Goal: Task Accomplishment & Management: Use online tool/utility

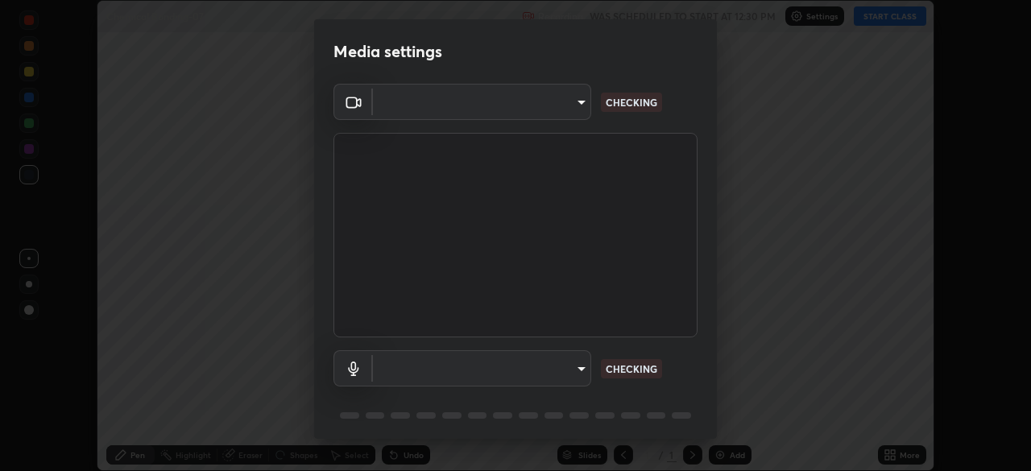
scroll to position [471, 1031]
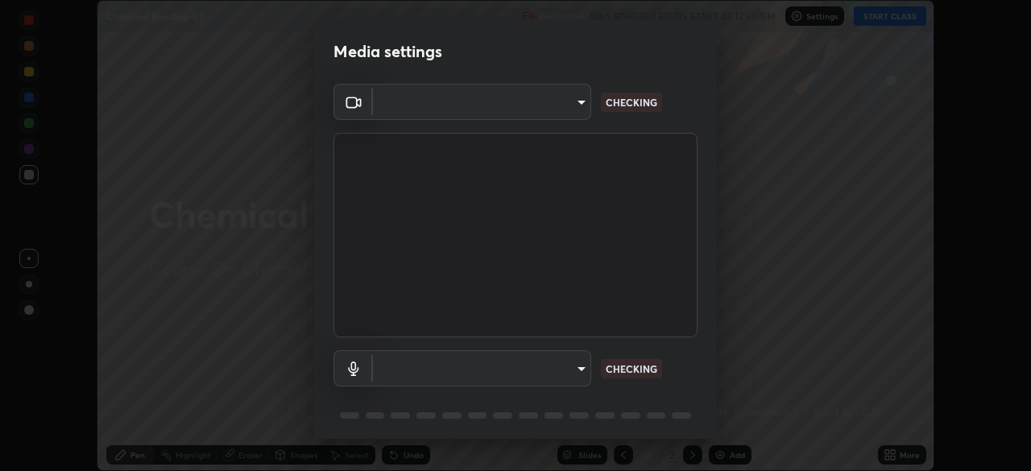
type input "49997c5035a380d1e4bfd67072f4403f37fcfd6159da511fce73e868ba03c42c"
click at [565, 367] on body "Erase all Chemical Bonding-07 Recording WAS SCHEDULED TO START AT 12:30 PM Sett…" at bounding box center [515, 235] width 1031 height 471
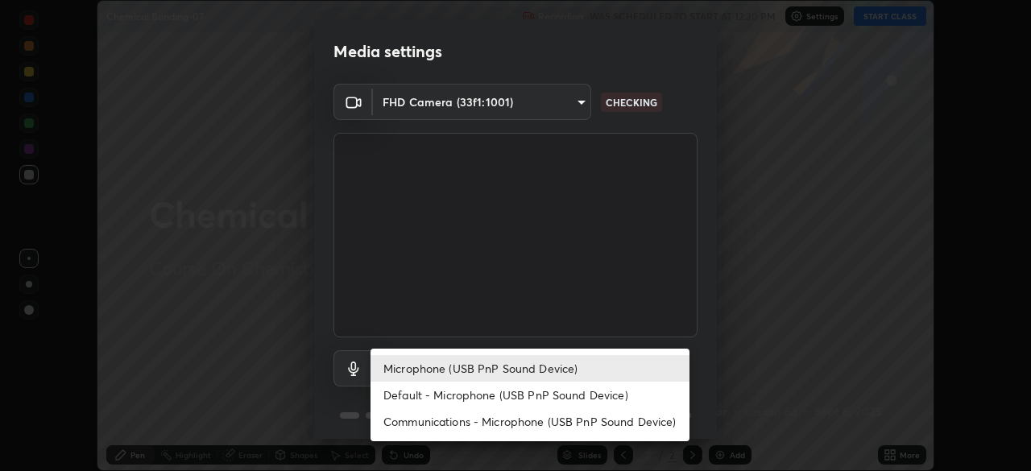
click at [515, 423] on li "Communications - Microphone (USB PnP Sound Device)" at bounding box center [529, 421] width 319 height 27
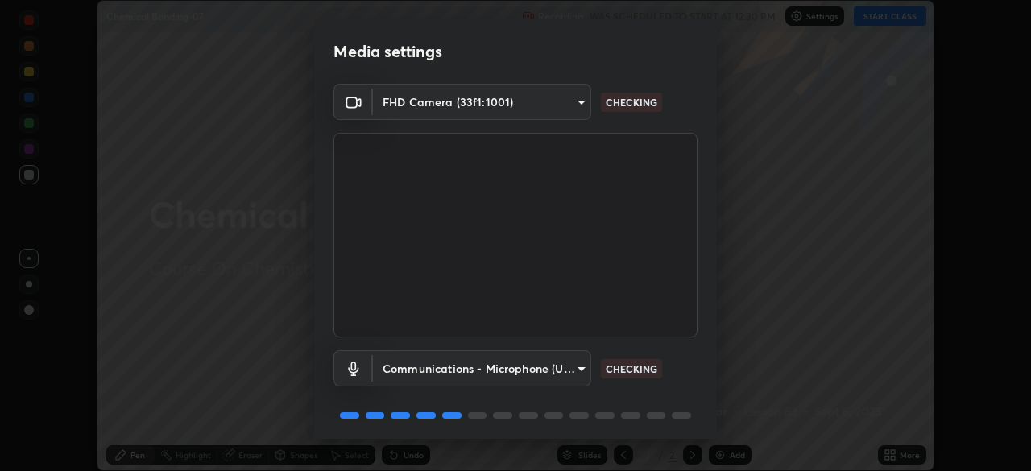
click at [546, 369] on body "Erase all Chemical Bonding-07 Recording WAS SCHEDULED TO START AT 12:30 PM Sett…" at bounding box center [515, 235] width 1031 height 471
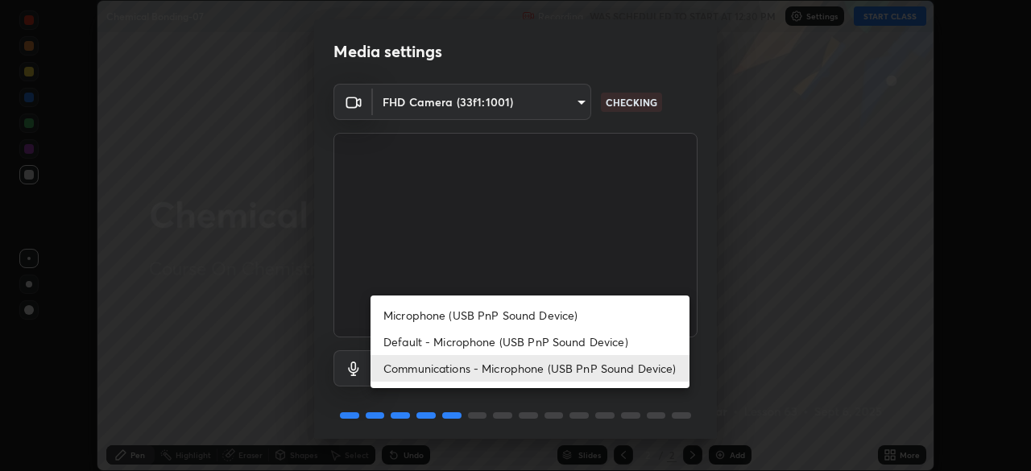
click at [497, 314] on li "Microphone (USB PnP Sound Device)" at bounding box center [529, 315] width 319 height 27
type input "b93cbfc37ea663615e2a2758e13d6489b429ad874a2ce90456402bbb4f5a5e7c"
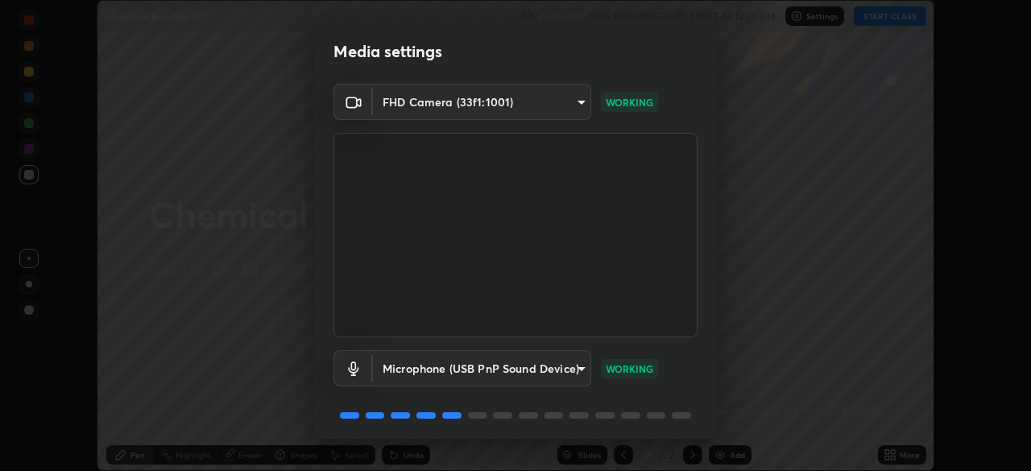
scroll to position [57, 0]
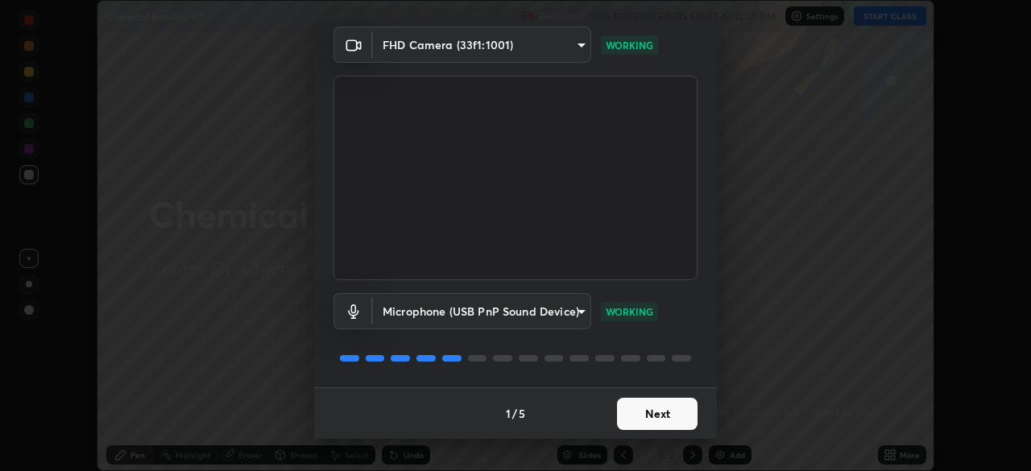
click at [668, 409] on button "Next" at bounding box center [657, 414] width 81 height 32
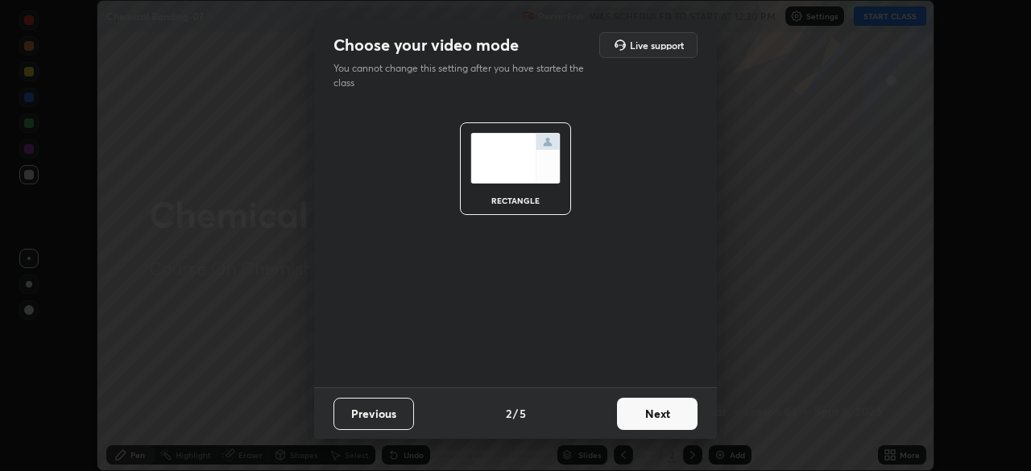
scroll to position [0, 0]
click at [673, 410] on button "Next" at bounding box center [657, 414] width 81 height 32
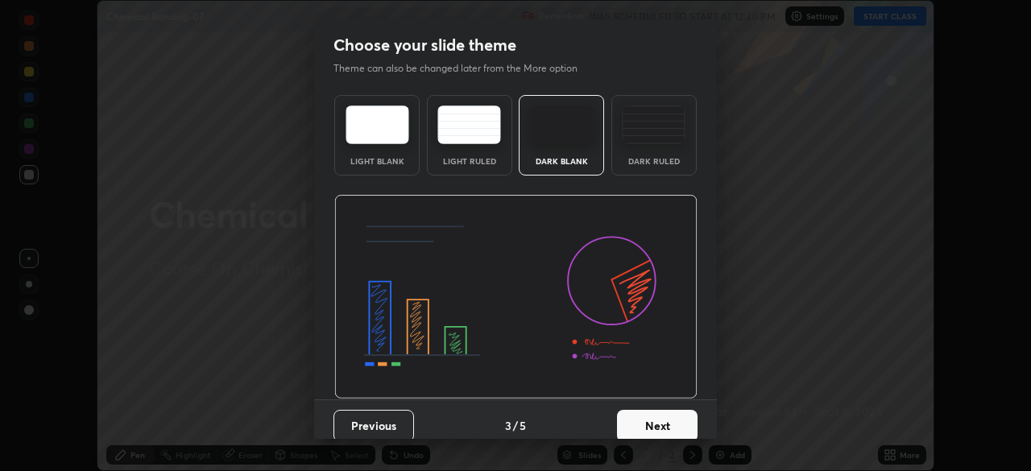
click at [681, 417] on button "Next" at bounding box center [657, 426] width 81 height 32
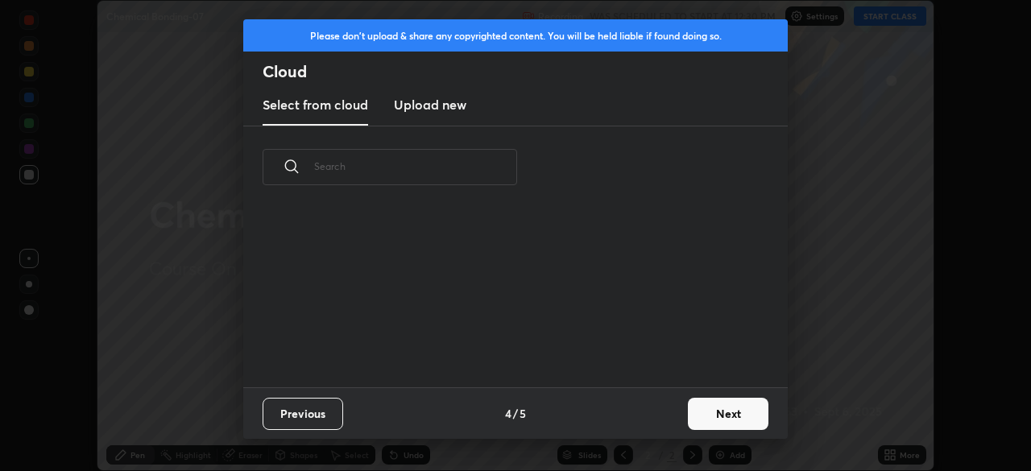
click at [721, 416] on button "Next" at bounding box center [728, 414] width 81 height 32
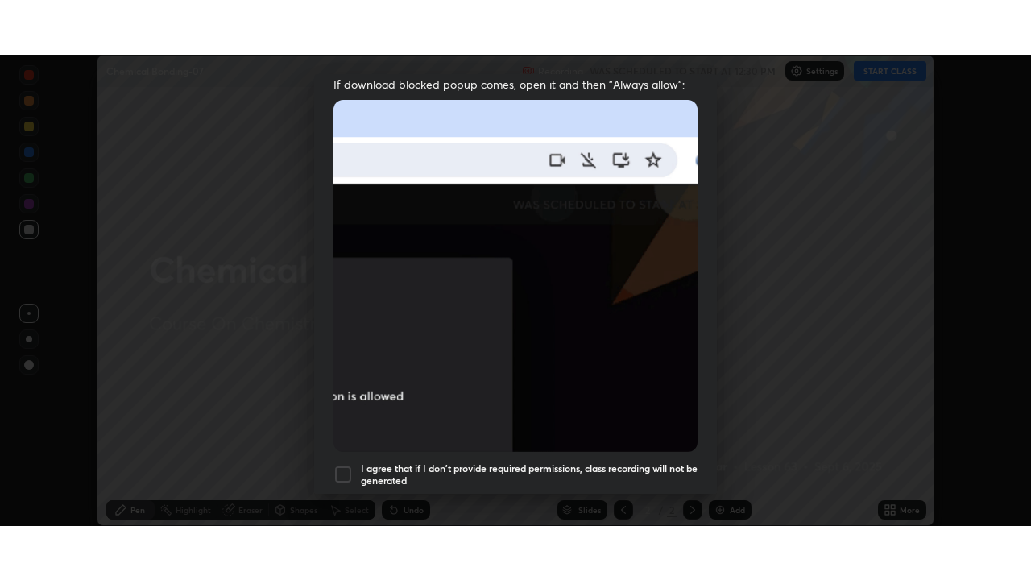
scroll to position [386, 0]
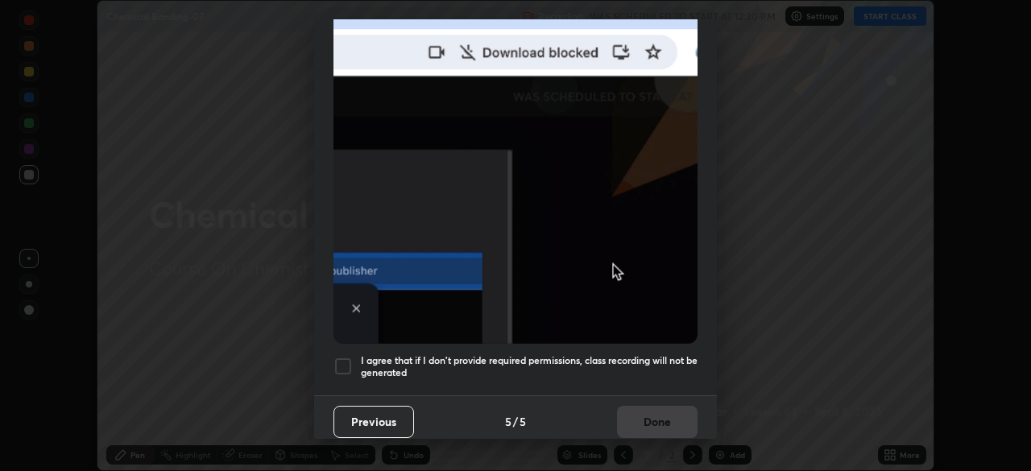
click at [565, 363] on h5 "I agree that if I don't provide required permissions, class recording will not …" at bounding box center [529, 366] width 337 height 25
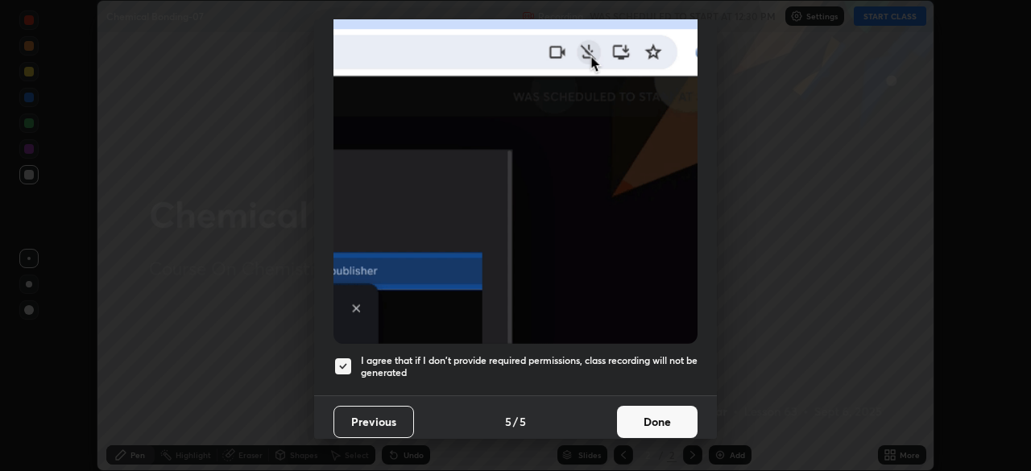
click at [664, 408] on button "Done" at bounding box center [657, 422] width 81 height 32
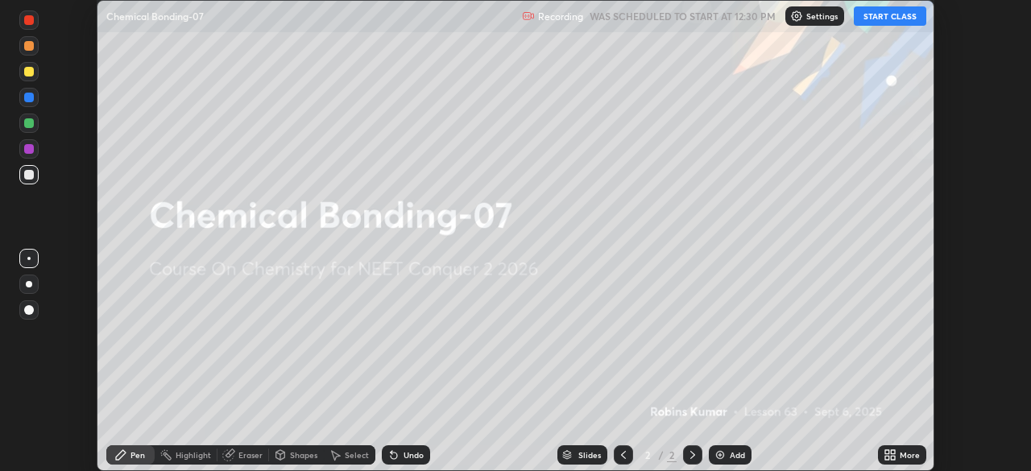
click at [875, 19] on button "START CLASS" at bounding box center [890, 15] width 72 height 19
click at [889, 453] on icon at bounding box center [889, 455] width 13 height 13
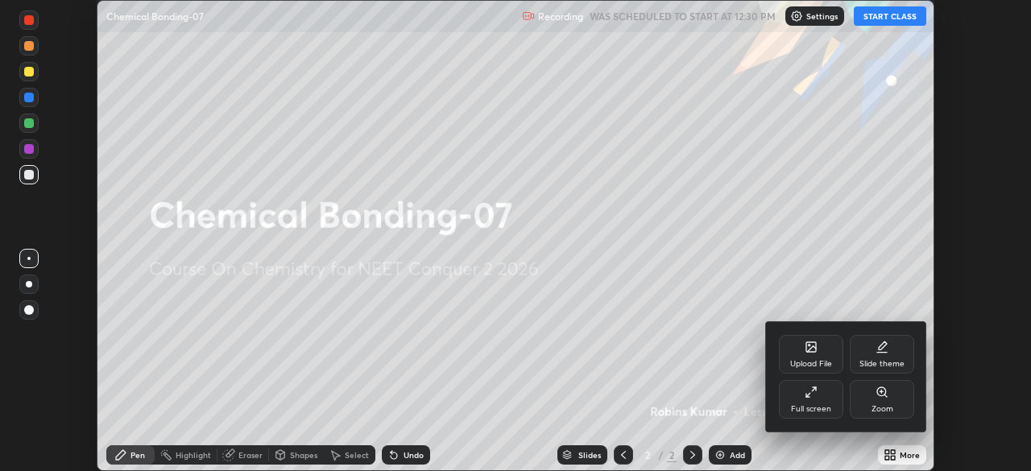
click at [827, 392] on div "Full screen" at bounding box center [811, 399] width 64 height 39
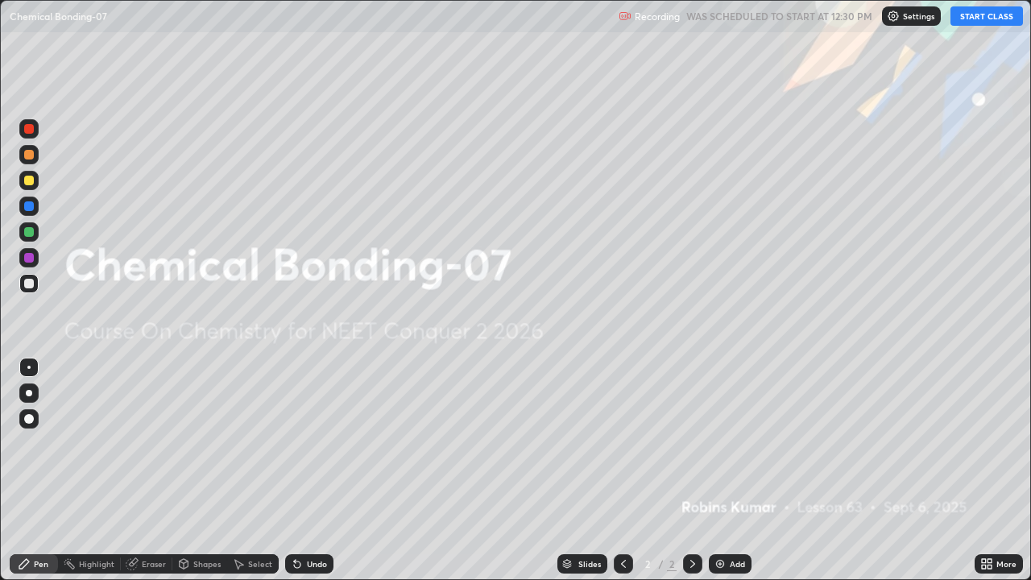
scroll to position [580, 1031]
click at [719, 470] on img at bounding box center [720, 563] width 13 height 13
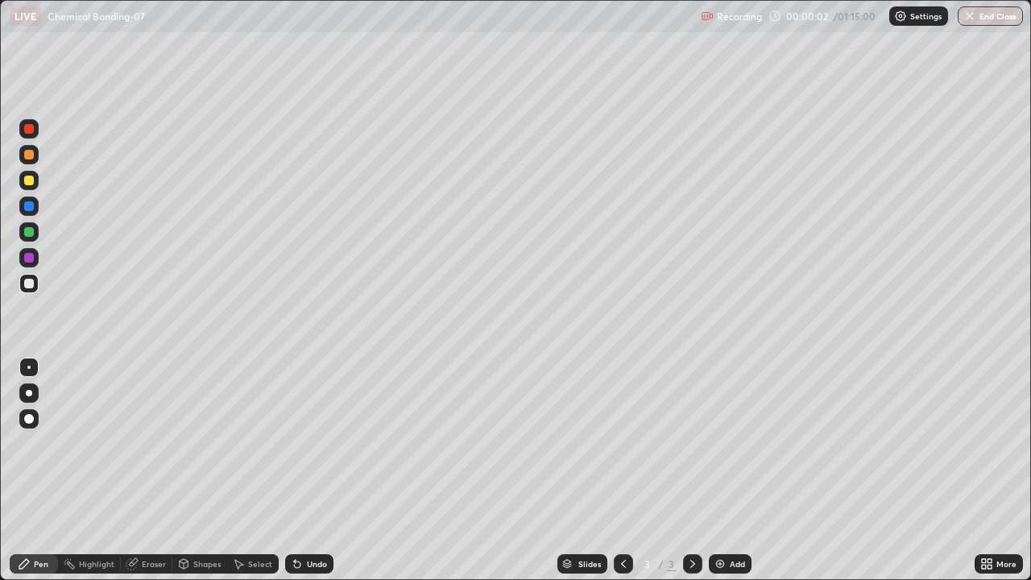
click at [721, 470] on img at bounding box center [720, 563] width 13 height 13
click at [723, 470] on img at bounding box center [720, 563] width 13 height 13
click at [724, 470] on img at bounding box center [720, 563] width 13 height 13
click at [725, 470] on img at bounding box center [720, 563] width 13 height 13
click at [727, 470] on div "Add" at bounding box center [730, 563] width 43 height 19
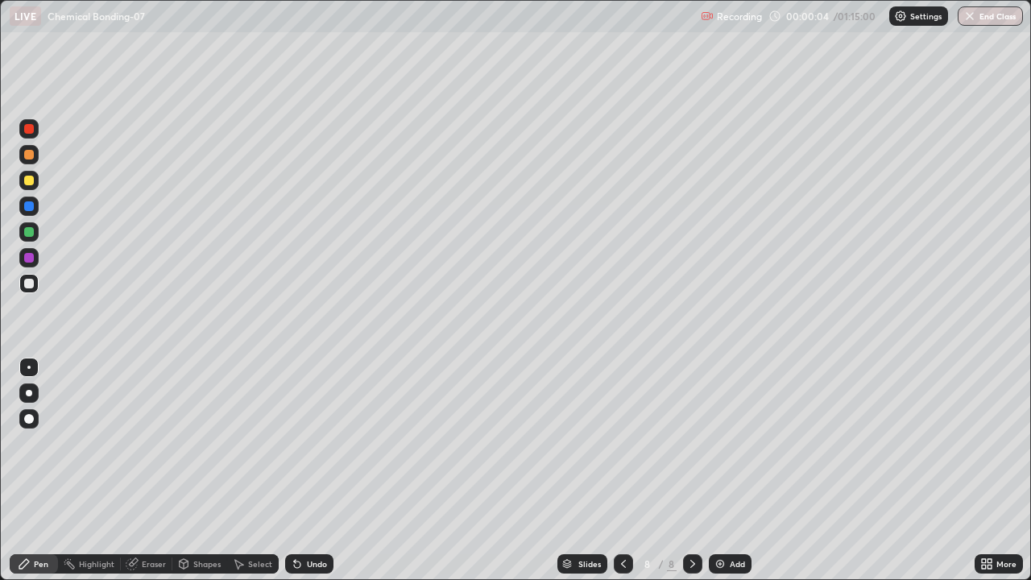
click at [730, 470] on div "Add" at bounding box center [737, 564] width 15 height 8
click at [732, 470] on div "Add" at bounding box center [737, 564] width 15 height 8
click at [734, 470] on div "Add" at bounding box center [737, 564] width 15 height 8
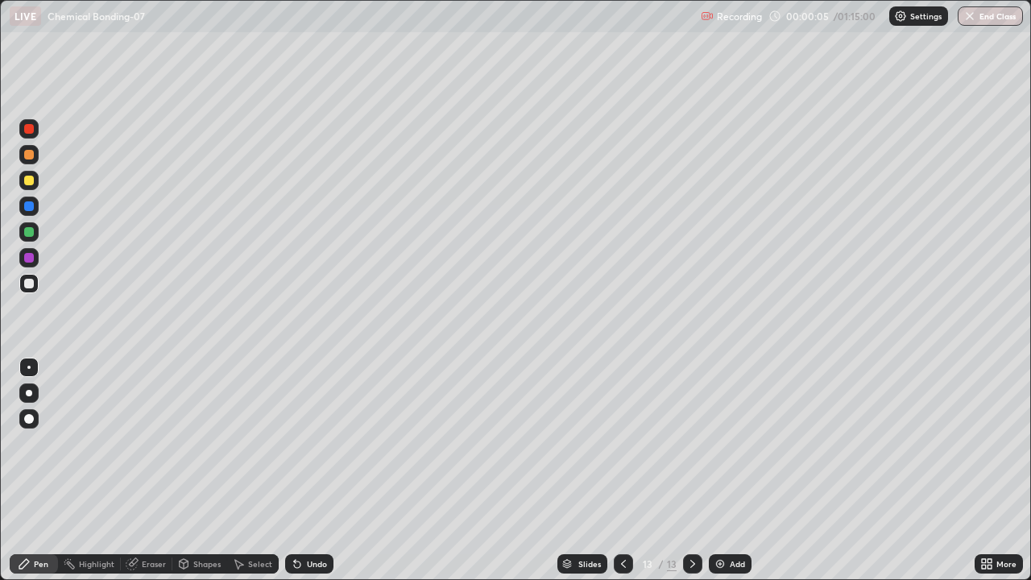
click at [734, 470] on div "Add" at bounding box center [737, 564] width 15 height 8
click at [31, 160] on div at bounding box center [28, 154] width 19 height 19
click at [31, 188] on div at bounding box center [28, 180] width 19 height 19
click at [31, 155] on div at bounding box center [29, 155] width 10 height 10
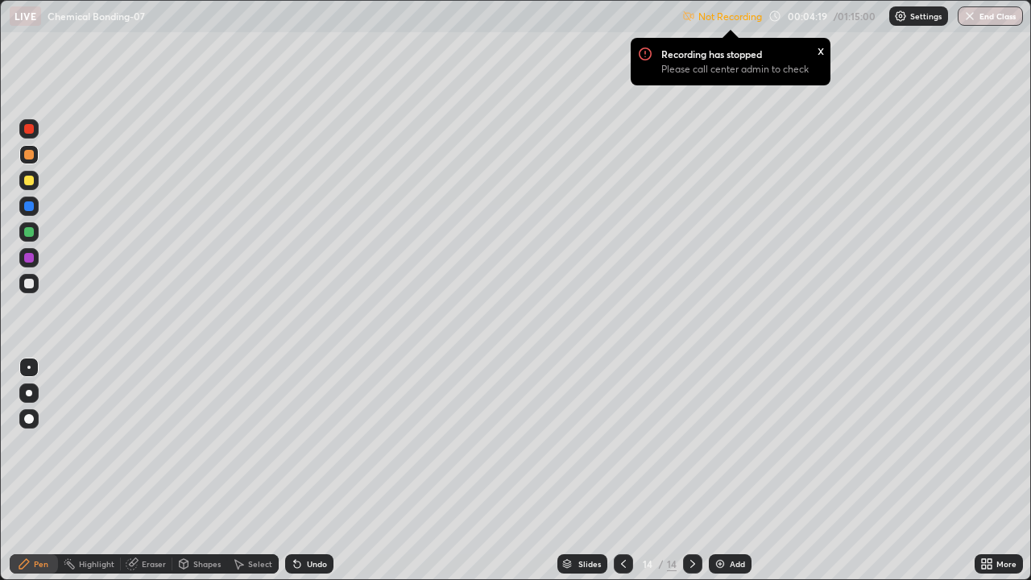
click at [911, 23] on div "Settings" at bounding box center [918, 15] width 59 height 19
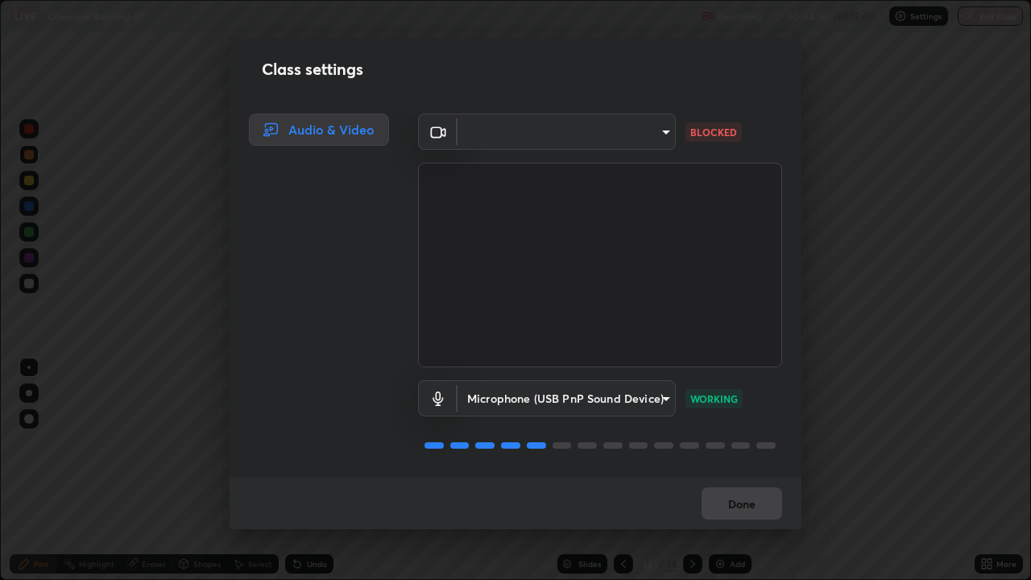
click at [664, 133] on body "Erase all LIVE Chemical Bonding-07 Recording 00:04:26 / 01:15:00 Settings End C…" at bounding box center [515, 290] width 1031 height 580
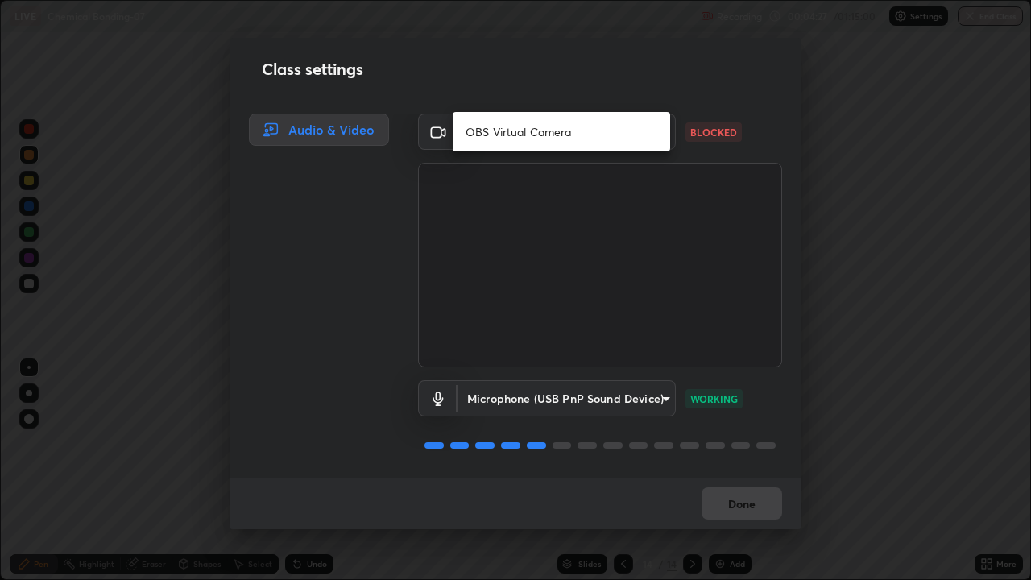
click at [836, 270] on div at bounding box center [515, 290] width 1031 height 580
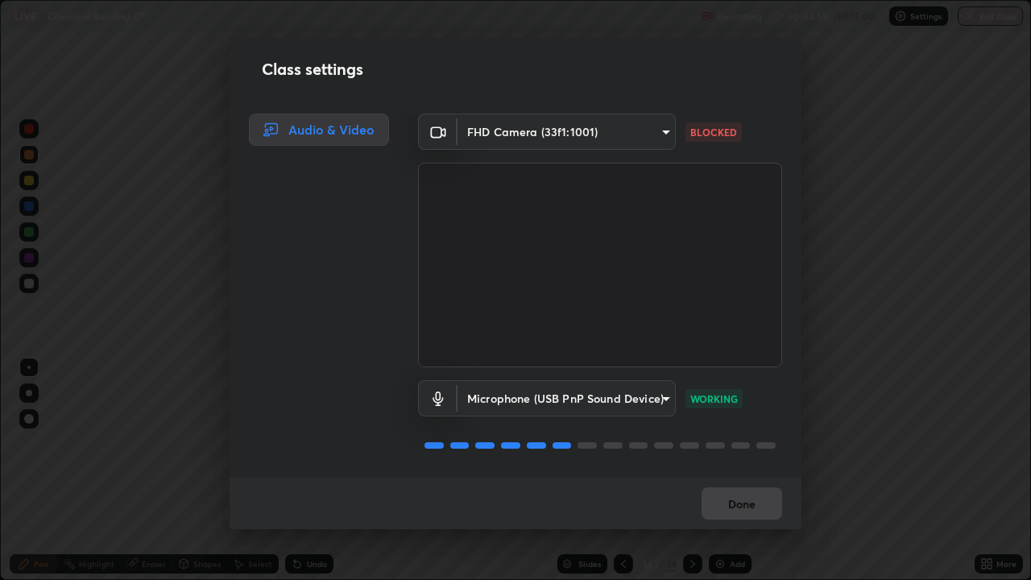
click at [656, 130] on body "Erase all LIVE Chemical Bonding-07 Recording 00:04:58 / 01:15:00 Settings End C…" at bounding box center [515, 290] width 1031 height 580
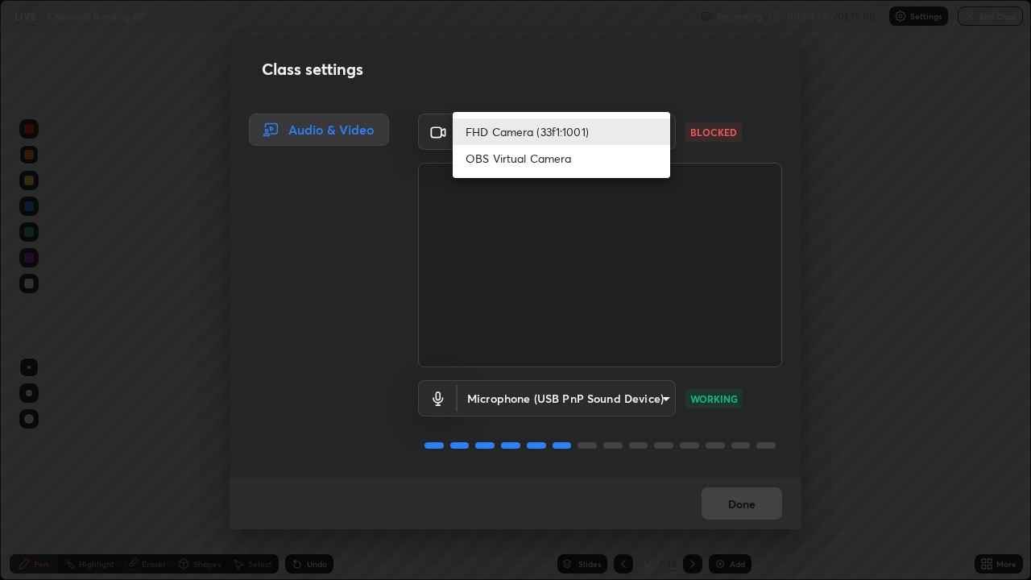
click at [642, 125] on li "FHD Camera (33f1:1001)" at bounding box center [561, 131] width 217 height 27
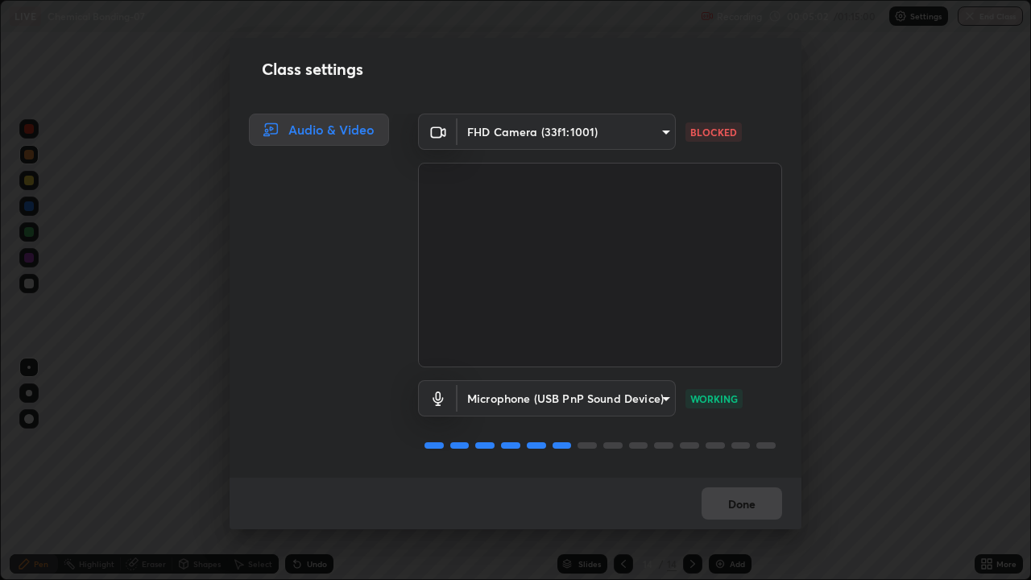
click at [844, 267] on div "Class settings Audio & Video FHD Camera (33f1:1001) 49997c5035a380d1e4bfd67072f…" at bounding box center [515, 290] width 1031 height 580
click at [661, 397] on body "Erase all LIVE Chemical Bonding-07 Recording 00:05:04 / 01:15:00 Settings End C…" at bounding box center [515, 290] width 1031 height 580
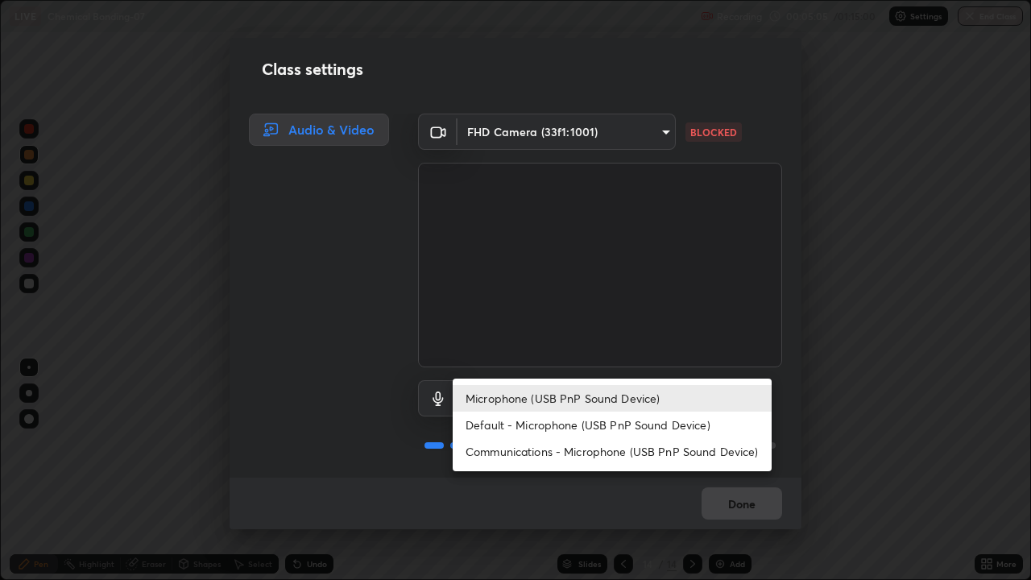
click at [643, 398] on li "Microphone (USB PnP Sound Device)" at bounding box center [612, 398] width 319 height 27
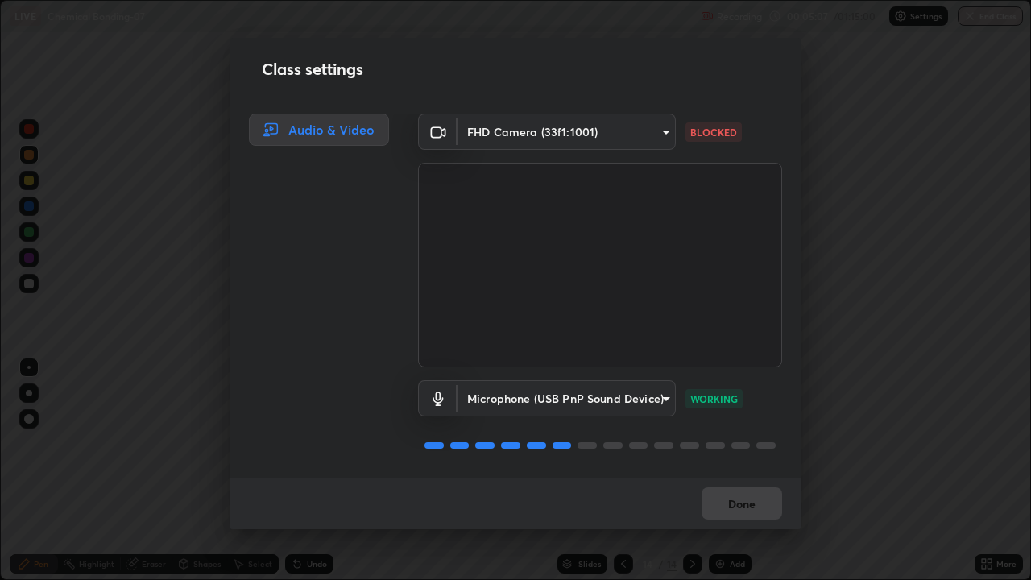
click at [660, 131] on body "Erase all LIVE Chemical Bonding-07 Recording 00:05:07 / 01:15:00 Settings End C…" at bounding box center [515, 290] width 1031 height 580
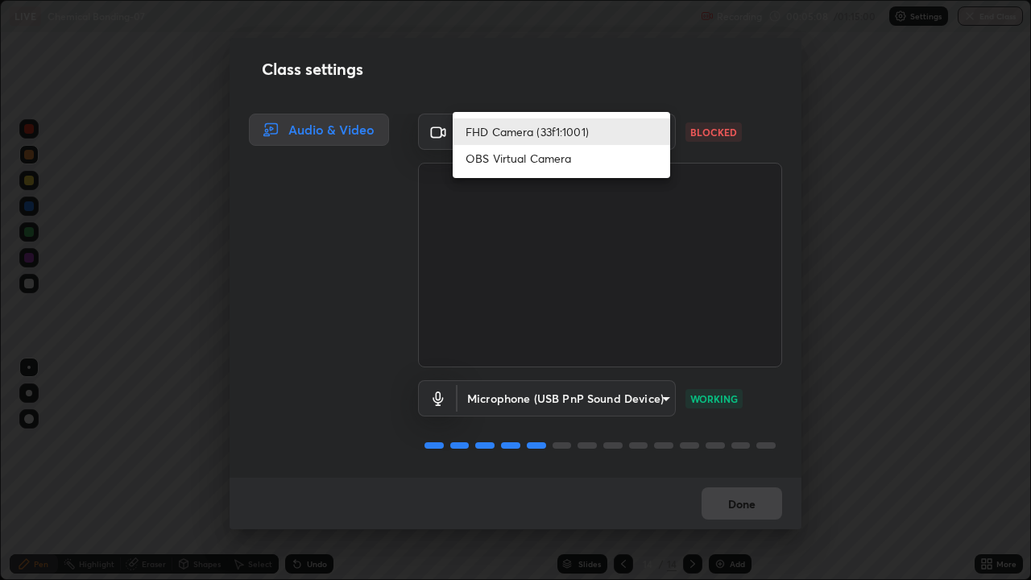
click at [612, 158] on li "OBS Virtual Camera" at bounding box center [561, 158] width 217 height 27
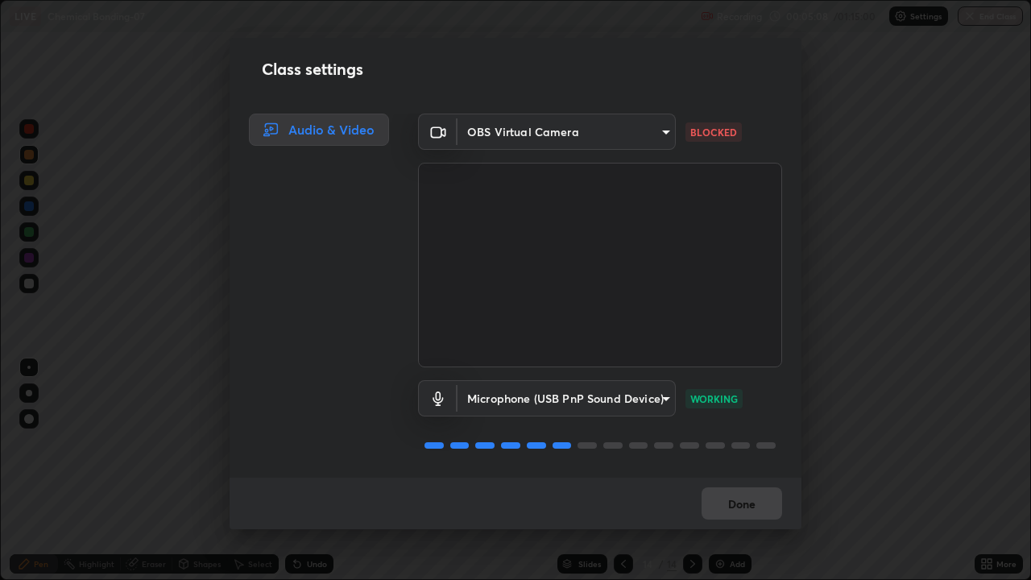
click at [656, 133] on body "Erase all LIVE Chemical Bonding-07 Recording 00:05:08 / 01:15:00 Settings End C…" at bounding box center [515, 290] width 1031 height 580
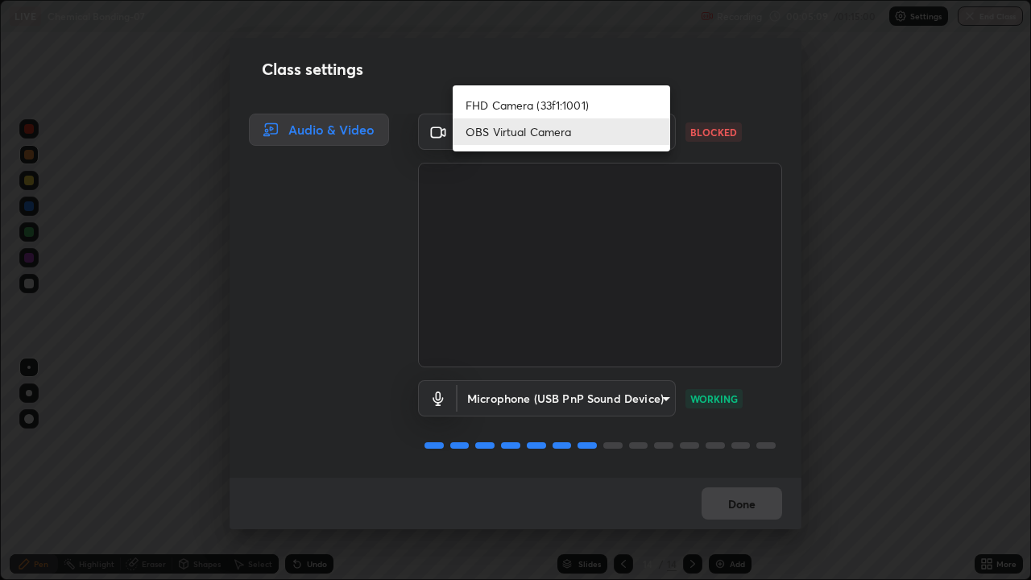
click at [610, 110] on li "FHD Camera (33f1:1001)" at bounding box center [561, 105] width 217 height 27
type input "49997c5035a380d1e4bfd67072f4403f37fcfd6159da511fce73e868ba03c42c"
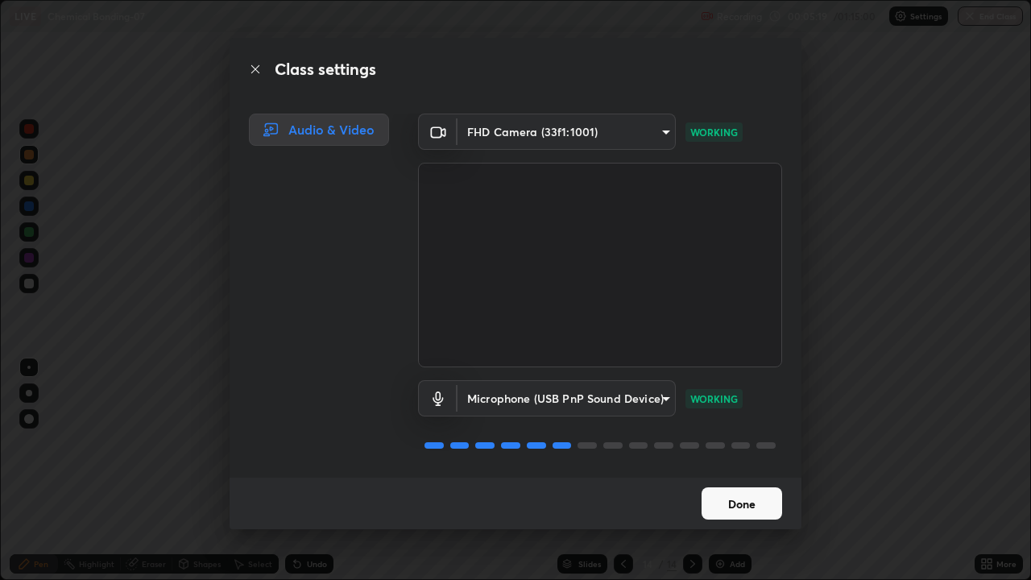
click at [726, 470] on button "Done" at bounding box center [741, 503] width 81 height 32
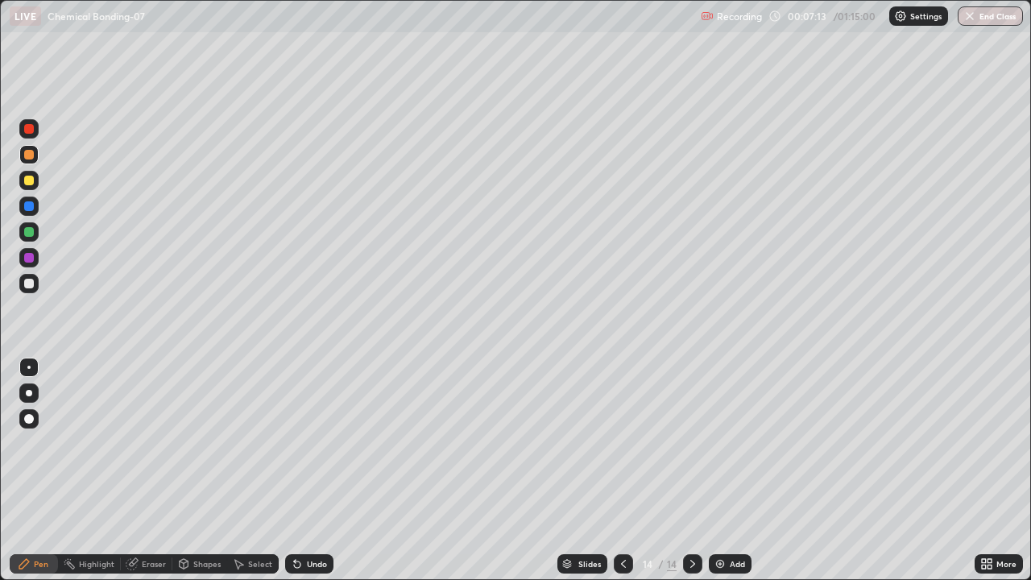
click at [31, 283] on div at bounding box center [29, 284] width 10 height 10
click at [31, 232] on div at bounding box center [29, 232] width 10 height 10
click at [31, 286] on div at bounding box center [29, 284] width 10 height 10
click at [317, 470] on div "Undo" at bounding box center [317, 564] width 20 height 8
click at [692, 470] on icon at bounding box center [692, 563] width 13 height 13
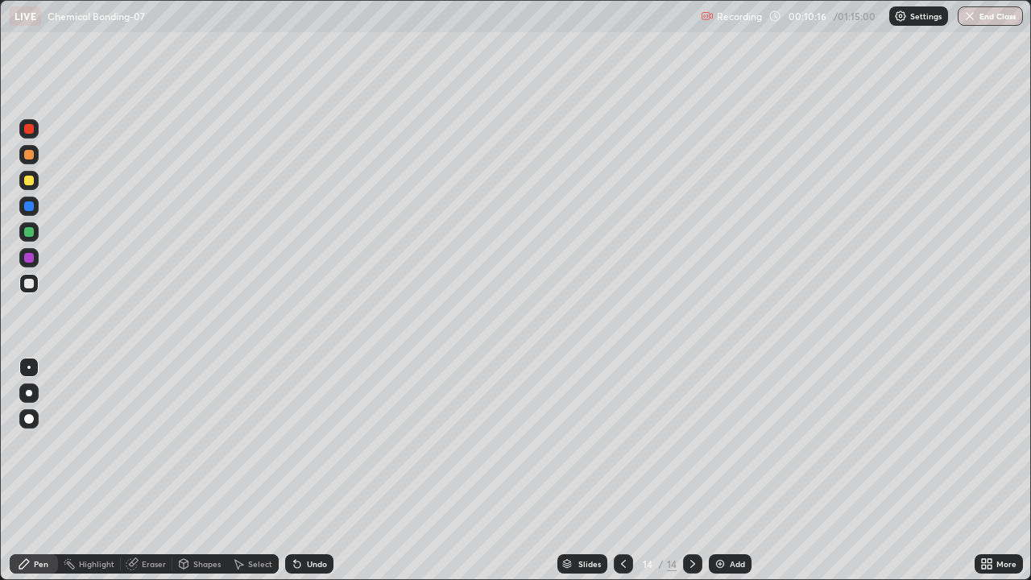
click at [622, 470] on icon at bounding box center [623, 563] width 13 height 13
click at [691, 470] on icon at bounding box center [692, 563] width 13 height 13
click at [622, 470] on icon at bounding box center [623, 563] width 13 height 13
click at [619, 470] on icon at bounding box center [623, 563] width 13 height 13
click at [622, 470] on icon at bounding box center [623, 563] width 13 height 13
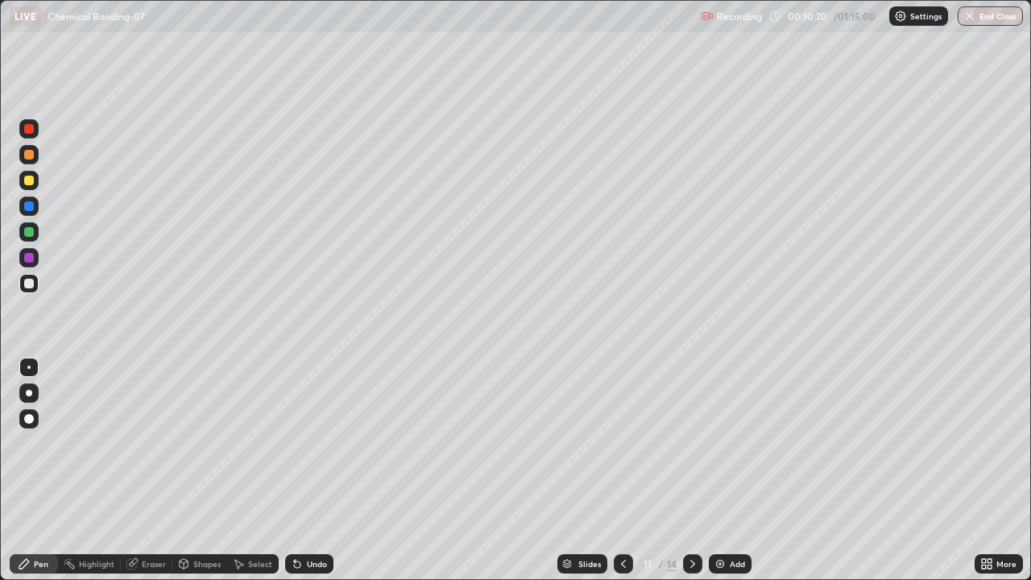
click at [623, 470] on icon at bounding box center [623, 563] width 13 height 13
click at [622, 470] on icon at bounding box center [623, 563] width 13 height 13
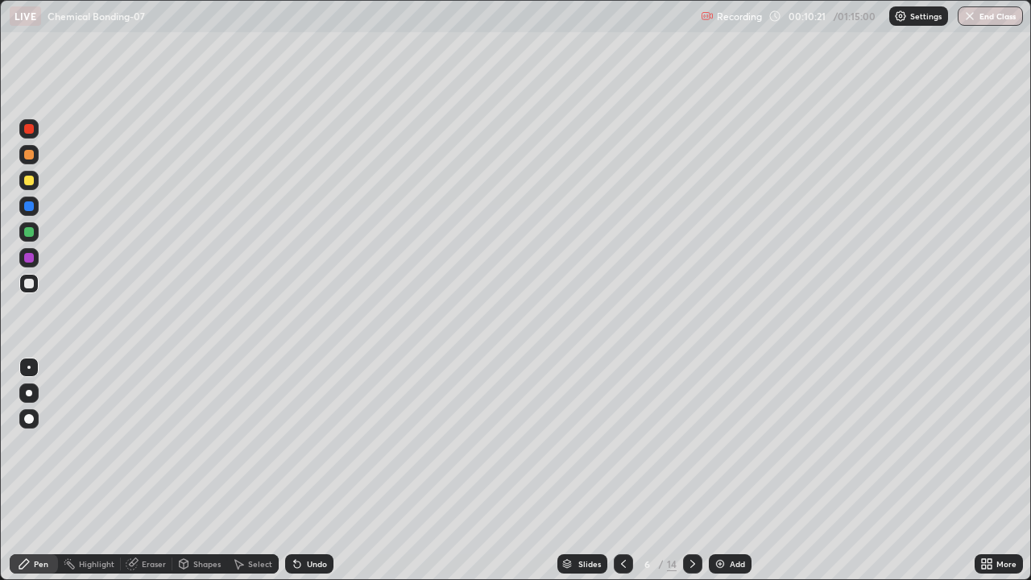
click at [622, 470] on icon at bounding box center [623, 563] width 13 height 13
click at [691, 470] on icon at bounding box center [692, 563] width 13 height 13
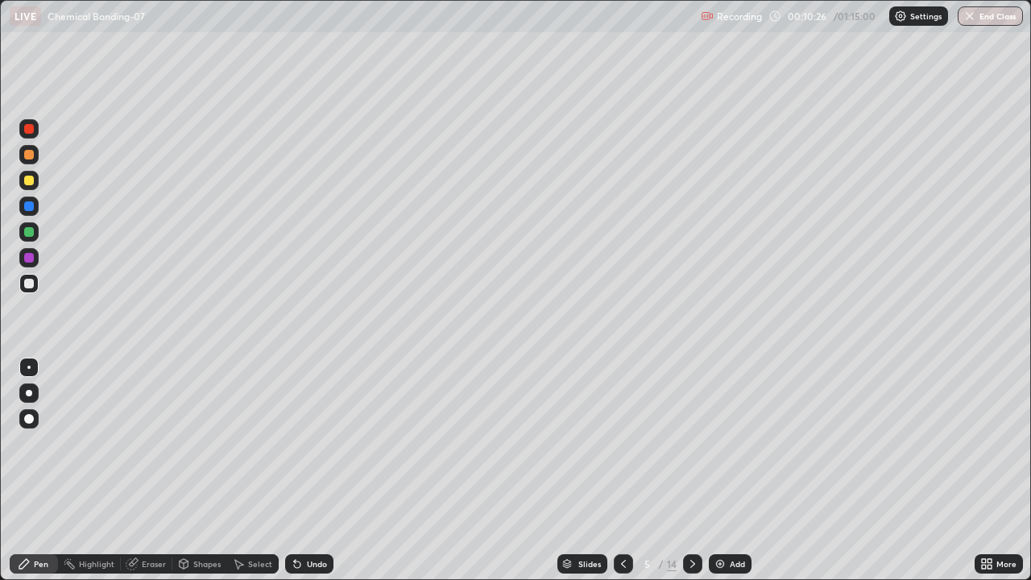
click at [689, 470] on icon at bounding box center [692, 563] width 13 height 13
click at [691, 470] on icon at bounding box center [692, 563] width 13 height 13
click at [693, 470] on icon at bounding box center [692, 563] width 13 height 13
click at [691, 470] on icon at bounding box center [692, 564] width 5 height 8
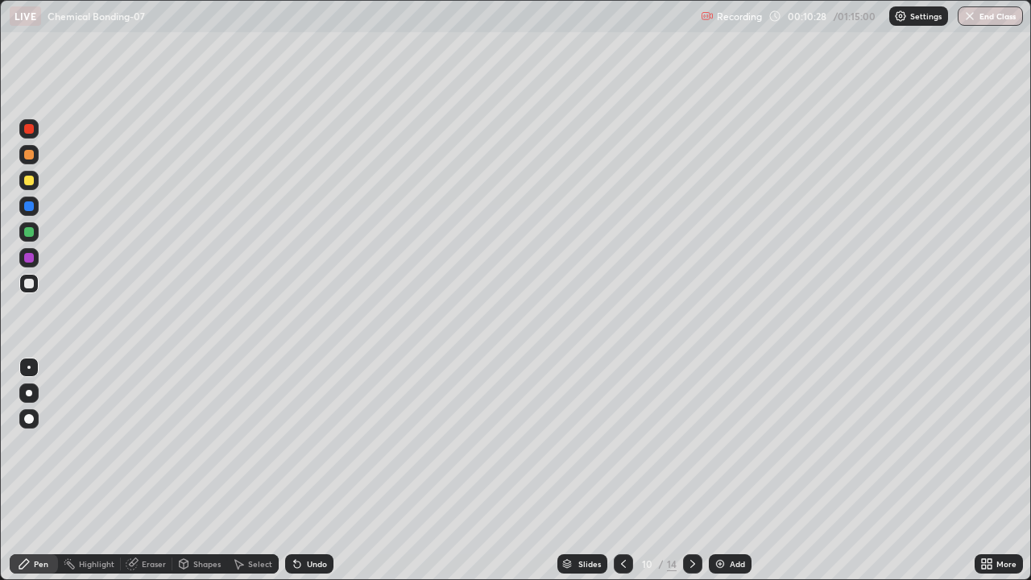
click at [690, 470] on icon at bounding box center [692, 563] width 13 height 13
click at [689, 470] on div at bounding box center [692, 563] width 19 height 19
click at [684, 470] on div at bounding box center [692, 563] width 19 height 19
click at [623, 470] on icon at bounding box center [623, 563] width 13 height 13
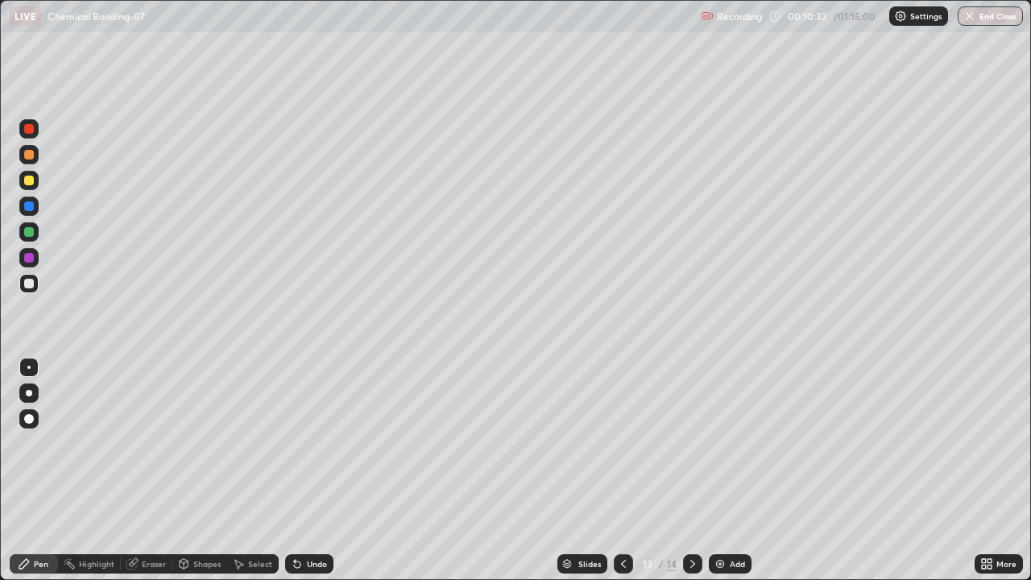
click at [622, 470] on icon at bounding box center [623, 563] width 13 height 13
click at [628, 470] on div at bounding box center [623, 563] width 19 height 19
click at [622, 470] on icon at bounding box center [623, 563] width 13 height 13
click at [623, 470] on icon at bounding box center [623, 563] width 13 height 13
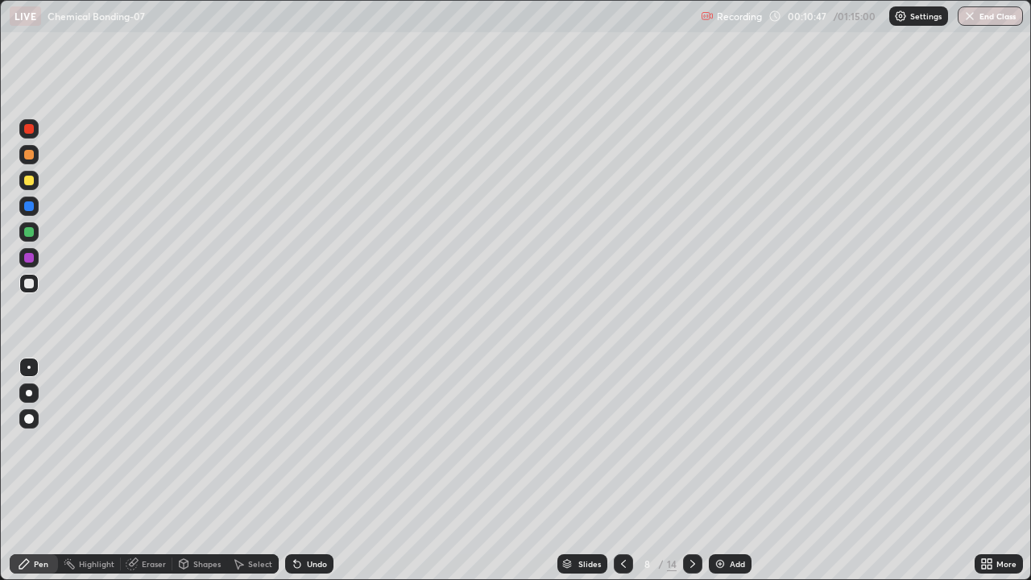
click at [623, 470] on icon at bounding box center [623, 563] width 13 height 13
click at [622, 470] on icon at bounding box center [623, 563] width 13 height 13
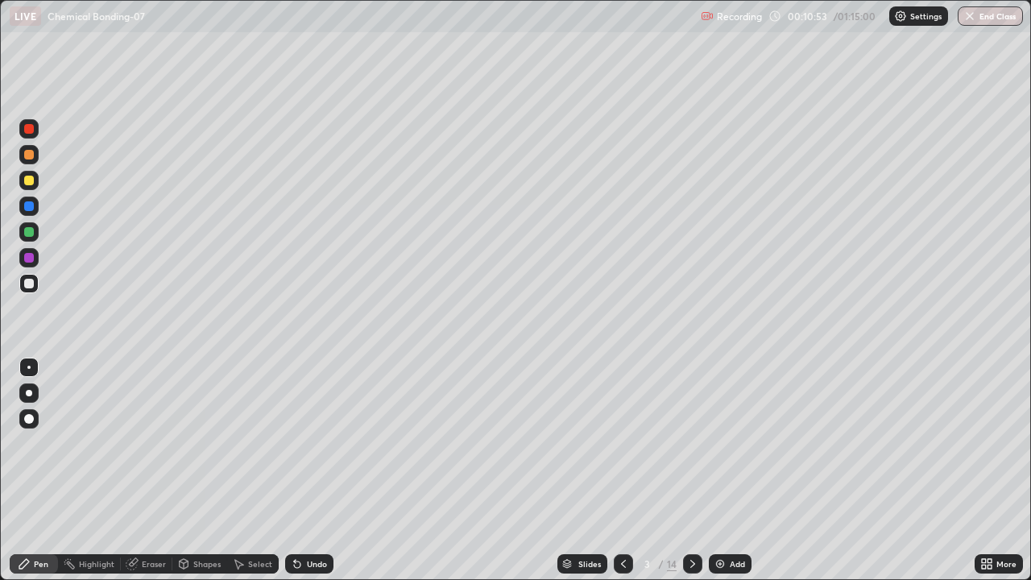
click at [31, 159] on div at bounding box center [29, 155] width 10 height 10
click at [33, 184] on div at bounding box center [29, 181] width 10 height 10
click at [33, 285] on div at bounding box center [29, 284] width 10 height 10
click at [38, 129] on div at bounding box center [28, 128] width 19 height 19
click at [30, 283] on div at bounding box center [29, 284] width 10 height 10
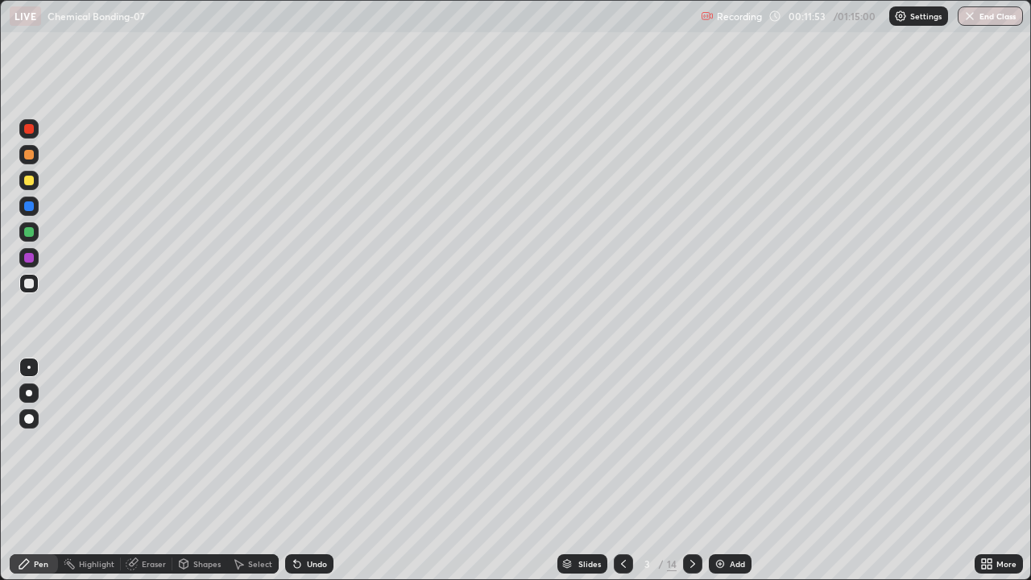
click at [37, 133] on div at bounding box center [28, 128] width 19 height 19
click at [32, 274] on div at bounding box center [28, 283] width 19 height 19
click at [30, 206] on div at bounding box center [29, 206] width 10 height 10
click at [33, 233] on div at bounding box center [29, 232] width 10 height 10
click at [31, 257] on div at bounding box center [29, 258] width 10 height 10
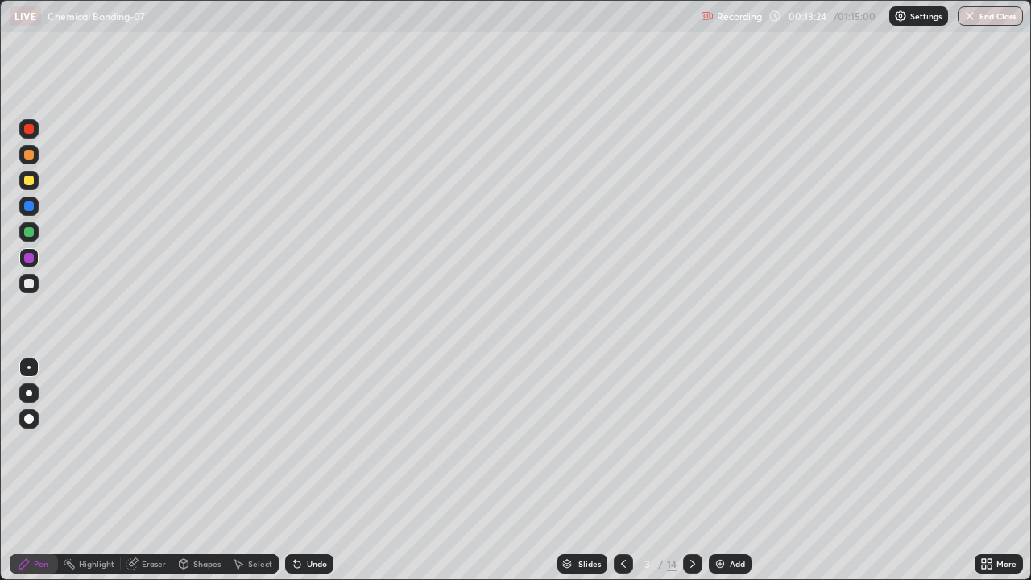
click at [309, 470] on div "Undo" at bounding box center [317, 564] width 20 height 8
click at [308, 470] on div "Undo" at bounding box center [309, 563] width 48 height 19
click at [36, 180] on div at bounding box center [28, 180] width 19 height 19
click at [31, 284] on div at bounding box center [29, 284] width 10 height 10
click at [30, 184] on div at bounding box center [29, 181] width 10 height 10
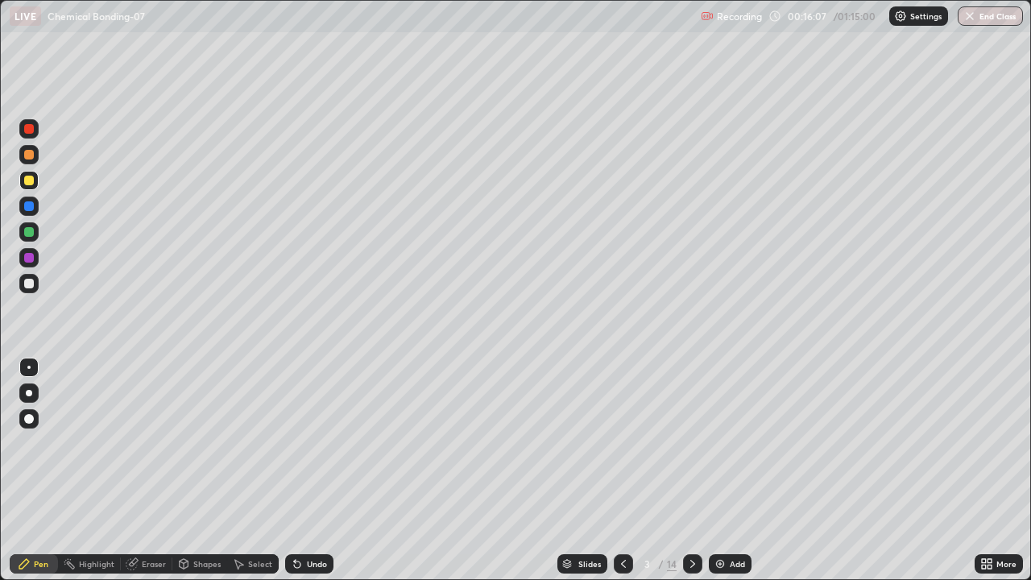
click at [683, 470] on div at bounding box center [692, 563] width 19 height 19
click at [36, 261] on div at bounding box center [28, 257] width 19 height 19
click at [35, 158] on div at bounding box center [28, 154] width 19 height 19
click at [31, 283] on div at bounding box center [29, 284] width 10 height 10
click at [29, 209] on div at bounding box center [29, 206] width 10 height 10
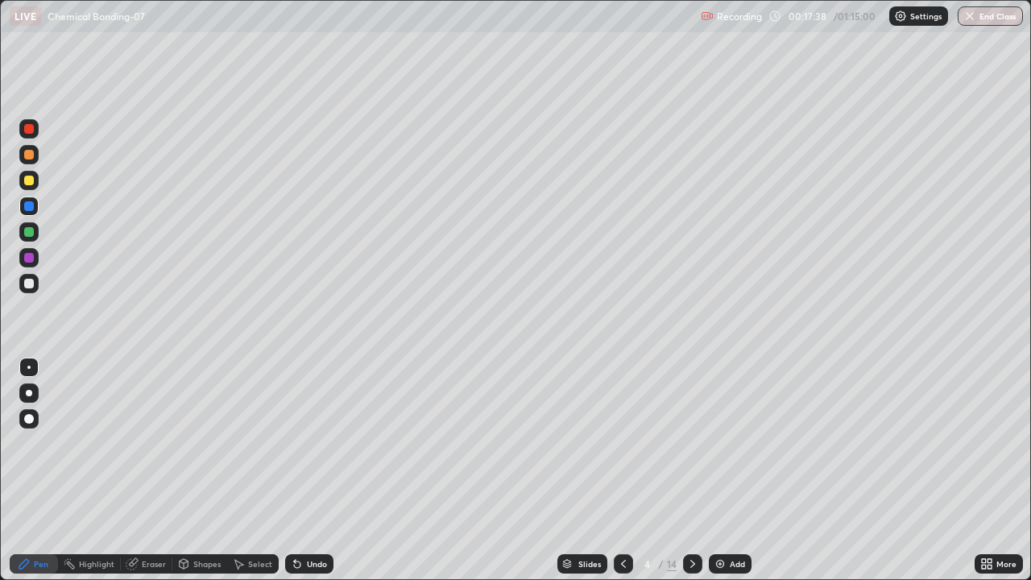
click at [35, 230] on div at bounding box center [28, 231] width 19 height 19
click at [37, 259] on div at bounding box center [28, 257] width 19 height 19
click at [33, 183] on div at bounding box center [29, 181] width 10 height 10
click at [30, 205] on div at bounding box center [29, 206] width 10 height 10
click at [29, 283] on div at bounding box center [29, 284] width 10 height 10
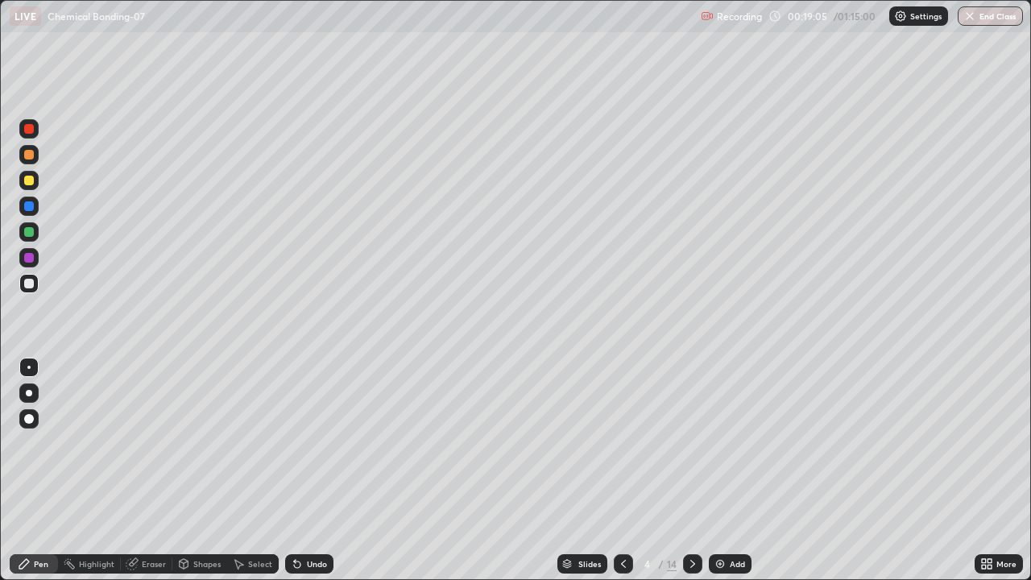
click at [30, 206] on div at bounding box center [29, 206] width 10 height 10
click at [31, 280] on div at bounding box center [29, 284] width 10 height 10
click at [33, 184] on div at bounding box center [28, 180] width 19 height 19
click at [36, 135] on div at bounding box center [28, 128] width 19 height 19
click at [305, 470] on div "Undo" at bounding box center [309, 563] width 48 height 19
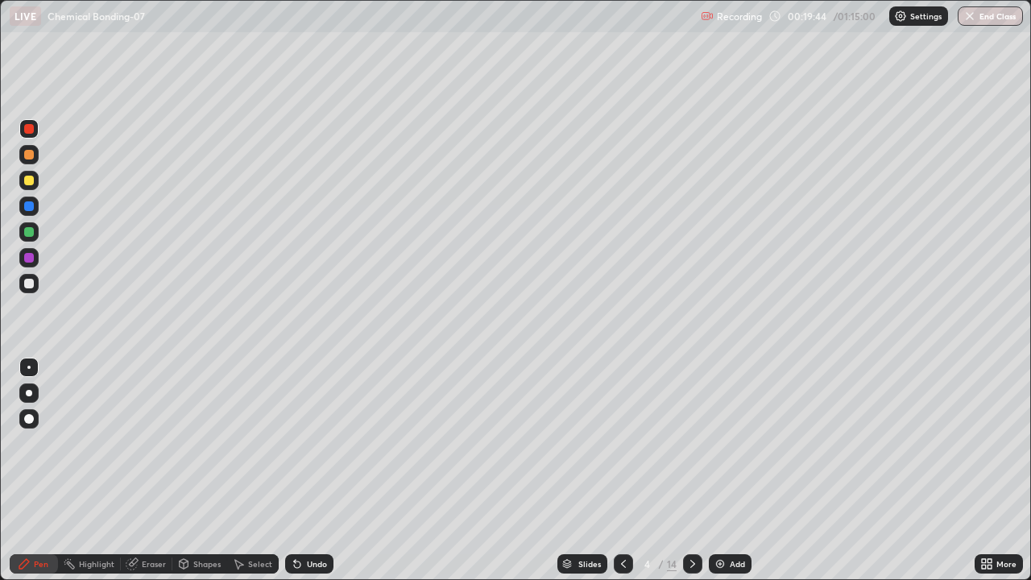
click at [300, 470] on icon at bounding box center [297, 563] width 13 height 13
click at [295, 470] on icon at bounding box center [297, 564] width 6 height 6
click at [296, 470] on icon at bounding box center [297, 564] width 6 height 6
click at [297, 470] on icon at bounding box center [297, 564] width 6 height 6
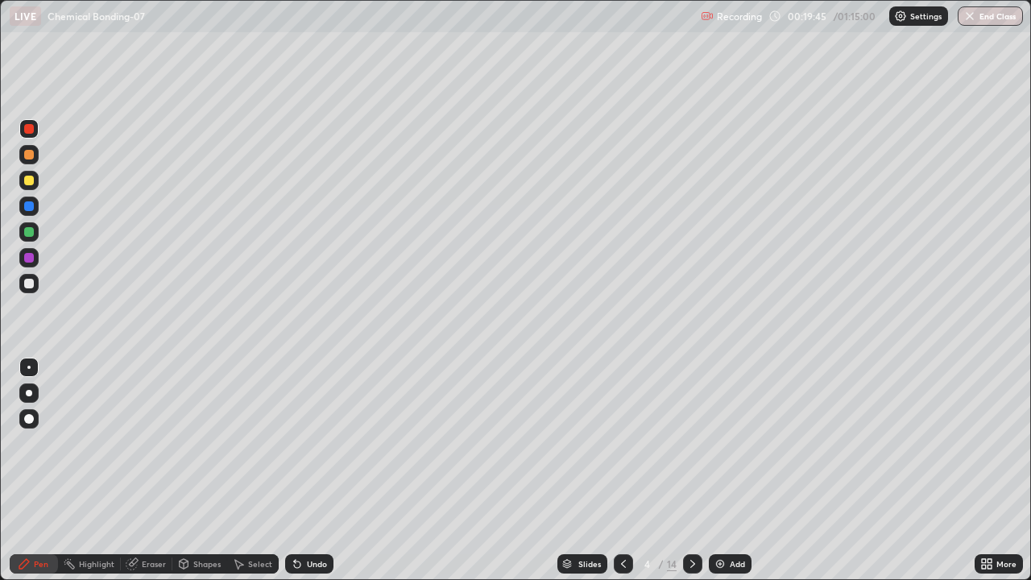
click at [304, 470] on div "Undo" at bounding box center [309, 563] width 48 height 19
click at [305, 470] on div "Undo" at bounding box center [309, 563] width 48 height 19
click at [30, 232] on div at bounding box center [29, 232] width 10 height 10
click at [205, 470] on div "Shapes" at bounding box center [206, 564] width 27 height 8
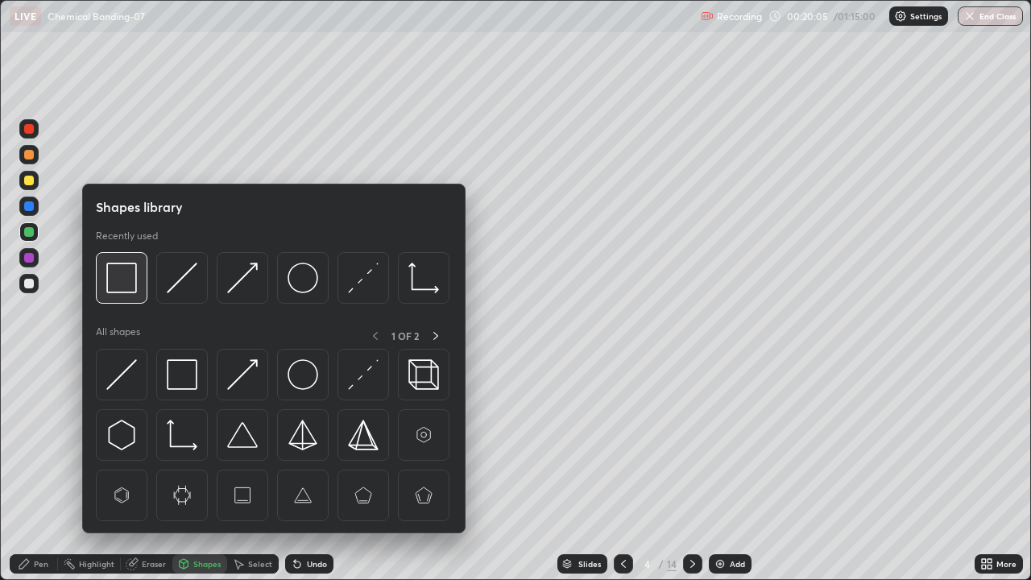
click at [129, 293] on img at bounding box center [121, 278] width 31 height 31
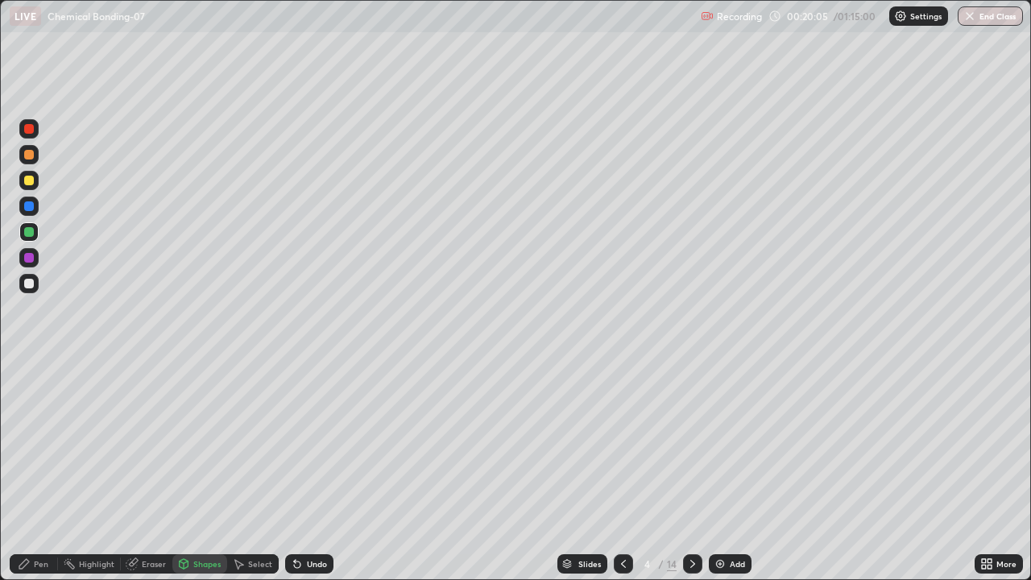
click at [29, 137] on div at bounding box center [28, 128] width 19 height 19
click at [33, 256] on div at bounding box center [29, 258] width 10 height 10
click at [43, 470] on div "Pen" at bounding box center [41, 564] width 14 height 8
click at [27, 213] on div at bounding box center [28, 206] width 19 height 19
click at [31, 133] on div at bounding box center [29, 129] width 10 height 10
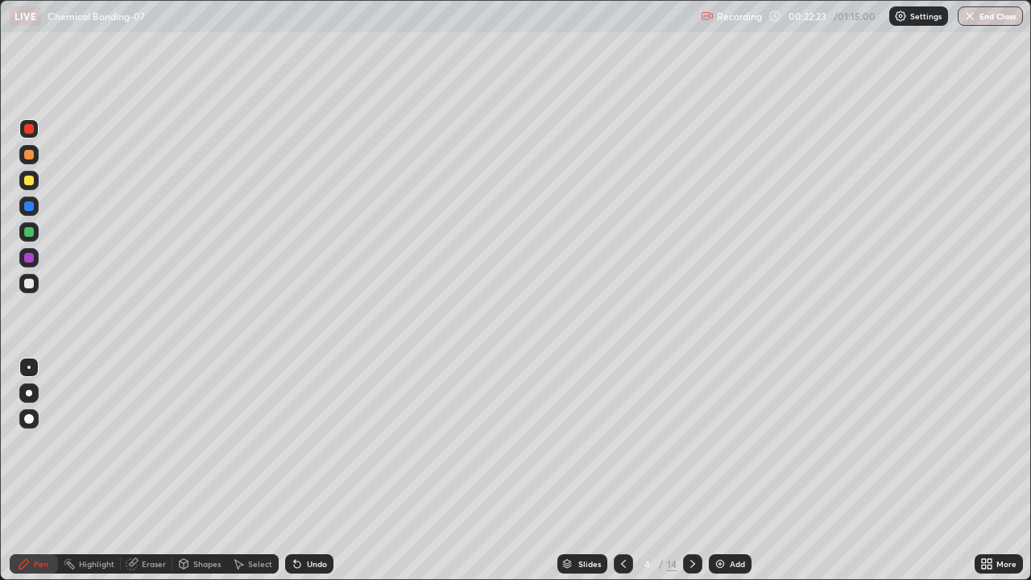
click at [161, 470] on div "Eraser" at bounding box center [154, 564] width 24 height 8
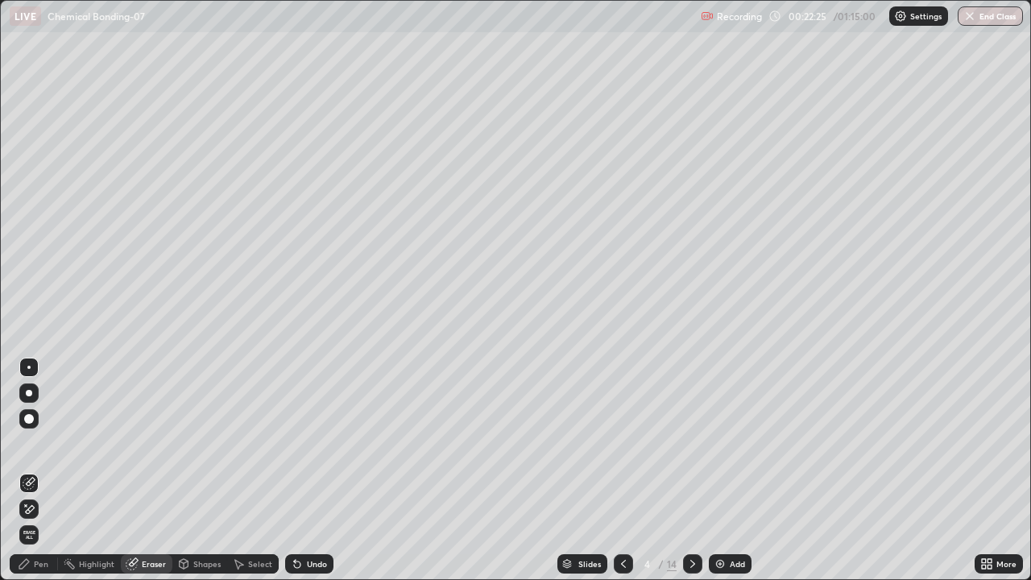
click at [31, 470] on icon at bounding box center [29, 510] width 13 height 14
click at [43, 470] on div "Pen" at bounding box center [34, 563] width 48 height 19
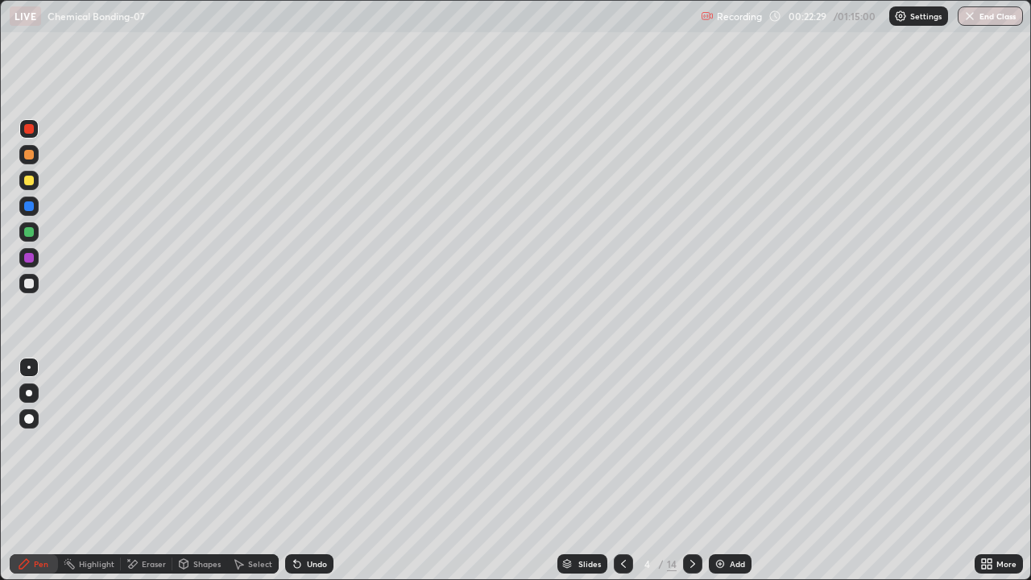
click at [24, 277] on div at bounding box center [28, 283] width 19 height 19
click at [308, 470] on div "Undo" at bounding box center [309, 563] width 48 height 19
click at [27, 184] on div at bounding box center [29, 181] width 10 height 10
click at [303, 470] on div "Undo" at bounding box center [309, 563] width 48 height 19
click at [308, 470] on div "Undo" at bounding box center [309, 563] width 48 height 19
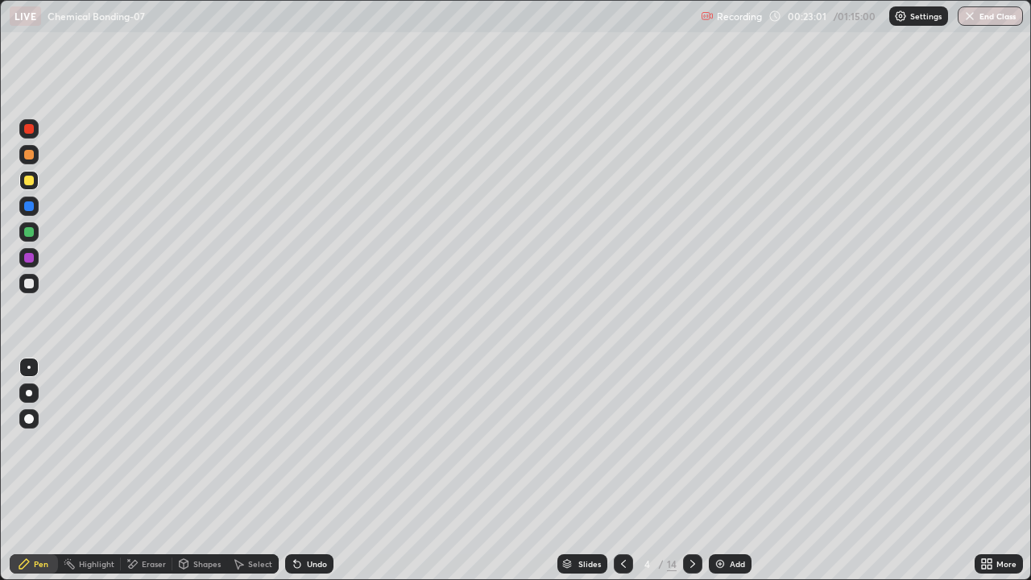
click at [328, 470] on div "Undo" at bounding box center [309, 563] width 48 height 19
click at [151, 470] on div "Eraser" at bounding box center [154, 564] width 24 height 8
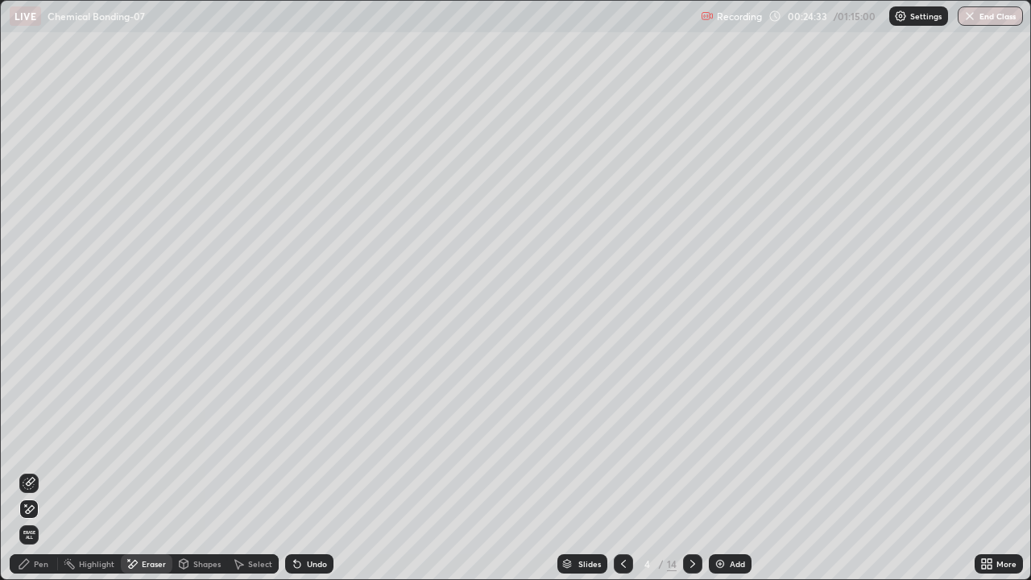
click at [43, 470] on div "Pen" at bounding box center [41, 564] width 14 height 8
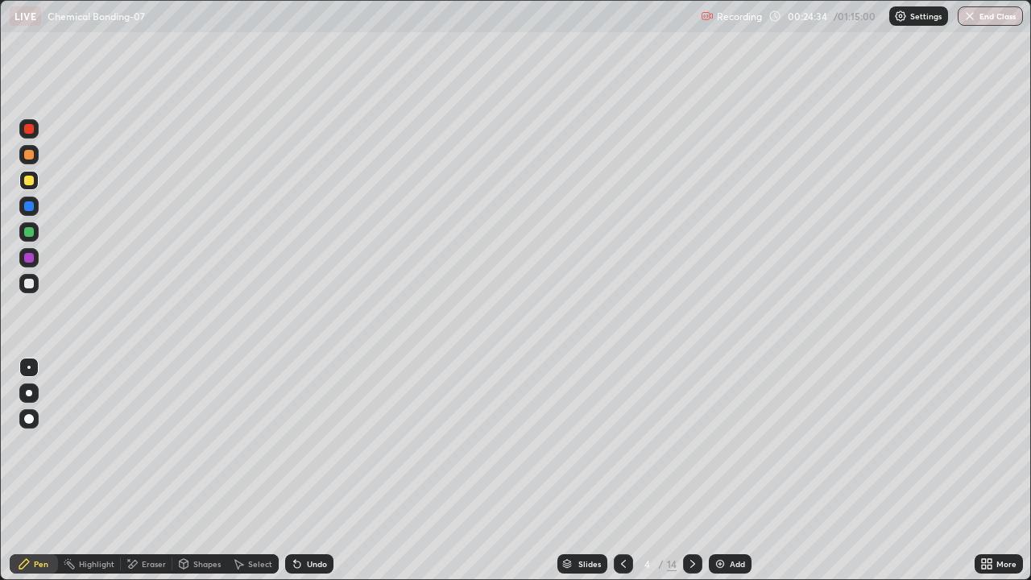
click at [30, 284] on div at bounding box center [29, 284] width 10 height 10
click at [30, 155] on div at bounding box center [29, 155] width 10 height 10
click at [691, 470] on icon at bounding box center [692, 563] width 13 height 13
click at [30, 180] on div at bounding box center [29, 181] width 10 height 10
click at [206, 470] on div "Shapes" at bounding box center [206, 564] width 27 height 8
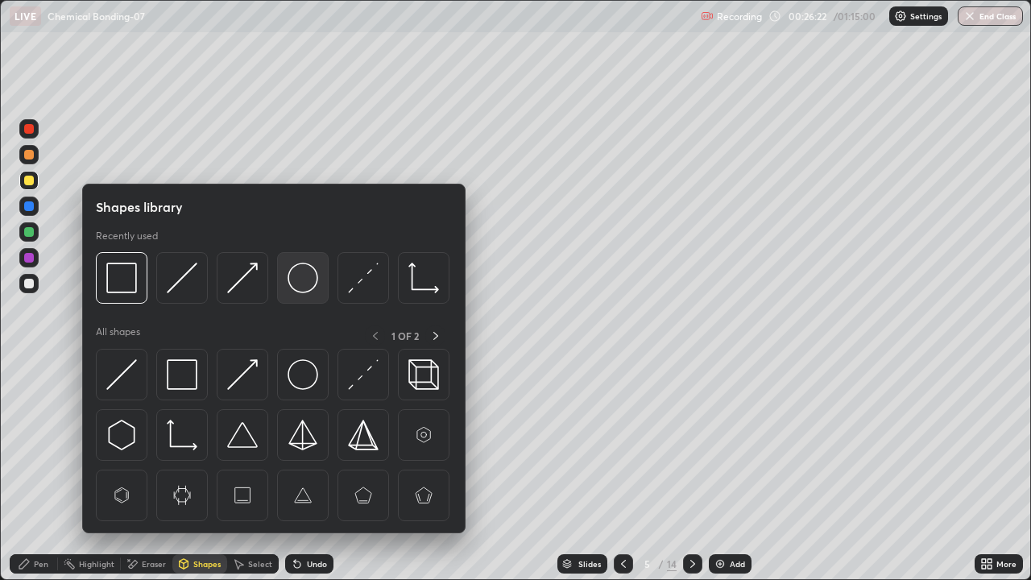
click at [298, 285] on img at bounding box center [303, 278] width 31 height 31
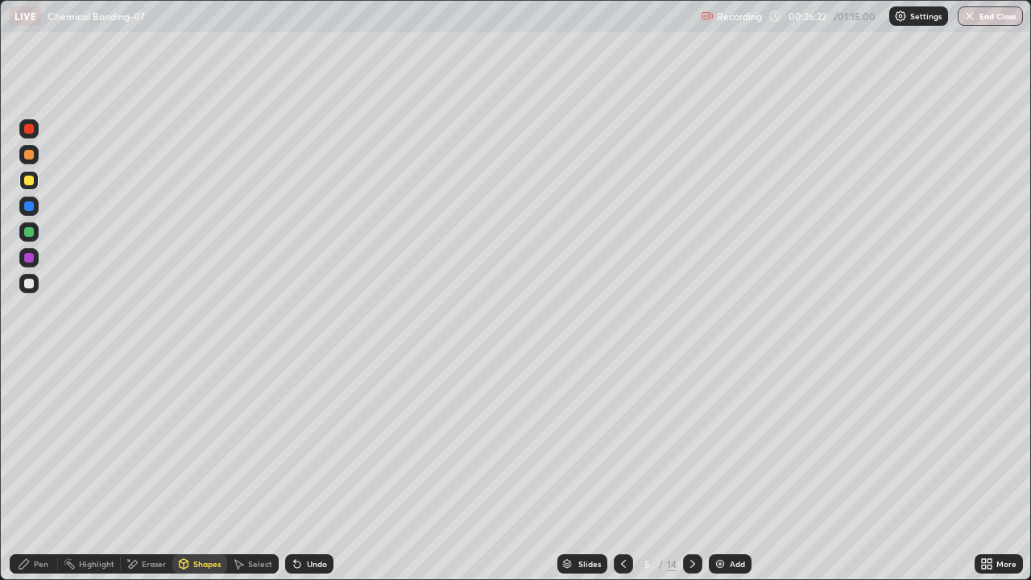
click at [31, 233] on div at bounding box center [29, 232] width 10 height 10
click at [34, 470] on div "Pen" at bounding box center [41, 564] width 14 height 8
click at [32, 188] on div at bounding box center [28, 180] width 19 height 19
click at [32, 234] on div at bounding box center [29, 232] width 10 height 10
click at [321, 470] on div "Undo" at bounding box center [309, 563] width 48 height 19
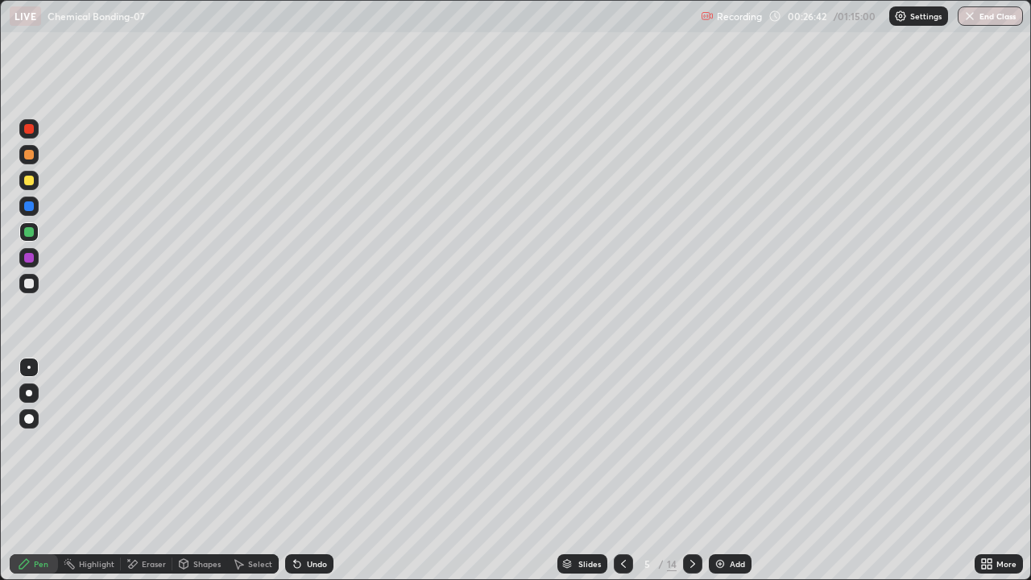
click at [30, 180] on div at bounding box center [29, 181] width 10 height 10
click at [30, 228] on div at bounding box center [29, 232] width 10 height 10
click at [303, 470] on div "Undo" at bounding box center [309, 563] width 48 height 19
click at [48, 470] on div "Pen" at bounding box center [34, 563] width 48 height 19
click at [31, 283] on div at bounding box center [29, 284] width 10 height 10
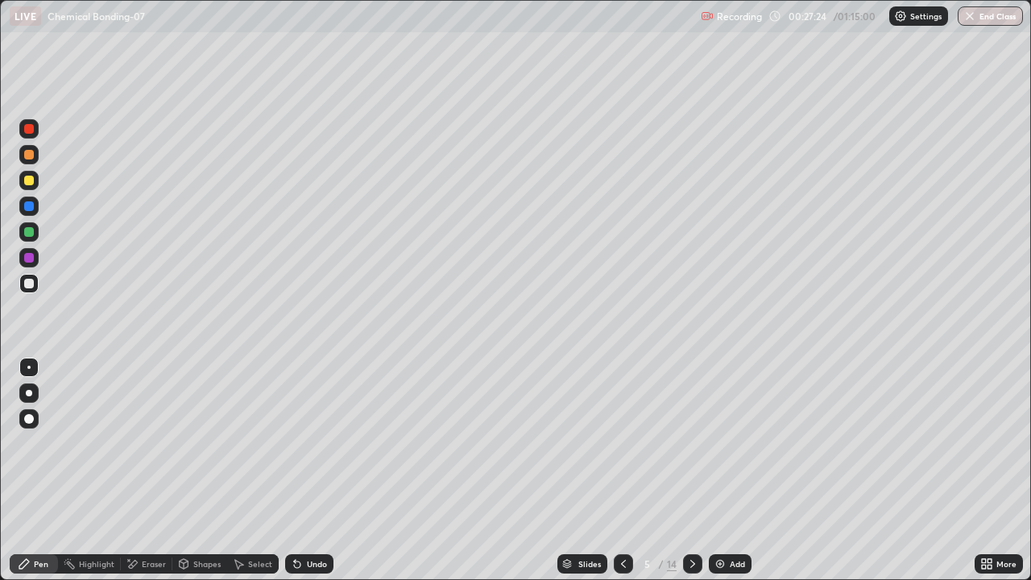
click at [308, 470] on div "Undo" at bounding box center [309, 563] width 48 height 19
click at [31, 281] on div at bounding box center [29, 284] width 10 height 10
click at [32, 209] on div at bounding box center [29, 206] width 10 height 10
click at [304, 470] on div "Undo" at bounding box center [309, 563] width 48 height 19
click at [301, 470] on div "Undo" at bounding box center [309, 563] width 48 height 19
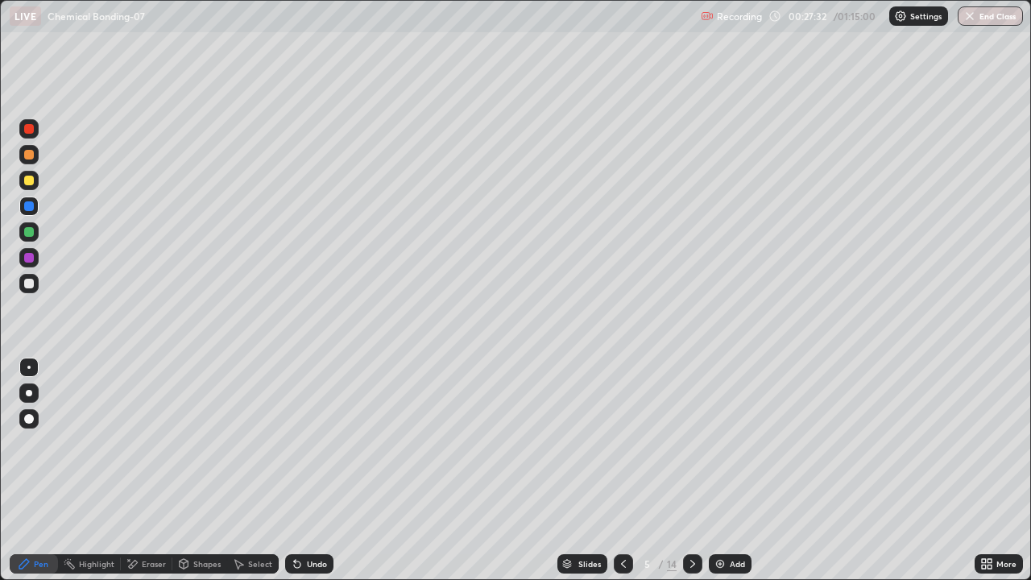
click at [301, 470] on div "Undo" at bounding box center [309, 563] width 48 height 19
click at [298, 470] on icon at bounding box center [297, 564] width 6 height 6
click at [296, 470] on icon at bounding box center [297, 564] width 6 height 6
click at [294, 470] on icon at bounding box center [297, 564] width 6 height 6
click at [31, 236] on div at bounding box center [29, 232] width 10 height 10
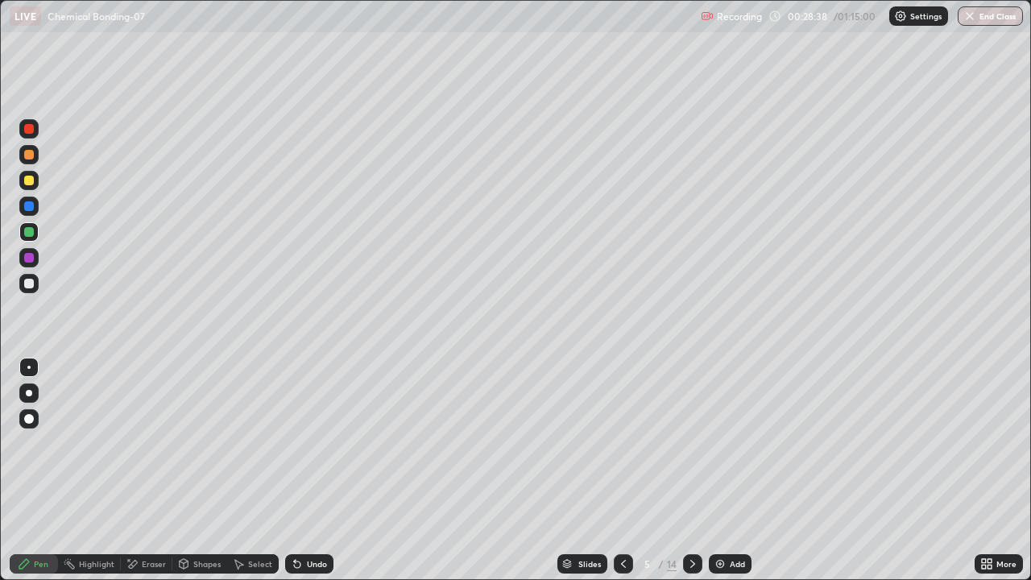
click at [132, 470] on div "Eraser" at bounding box center [147, 563] width 52 height 19
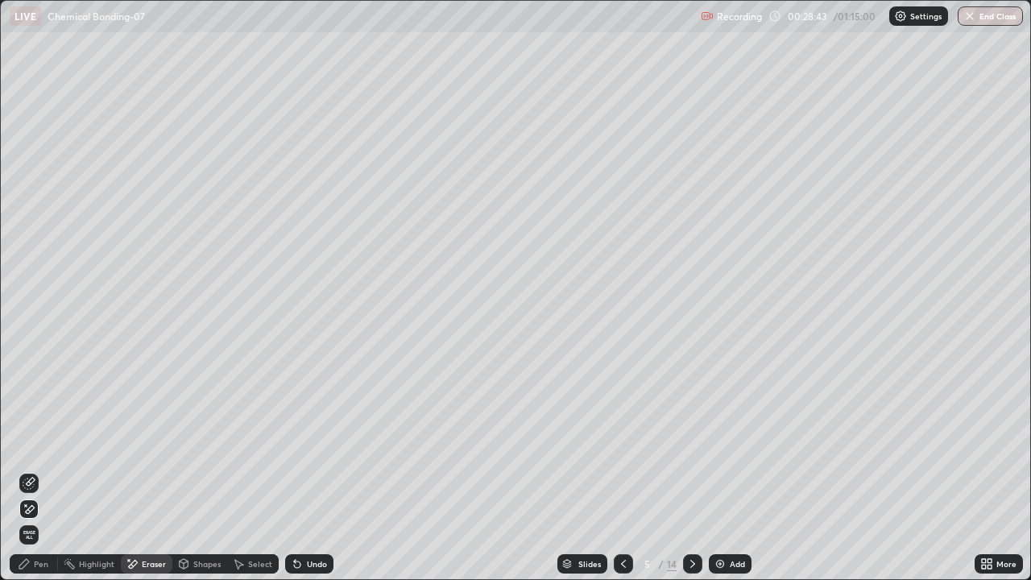
click at [614, 470] on div at bounding box center [623, 563] width 19 height 19
click at [307, 470] on div "Undo" at bounding box center [317, 564] width 20 height 8
click at [304, 470] on div "Undo" at bounding box center [309, 563] width 48 height 19
click at [301, 470] on div "Undo" at bounding box center [309, 563] width 48 height 19
click at [298, 470] on icon at bounding box center [297, 564] width 6 height 6
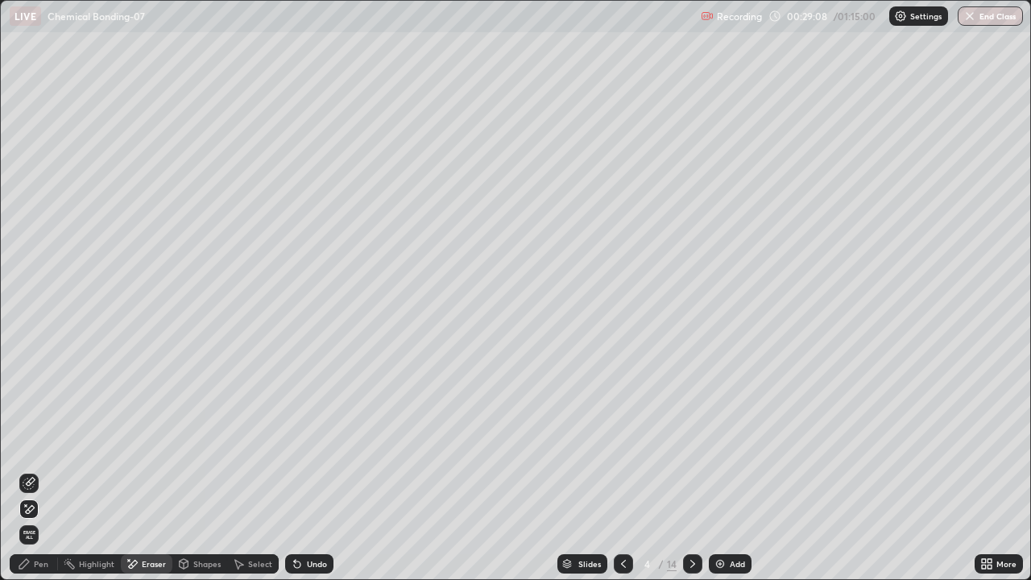
click at [300, 470] on icon at bounding box center [297, 563] width 13 height 13
click at [304, 470] on div "Undo" at bounding box center [309, 563] width 48 height 19
click at [307, 470] on div "Undo" at bounding box center [317, 564] width 20 height 8
click at [309, 470] on div "Undo" at bounding box center [317, 564] width 20 height 8
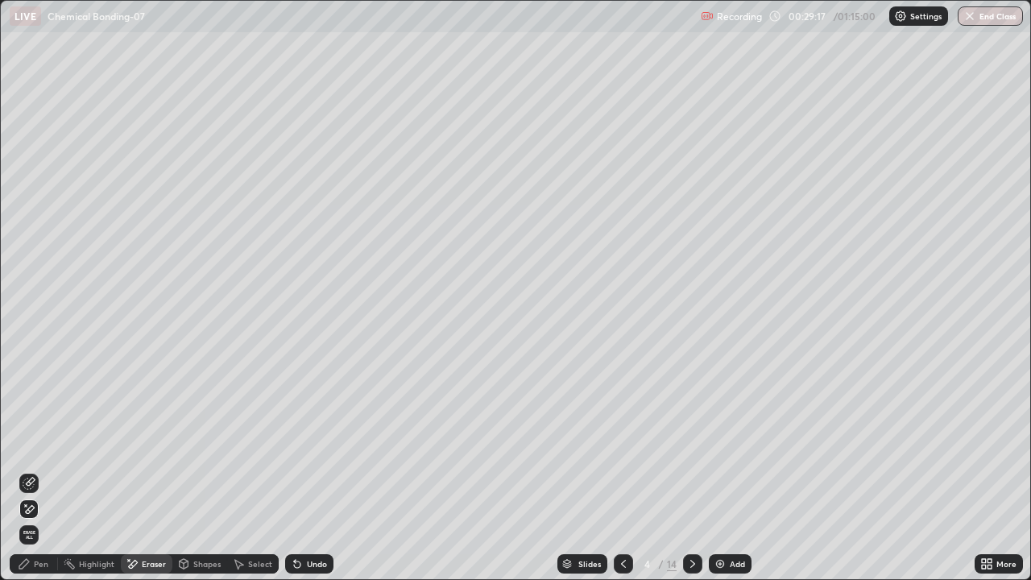
click at [26, 470] on icon at bounding box center [24, 564] width 10 height 10
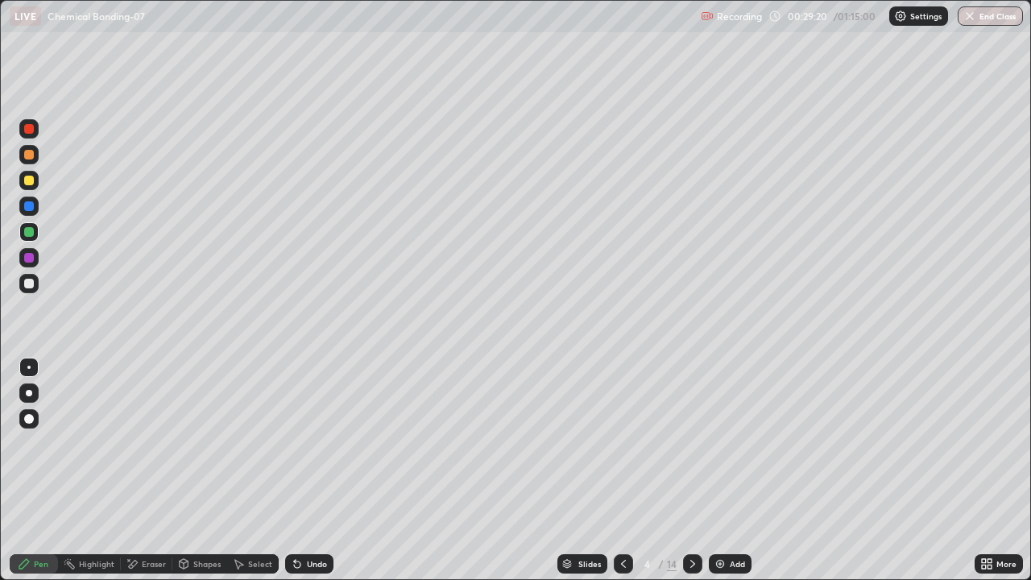
click at [35, 152] on div at bounding box center [28, 154] width 19 height 19
click at [693, 470] on icon at bounding box center [692, 563] width 13 height 13
click at [691, 470] on icon at bounding box center [692, 563] width 13 height 13
click at [622, 470] on icon at bounding box center [623, 563] width 13 height 13
click at [690, 470] on icon at bounding box center [692, 563] width 13 height 13
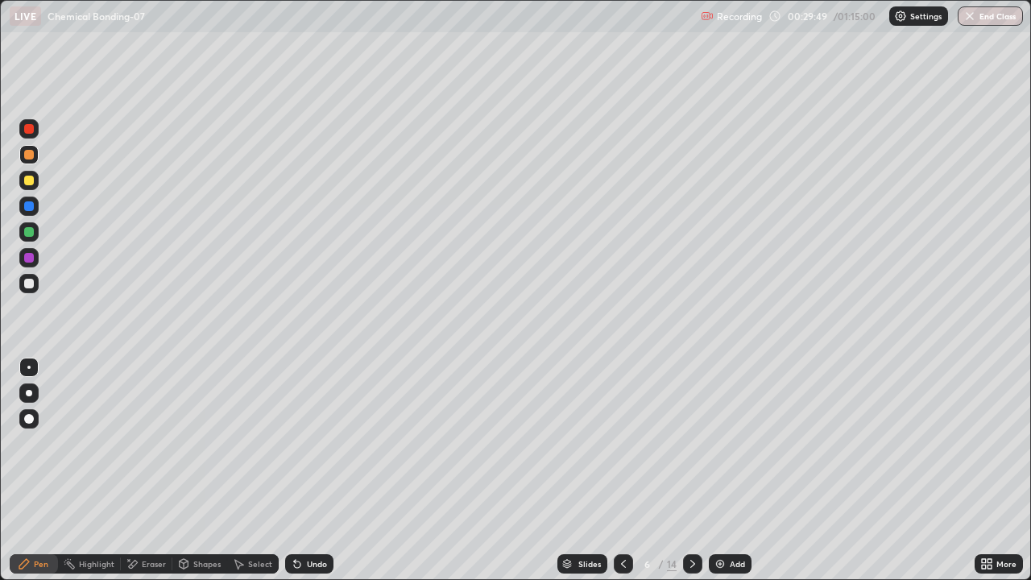
click at [33, 158] on div at bounding box center [28, 154] width 19 height 19
click at [31, 180] on div at bounding box center [29, 181] width 10 height 10
click at [27, 282] on div at bounding box center [29, 284] width 10 height 10
click at [30, 209] on div at bounding box center [29, 206] width 10 height 10
click at [32, 183] on div at bounding box center [29, 181] width 10 height 10
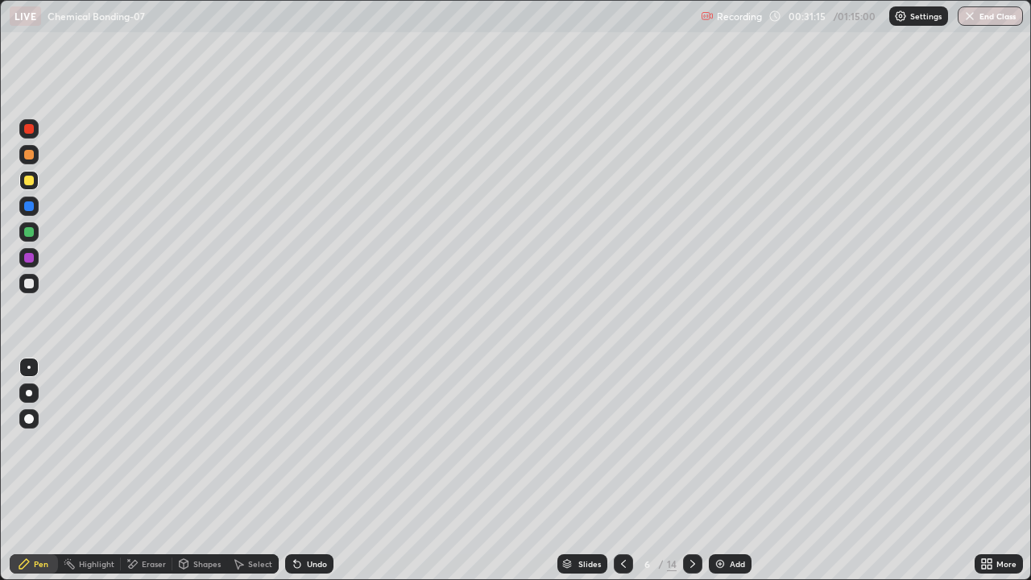
click at [212, 470] on div "Shapes" at bounding box center [199, 563] width 55 height 19
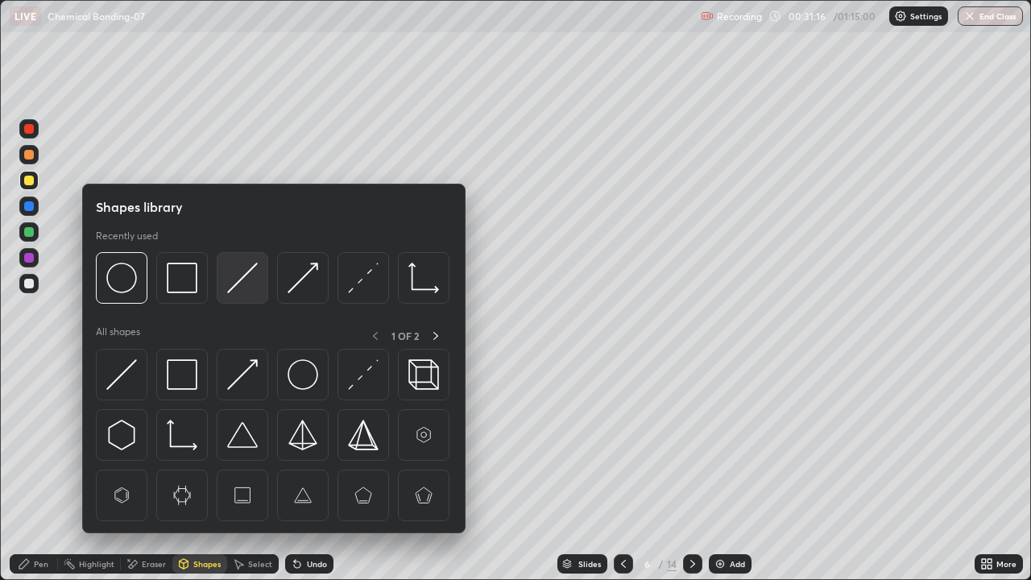
click at [241, 283] on img at bounding box center [242, 278] width 31 height 31
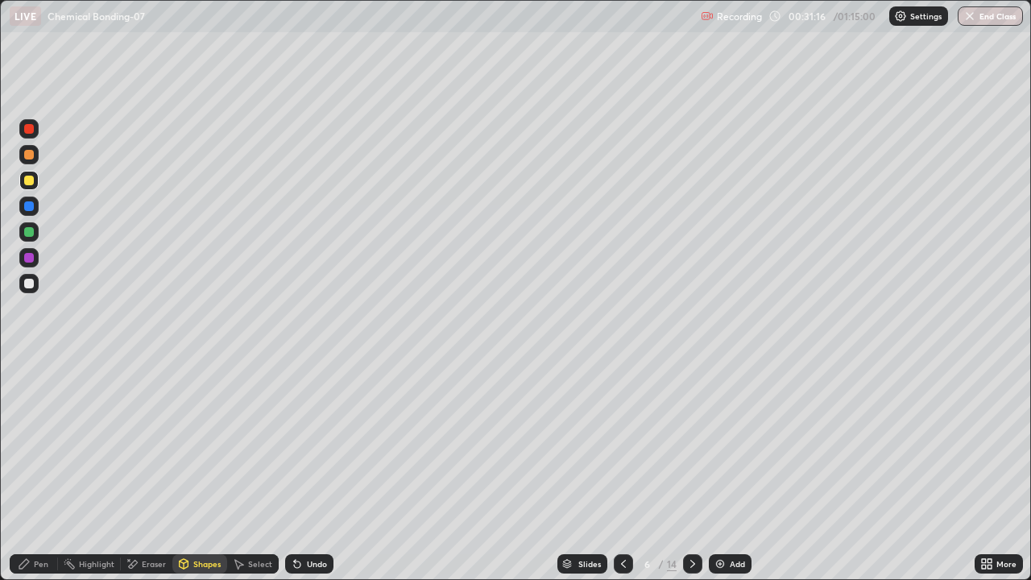
click at [31, 160] on div at bounding box center [28, 154] width 19 height 19
click at [40, 470] on div "Pen" at bounding box center [41, 564] width 14 height 8
click at [30, 131] on div at bounding box center [29, 129] width 10 height 10
click at [196, 470] on div "Shapes" at bounding box center [206, 564] width 27 height 8
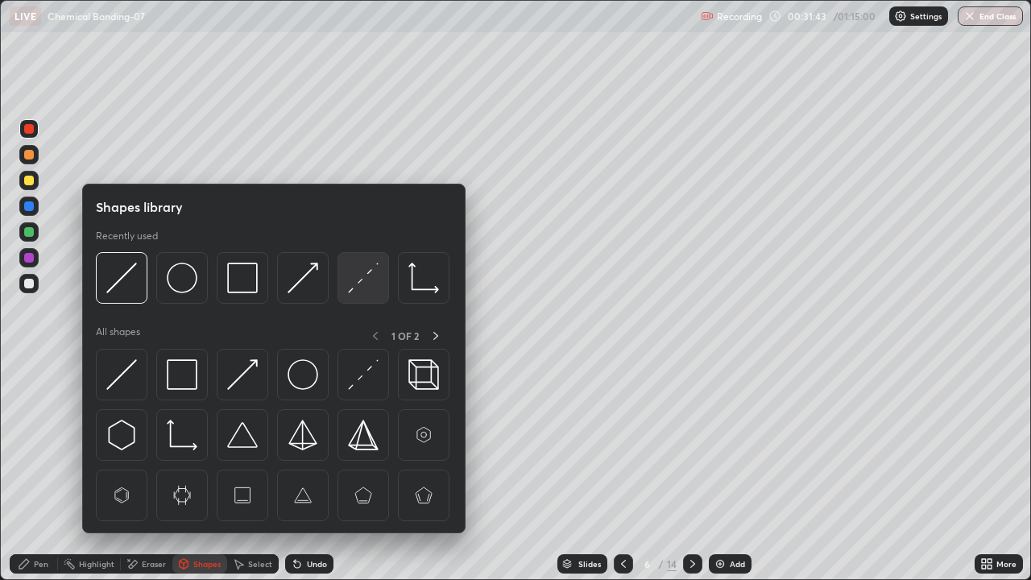
click at [358, 283] on img at bounding box center [363, 278] width 31 height 31
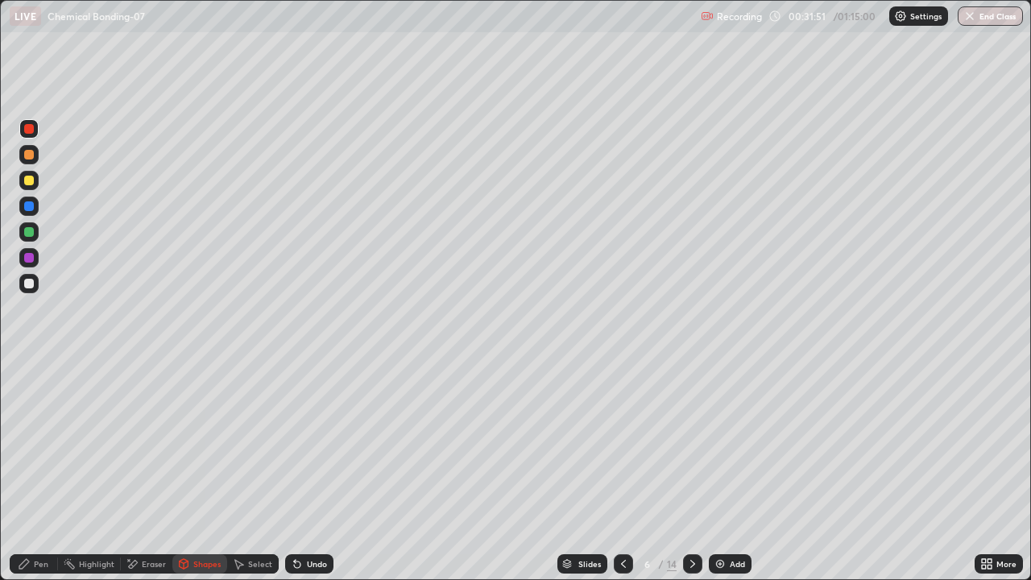
click at [256, 470] on div "Select" at bounding box center [260, 564] width 24 height 8
click at [205, 470] on div "Shapes" at bounding box center [206, 564] width 27 height 8
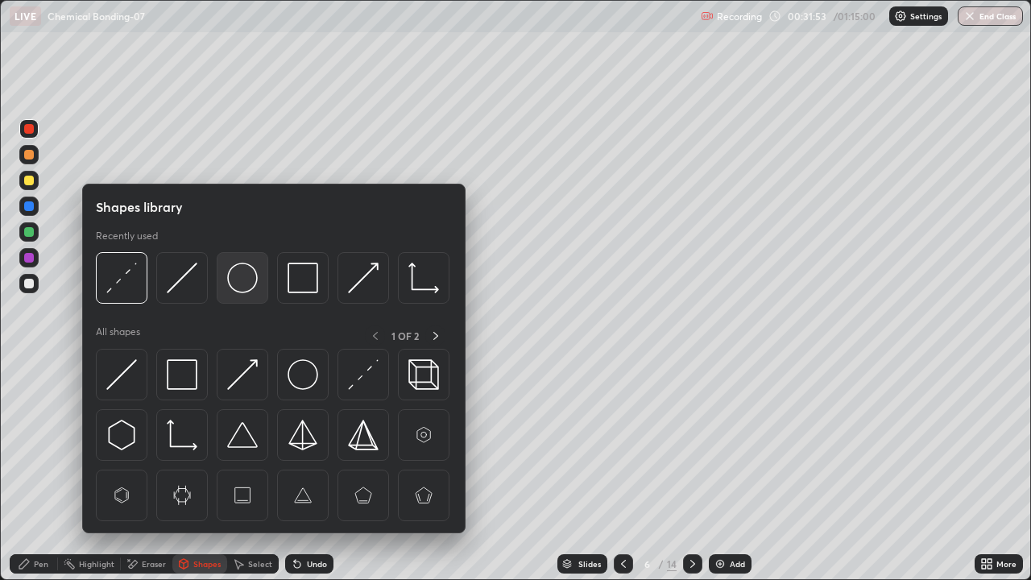
click at [242, 288] on img at bounding box center [242, 278] width 31 height 31
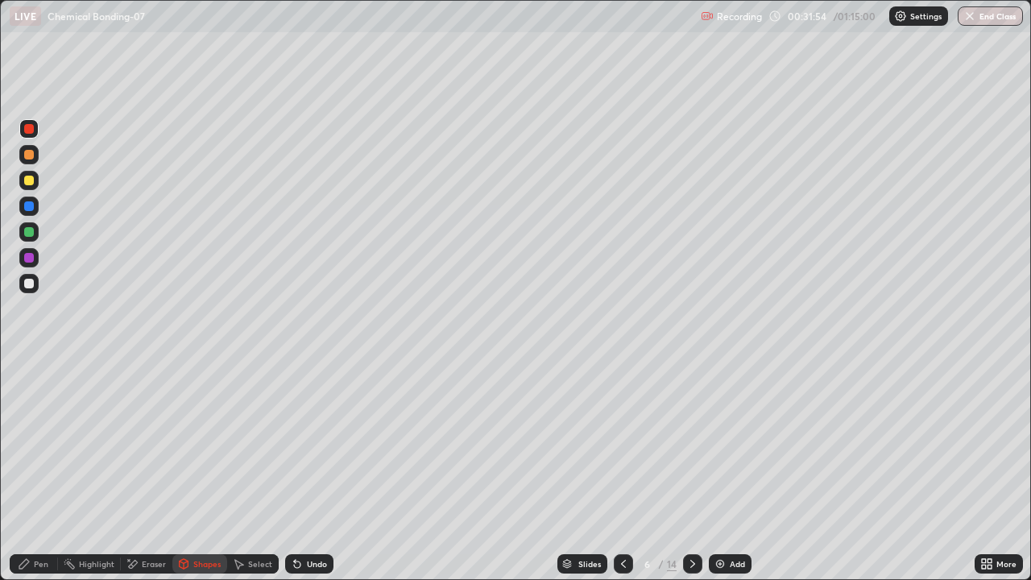
click at [31, 236] on div at bounding box center [29, 232] width 10 height 10
click at [248, 470] on div "Select" at bounding box center [260, 564] width 24 height 8
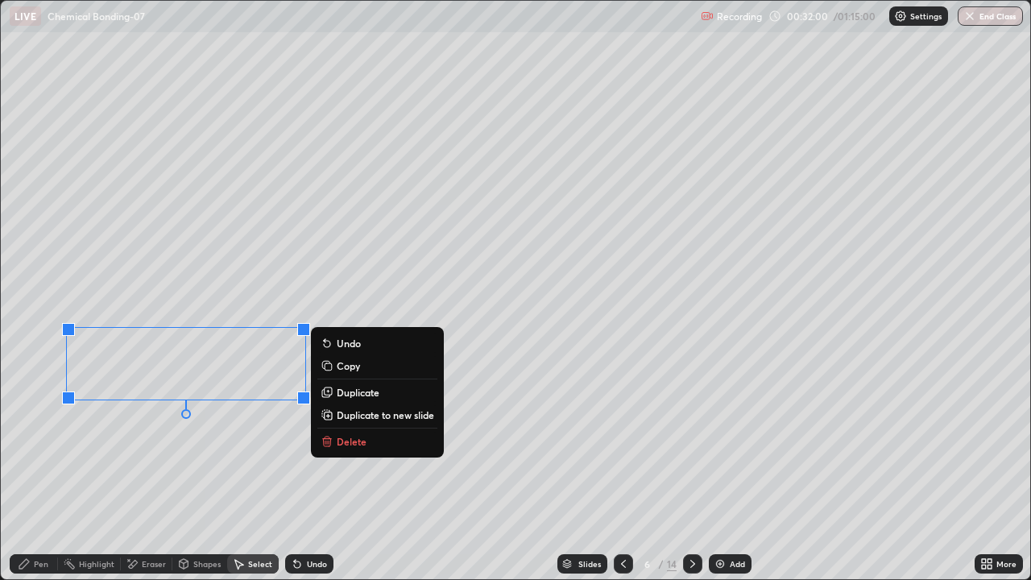
click at [217, 469] on div "0 ° Undo Copy Duplicate Duplicate to new slide Delete" at bounding box center [515, 290] width 1029 height 578
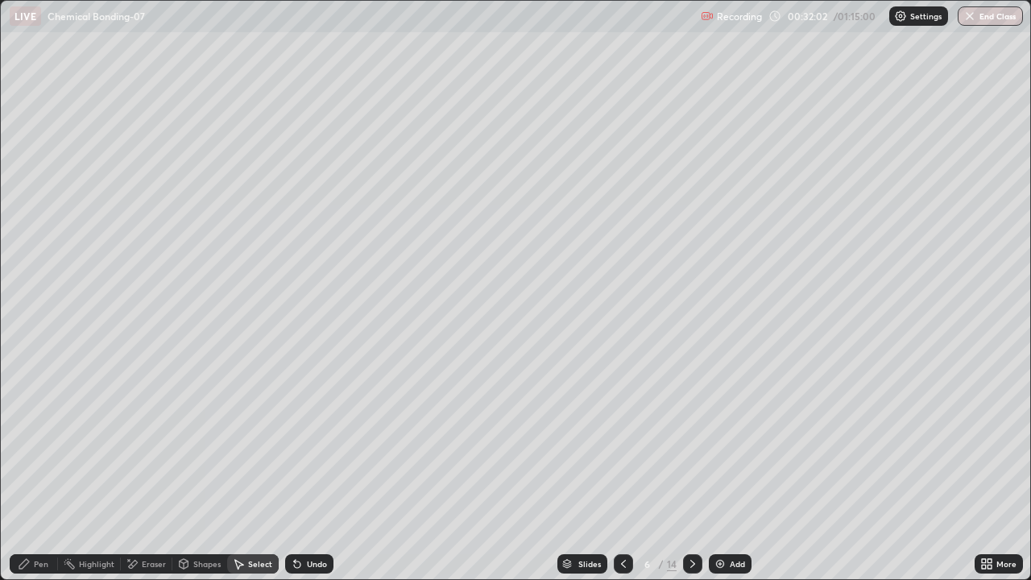
click at [202, 470] on div "Shapes" at bounding box center [206, 564] width 27 height 8
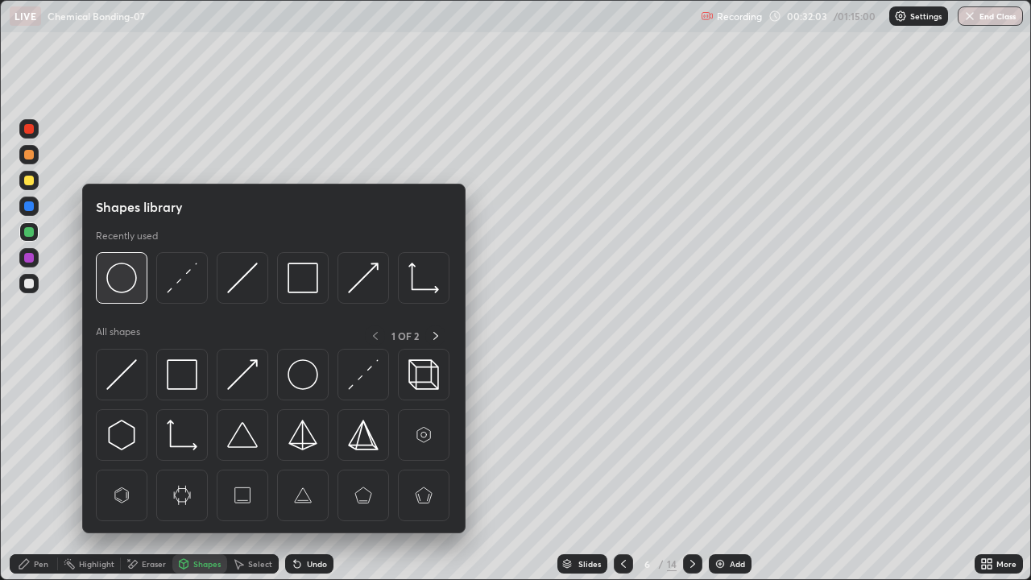
click at [126, 288] on img at bounding box center [121, 278] width 31 height 31
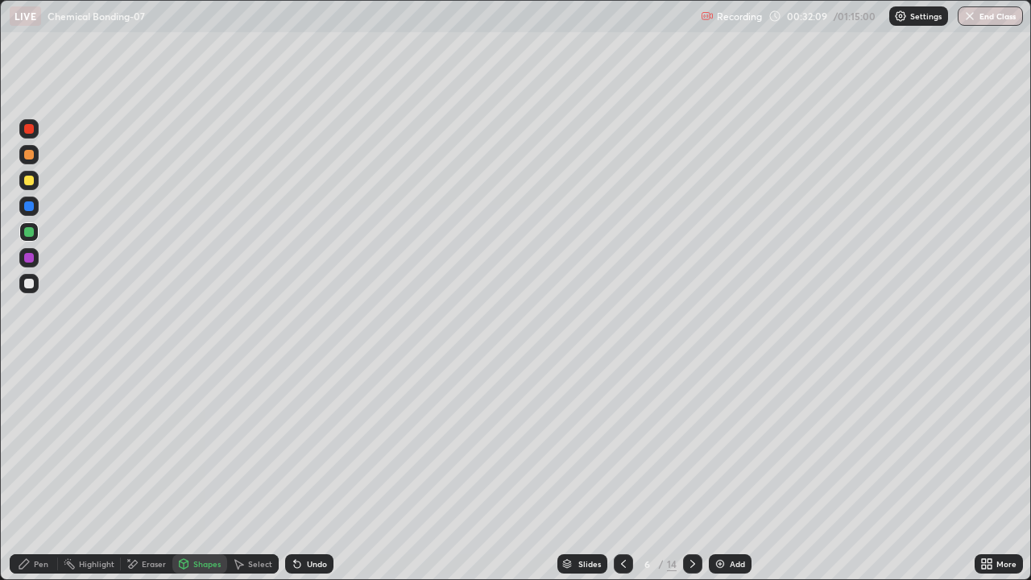
click at [39, 470] on div "Pen" at bounding box center [41, 564] width 14 height 8
click at [32, 285] on div at bounding box center [29, 284] width 10 height 10
click at [209, 470] on div "Shapes" at bounding box center [206, 564] width 27 height 8
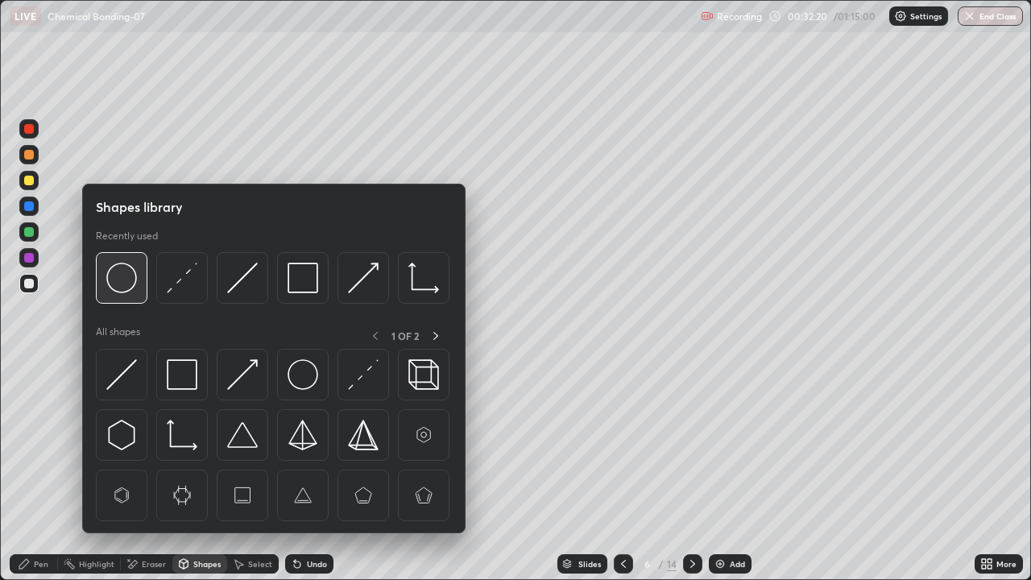
click at [131, 286] on img at bounding box center [121, 278] width 31 height 31
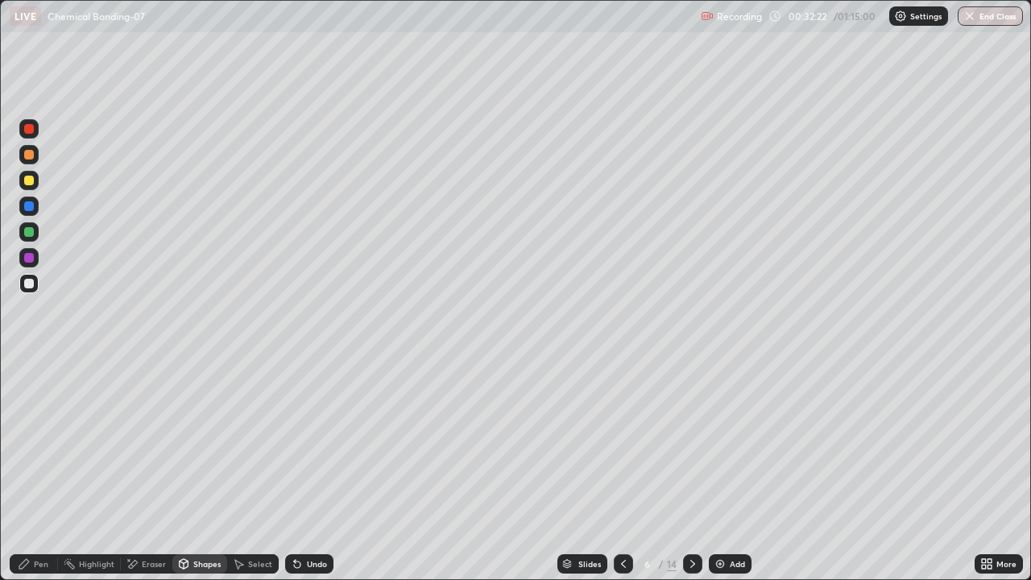
click at [308, 470] on div "Undo" at bounding box center [317, 564] width 20 height 8
click at [35, 233] on div at bounding box center [28, 231] width 19 height 19
click at [254, 470] on div "Select" at bounding box center [253, 563] width 52 height 19
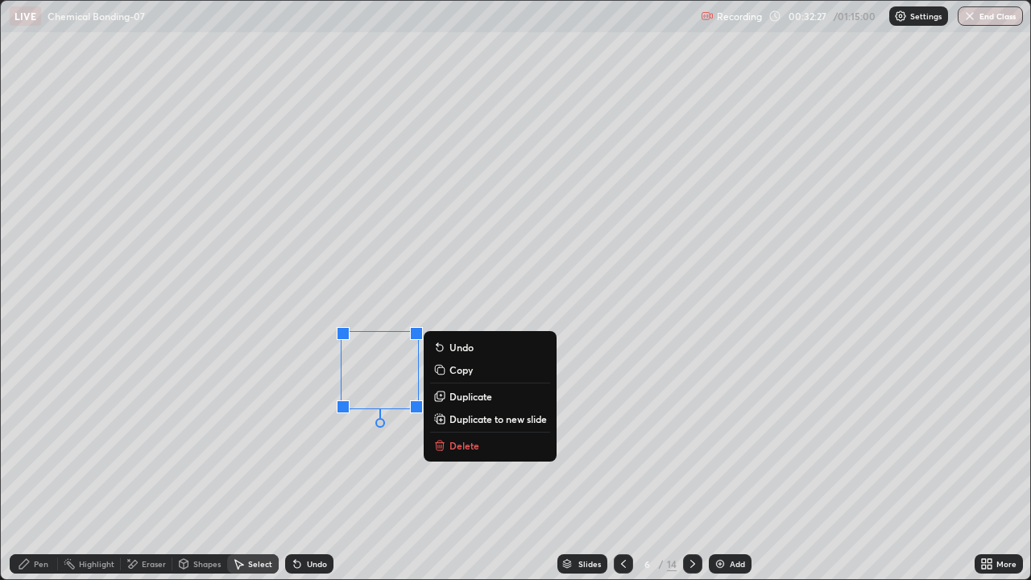
click at [446, 370] on button "Copy" at bounding box center [490, 369] width 120 height 19
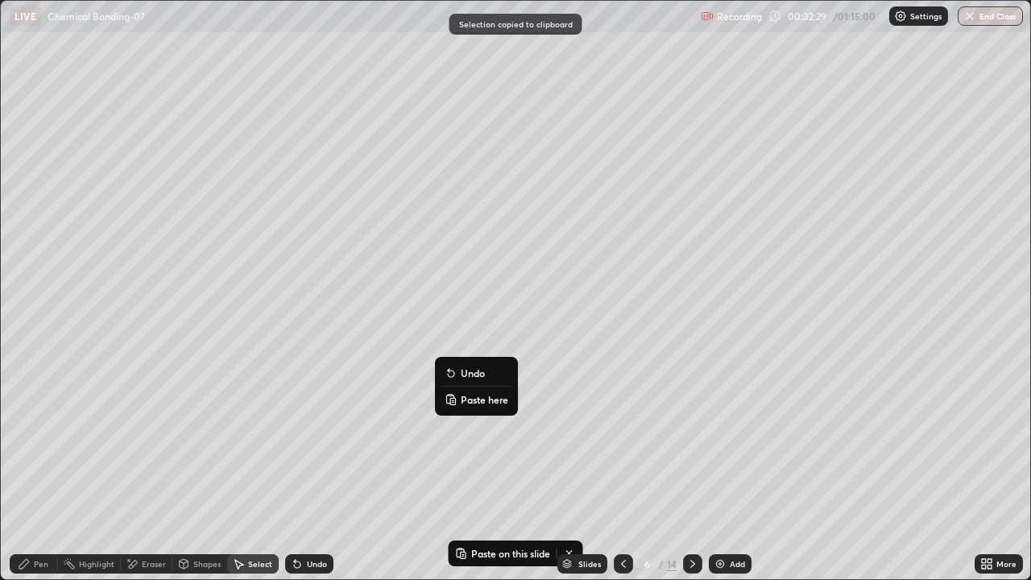
click at [460, 398] on button "Paste here" at bounding box center [476, 399] width 70 height 19
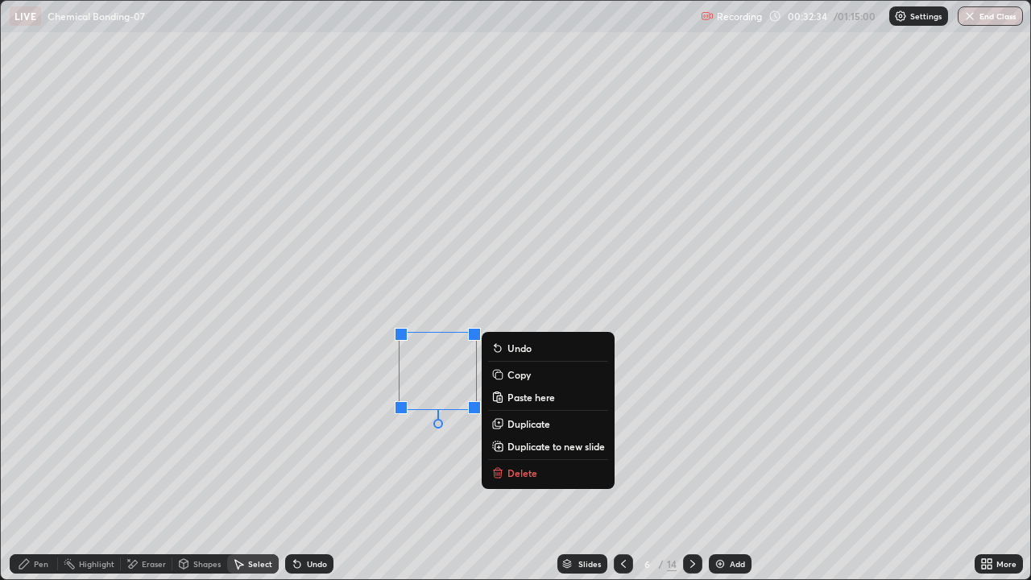
click at [325, 470] on div "0 ° Undo Copy Paste here Duplicate Duplicate to new slide Delete" at bounding box center [515, 290] width 1029 height 578
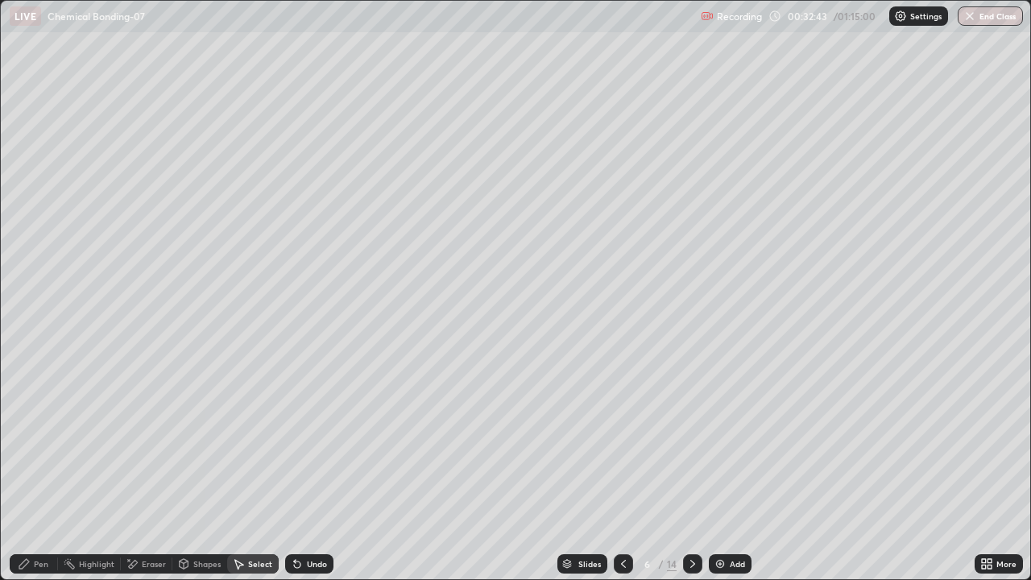
click at [42, 470] on div "Pen" at bounding box center [41, 564] width 14 height 8
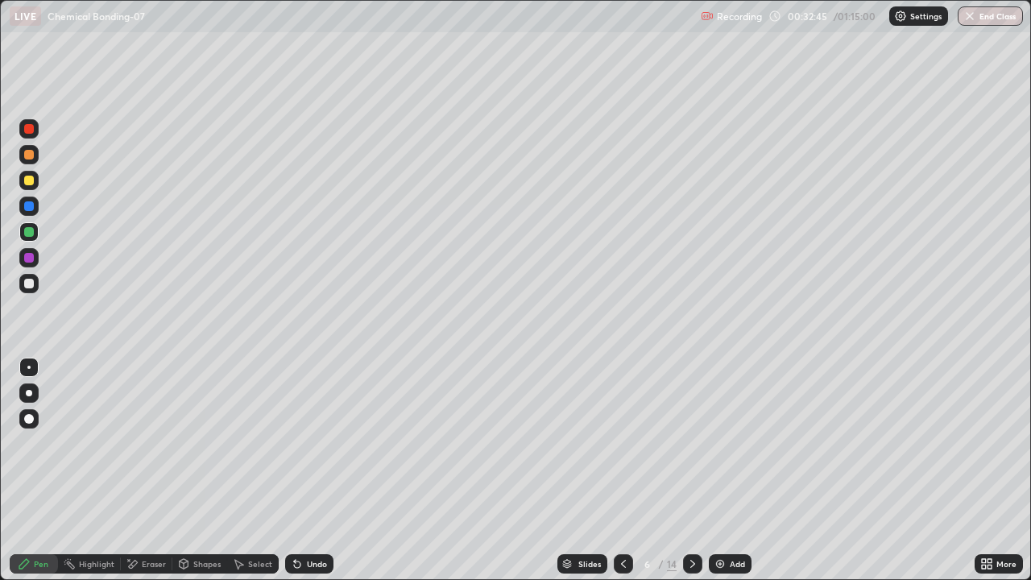
click at [33, 205] on div at bounding box center [29, 206] width 10 height 10
click at [30, 155] on div at bounding box center [29, 155] width 10 height 10
click at [33, 283] on div at bounding box center [29, 284] width 10 height 10
click at [33, 135] on div at bounding box center [28, 128] width 19 height 19
click at [206, 470] on div "Shapes" at bounding box center [206, 564] width 27 height 8
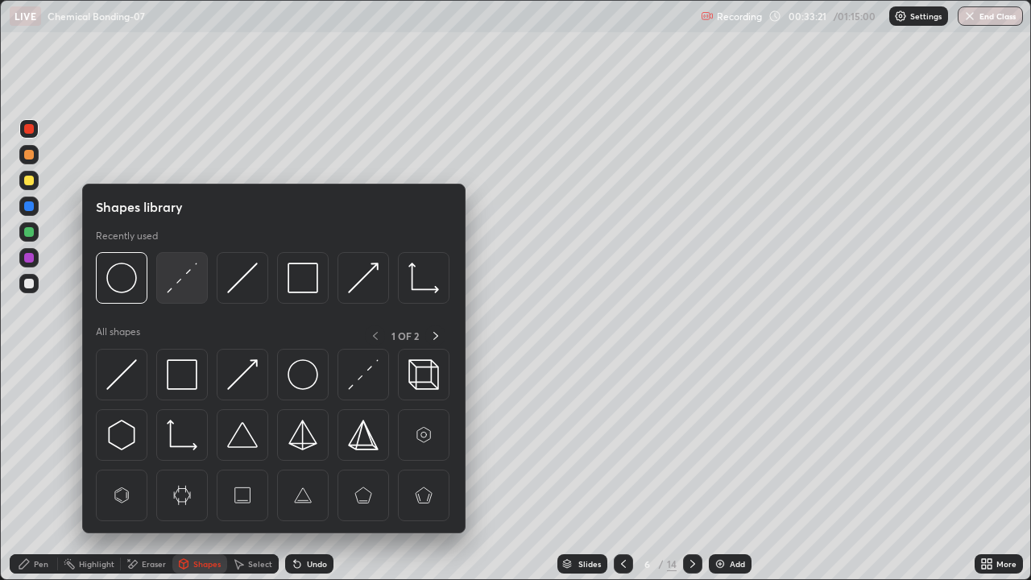
click at [190, 282] on img at bounding box center [182, 278] width 31 height 31
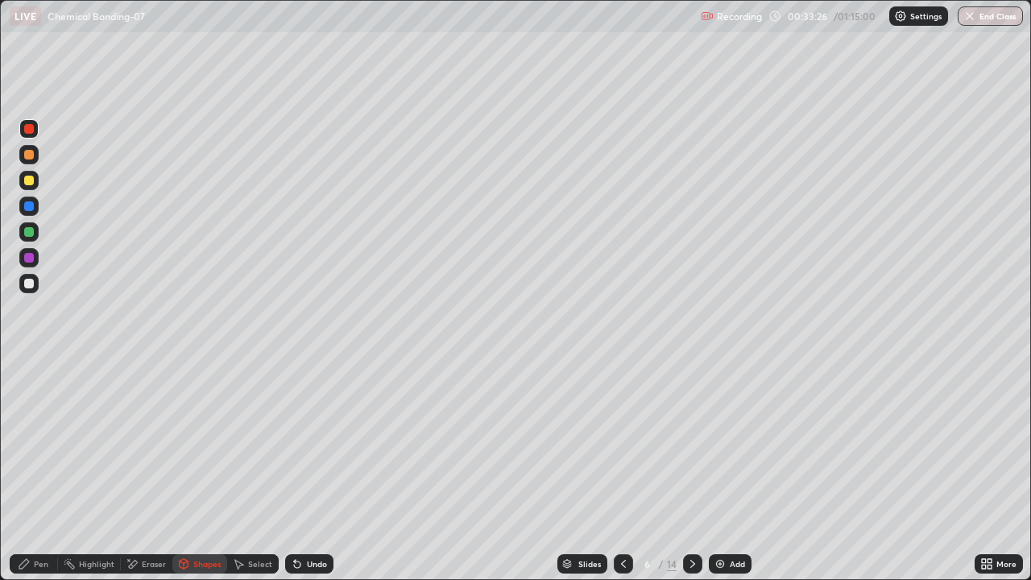
click at [212, 470] on div "Shapes" at bounding box center [206, 564] width 27 height 8
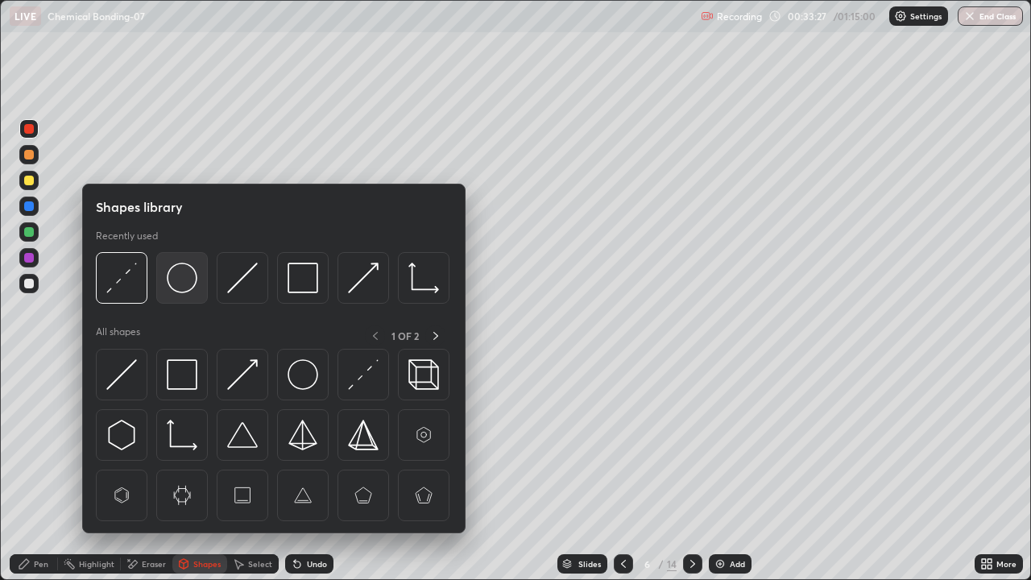
click at [183, 289] on img at bounding box center [182, 278] width 31 height 31
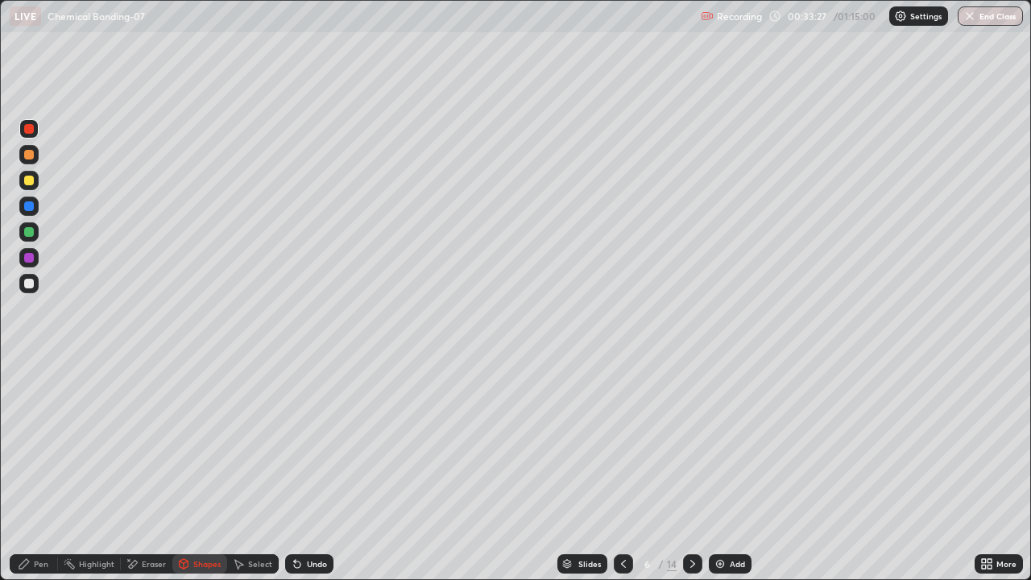
click at [35, 231] on div at bounding box center [28, 231] width 19 height 19
click at [43, 470] on div "Pen" at bounding box center [41, 564] width 14 height 8
click at [317, 470] on div "Undo" at bounding box center [317, 564] width 20 height 8
click at [35, 286] on div at bounding box center [28, 283] width 19 height 19
click at [207, 470] on div "Shapes" at bounding box center [206, 564] width 27 height 8
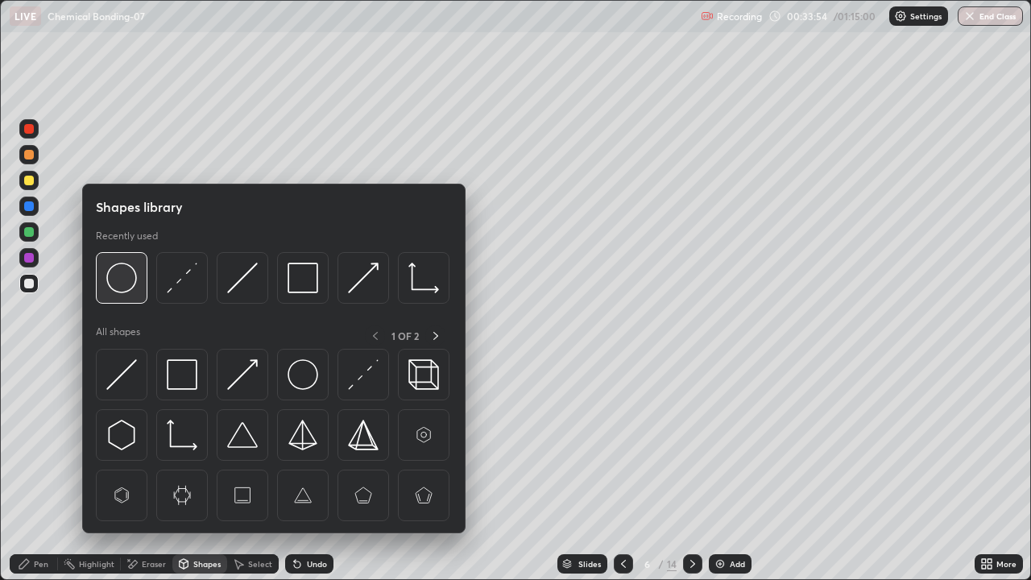
click at [146, 275] on div at bounding box center [122, 278] width 52 height 52
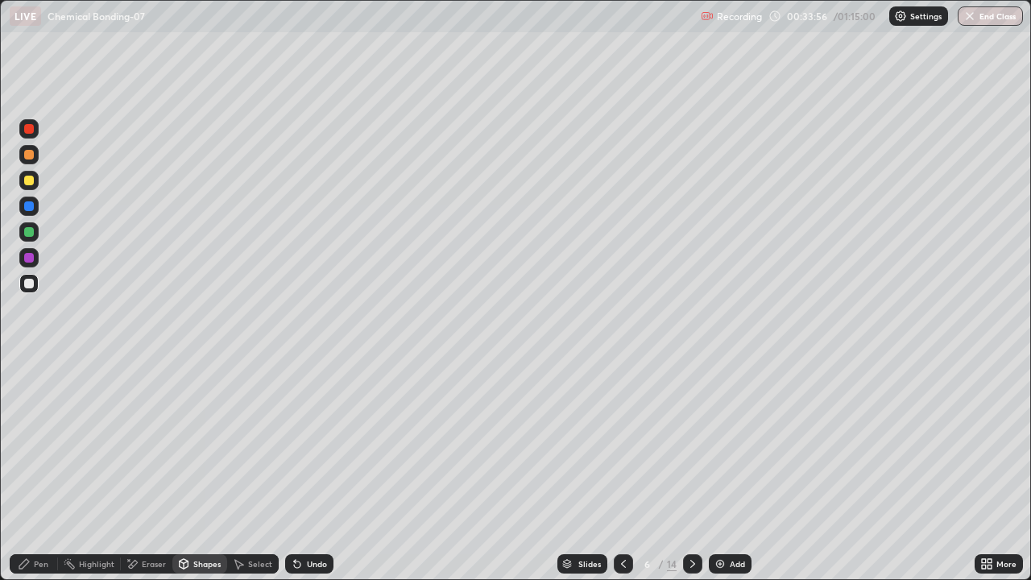
click at [30, 231] on div at bounding box center [29, 232] width 10 height 10
click at [30, 470] on div "Pen" at bounding box center [34, 563] width 48 height 19
click at [37, 209] on div at bounding box center [28, 206] width 19 height 19
click at [35, 288] on div at bounding box center [28, 283] width 19 height 19
click at [36, 210] on div at bounding box center [28, 206] width 19 height 19
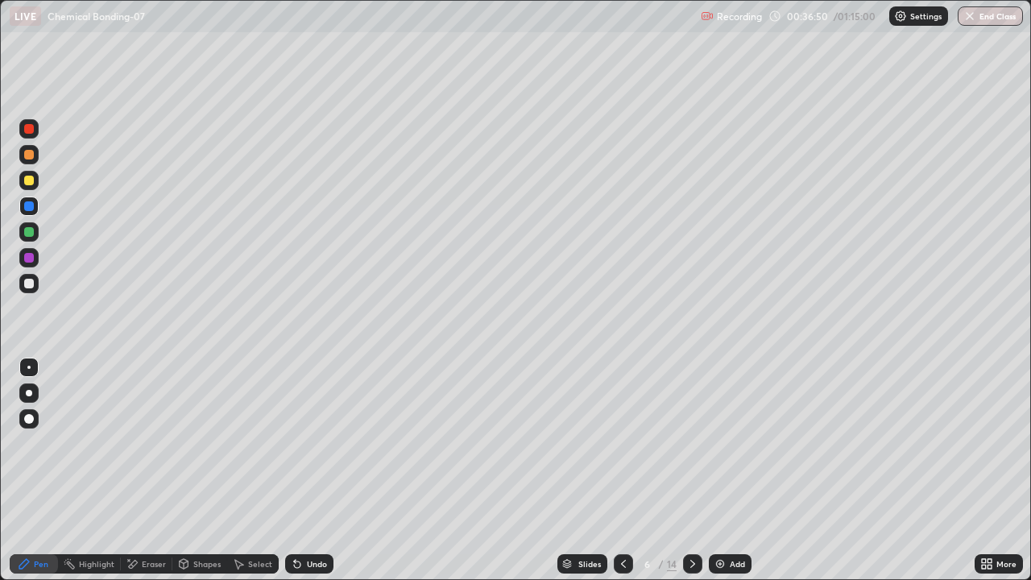
click at [696, 470] on div at bounding box center [692, 563] width 19 height 19
click at [622, 470] on icon at bounding box center [623, 563] width 13 height 13
click at [691, 470] on icon at bounding box center [692, 563] width 13 height 13
click at [30, 128] on div at bounding box center [29, 129] width 10 height 10
click at [199, 470] on div "Shapes" at bounding box center [206, 564] width 27 height 8
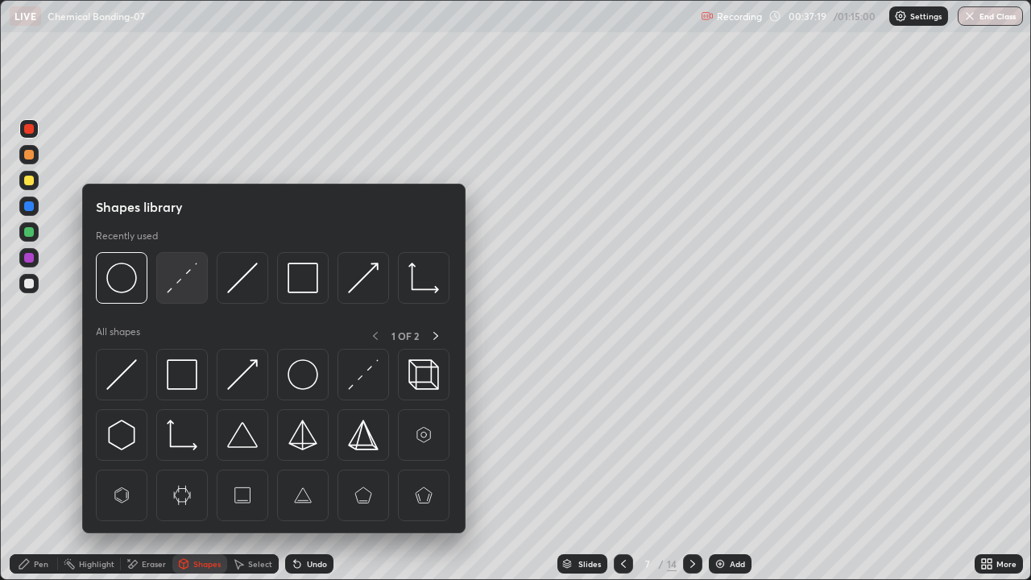
click at [177, 281] on img at bounding box center [182, 278] width 31 height 31
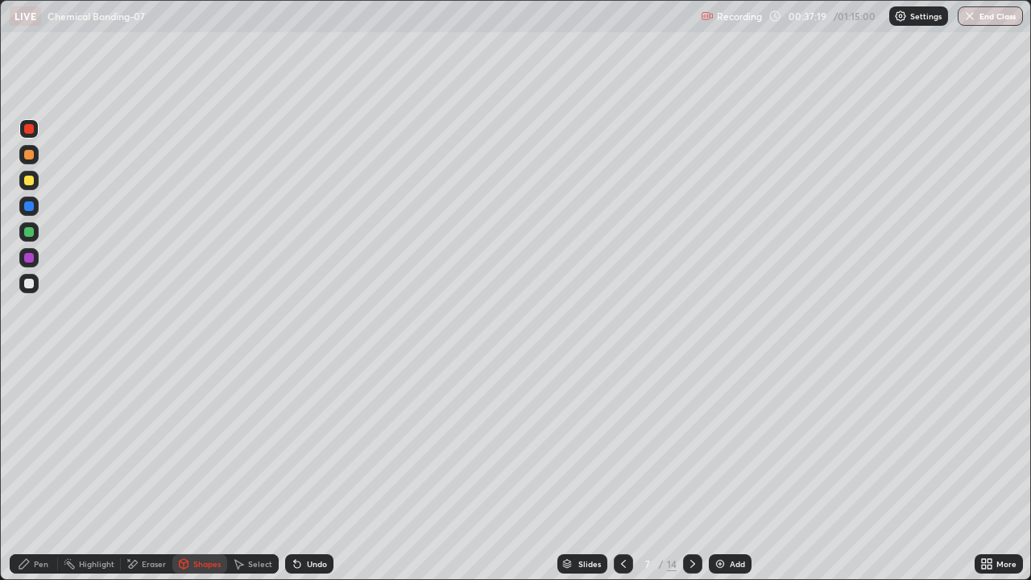
click at [29, 233] on div at bounding box center [29, 232] width 10 height 10
click at [310, 470] on div "Undo" at bounding box center [317, 564] width 20 height 8
click at [29, 282] on div at bounding box center [29, 284] width 10 height 10
click at [35, 470] on div "Pen" at bounding box center [41, 564] width 14 height 8
click at [27, 234] on div at bounding box center [29, 232] width 10 height 10
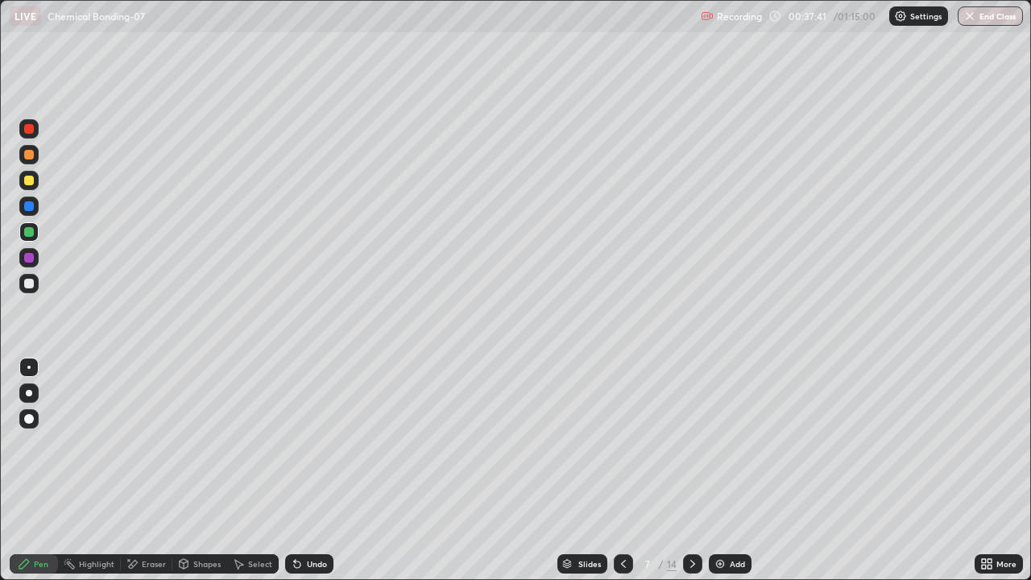
click at [30, 208] on div at bounding box center [29, 206] width 10 height 10
click at [35, 234] on div at bounding box center [28, 231] width 19 height 19
click at [312, 470] on div "Undo" at bounding box center [317, 564] width 20 height 8
click at [315, 470] on div "Undo" at bounding box center [317, 564] width 20 height 8
click at [324, 470] on div "Undo" at bounding box center [317, 564] width 20 height 8
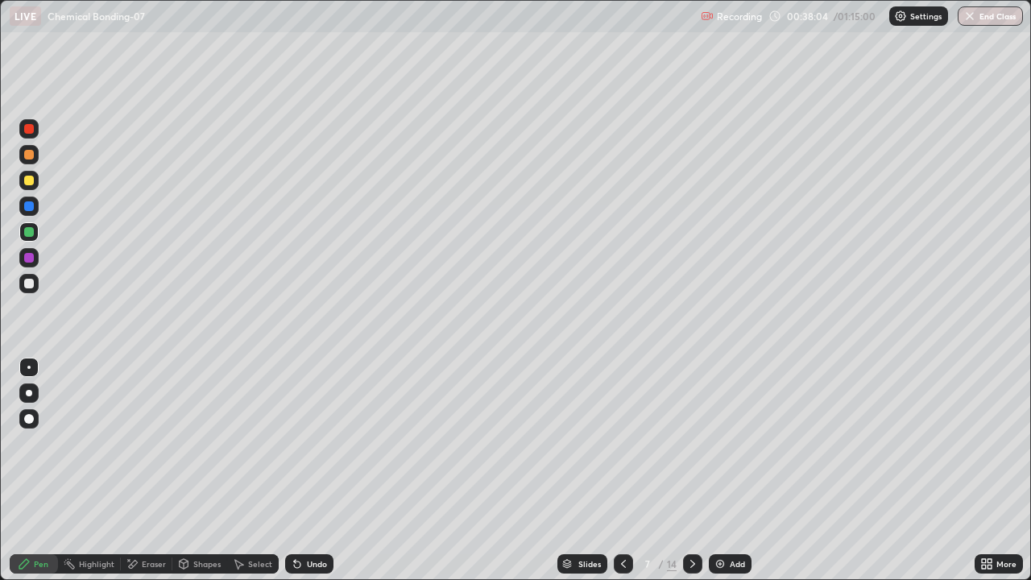
click at [326, 470] on div "Undo" at bounding box center [309, 563] width 48 height 19
click at [31, 182] on div at bounding box center [29, 181] width 10 height 10
click at [31, 207] on div at bounding box center [29, 206] width 10 height 10
click at [27, 283] on div at bounding box center [29, 284] width 10 height 10
click at [686, 470] on icon at bounding box center [692, 563] width 13 height 13
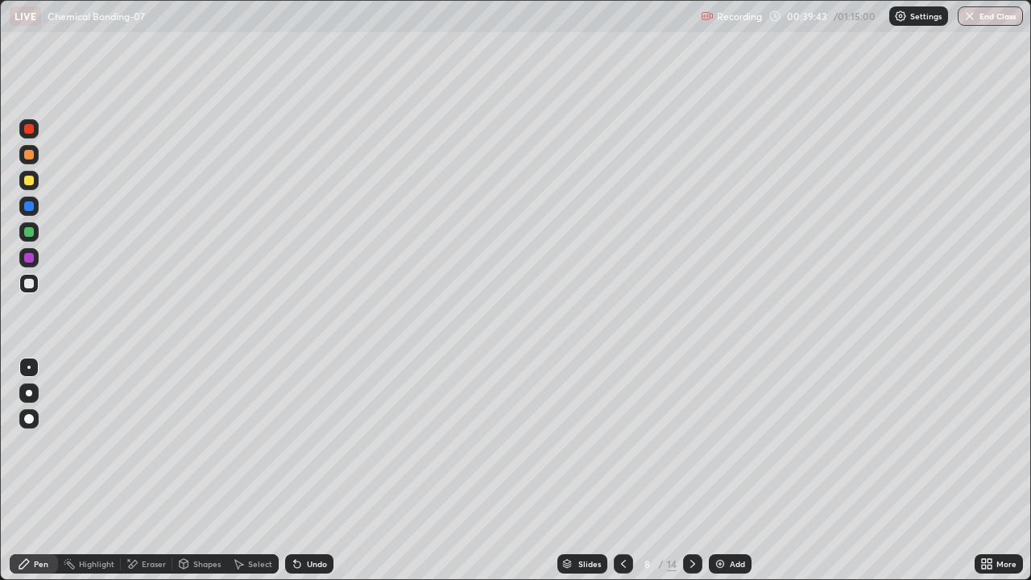
click at [29, 159] on div at bounding box center [29, 155] width 10 height 10
click at [29, 285] on div at bounding box center [29, 284] width 10 height 10
click at [323, 470] on div "Undo" at bounding box center [309, 563] width 48 height 19
click at [29, 207] on div at bounding box center [29, 206] width 10 height 10
click at [29, 130] on div at bounding box center [29, 129] width 10 height 10
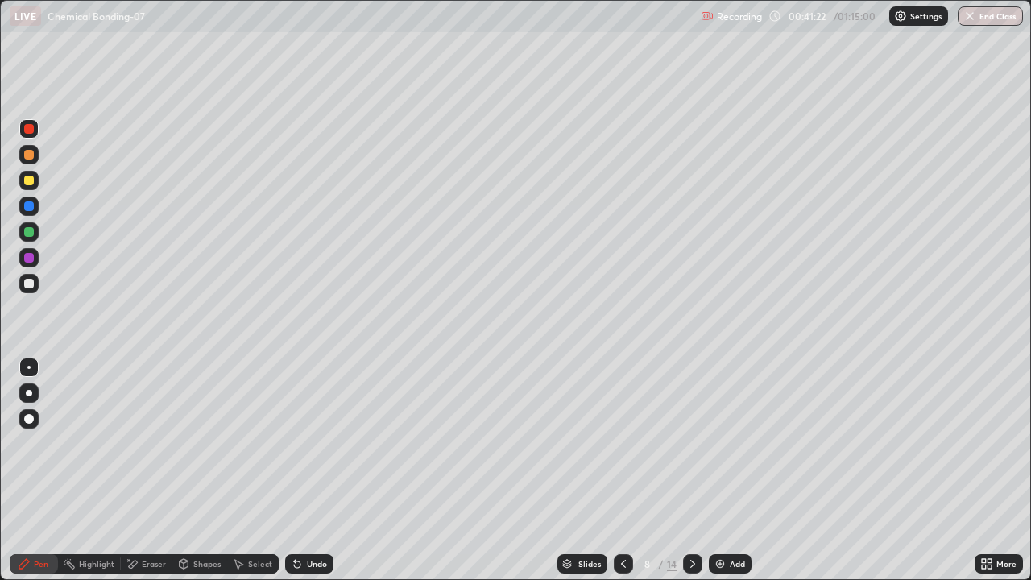
click at [202, 470] on div "Shapes" at bounding box center [206, 564] width 27 height 8
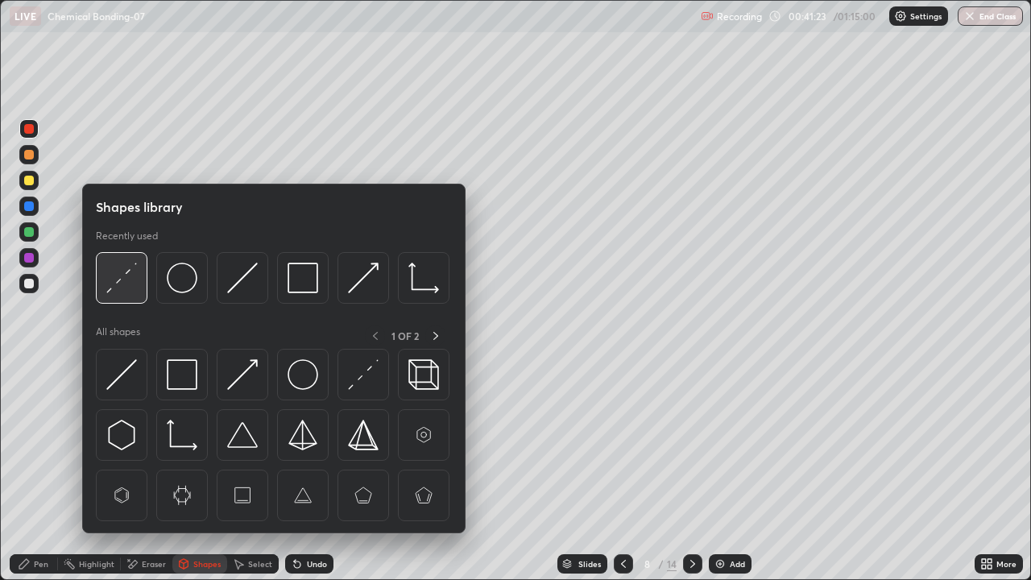
click at [122, 286] on img at bounding box center [121, 278] width 31 height 31
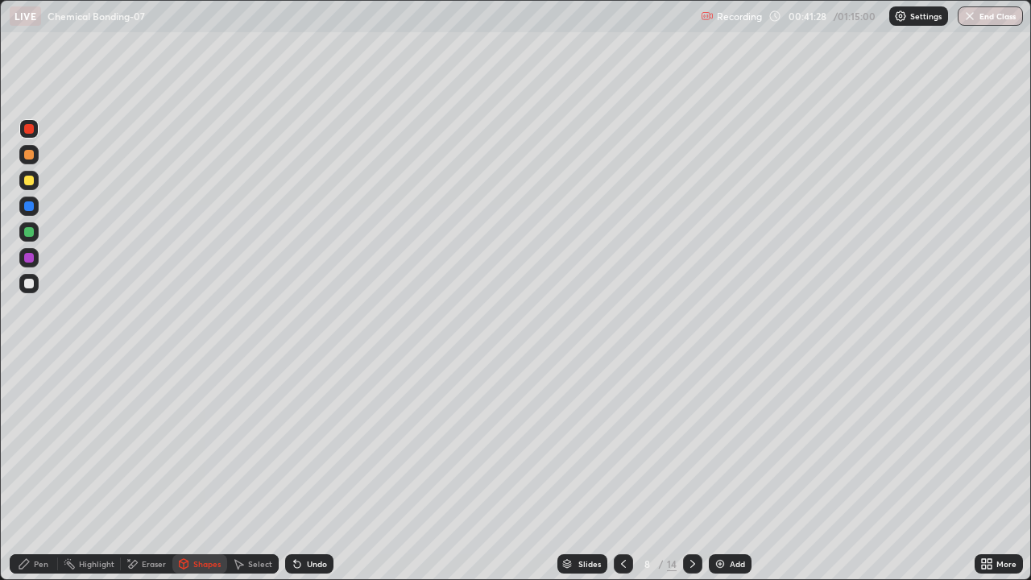
click at [38, 470] on div "Pen" at bounding box center [34, 563] width 48 height 19
click at [31, 285] on div at bounding box center [29, 284] width 10 height 10
click at [32, 233] on div at bounding box center [29, 232] width 10 height 10
click at [27, 284] on div at bounding box center [29, 284] width 10 height 10
click at [31, 236] on div at bounding box center [29, 232] width 10 height 10
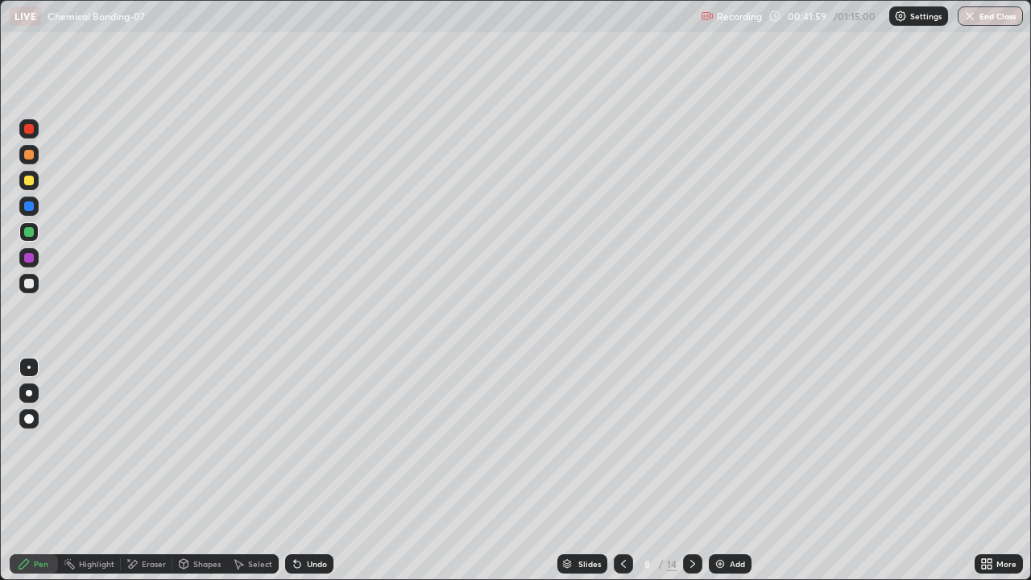
click at [29, 207] on div at bounding box center [29, 206] width 10 height 10
click at [29, 284] on div at bounding box center [29, 284] width 10 height 10
click at [622, 470] on icon at bounding box center [623, 564] width 5 height 8
click at [622, 470] on icon at bounding box center [623, 563] width 13 height 13
click at [689, 470] on icon at bounding box center [692, 563] width 13 height 13
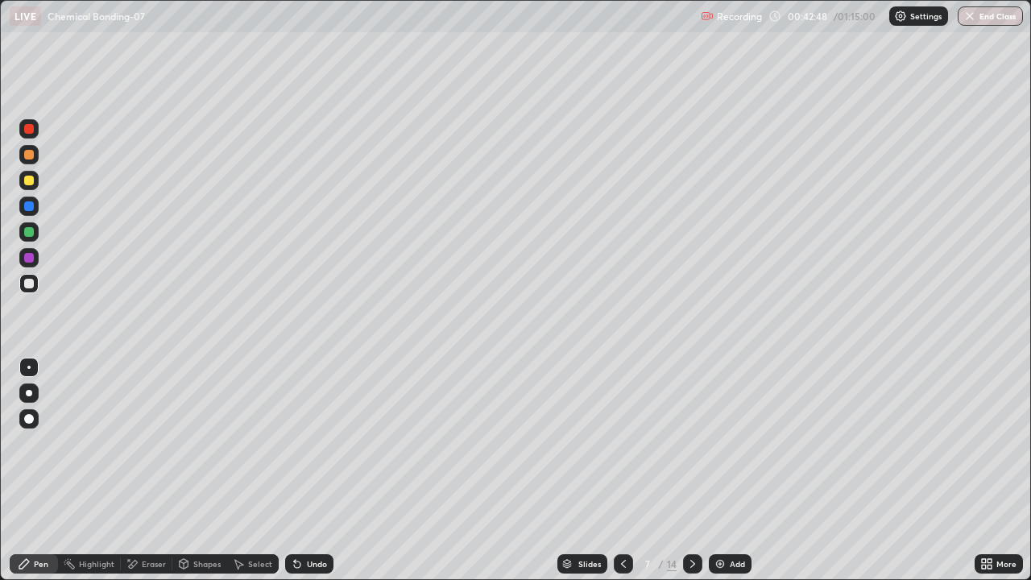
click at [686, 470] on icon at bounding box center [692, 563] width 13 height 13
click at [312, 470] on div "Undo" at bounding box center [317, 564] width 20 height 8
click at [29, 207] on div at bounding box center [29, 206] width 10 height 10
click at [308, 470] on div "Undo" at bounding box center [309, 563] width 48 height 19
click at [311, 470] on div "Undo" at bounding box center [317, 564] width 20 height 8
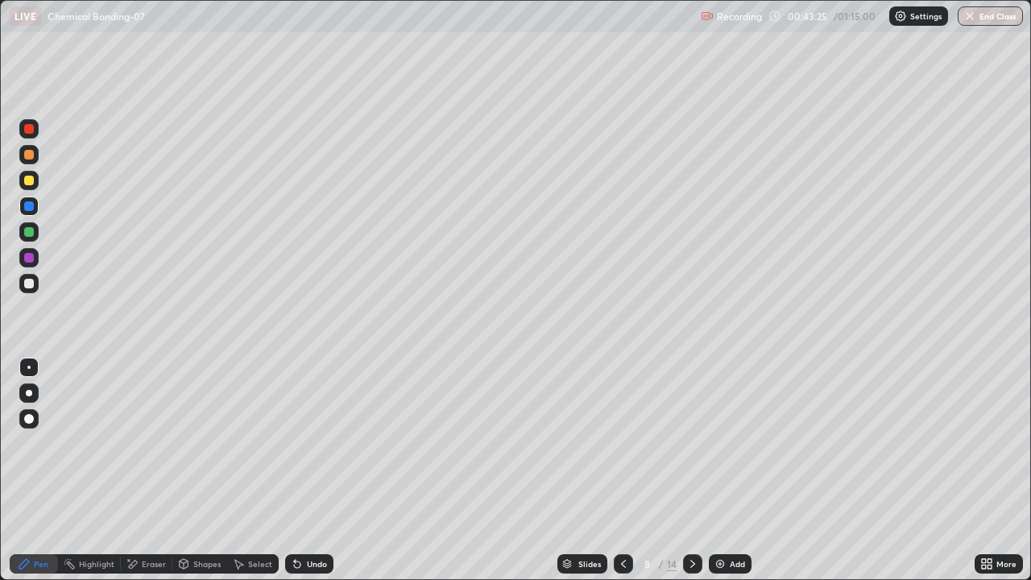
click at [30, 232] on div at bounding box center [29, 232] width 10 height 10
click at [30, 287] on div at bounding box center [29, 284] width 10 height 10
click at [31, 150] on div at bounding box center [29, 155] width 10 height 10
click at [624, 470] on div at bounding box center [623, 563] width 19 height 19
click at [628, 470] on div at bounding box center [623, 563] width 19 height 19
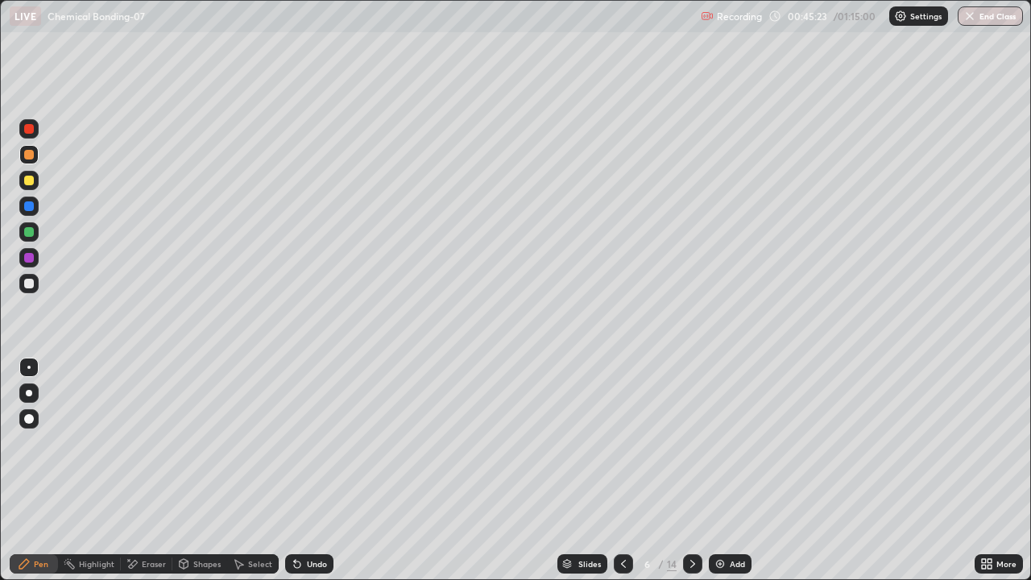
click at [700, 470] on div at bounding box center [692, 563] width 19 height 19
click at [689, 470] on icon at bounding box center [692, 563] width 13 height 13
click at [693, 470] on icon at bounding box center [692, 563] width 13 height 13
click at [30, 133] on div at bounding box center [29, 129] width 10 height 10
click at [622, 470] on icon at bounding box center [623, 563] width 13 height 13
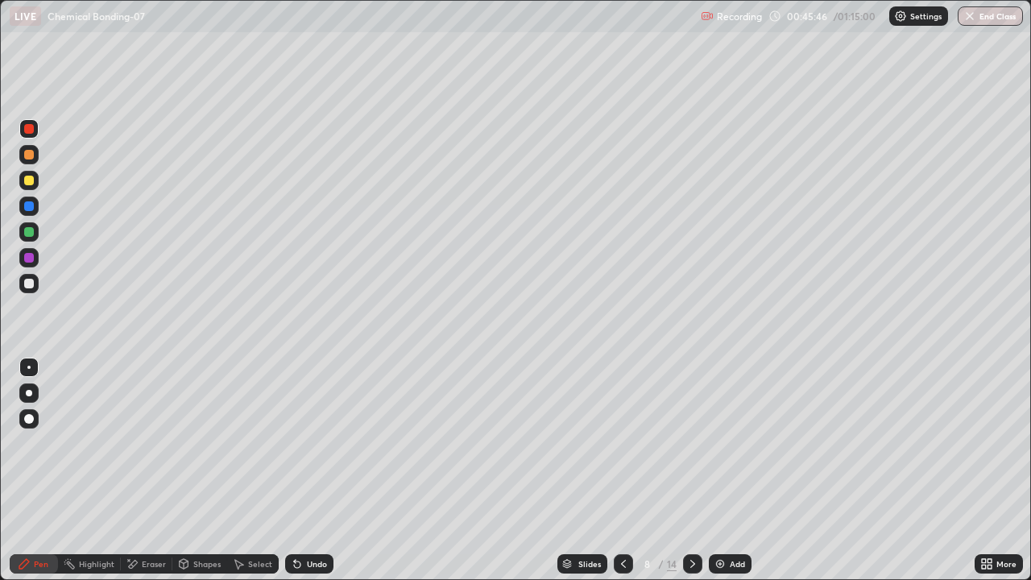
click at [30, 262] on div at bounding box center [29, 258] width 10 height 10
click at [29, 181] on div at bounding box center [29, 181] width 10 height 10
click at [690, 470] on div at bounding box center [692, 564] width 19 height 32
click at [34, 135] on div at bounding box center [28, 128] width 19 height 19
click at [35, 180] on div at bounding box center [28, 180] width 19 height 19
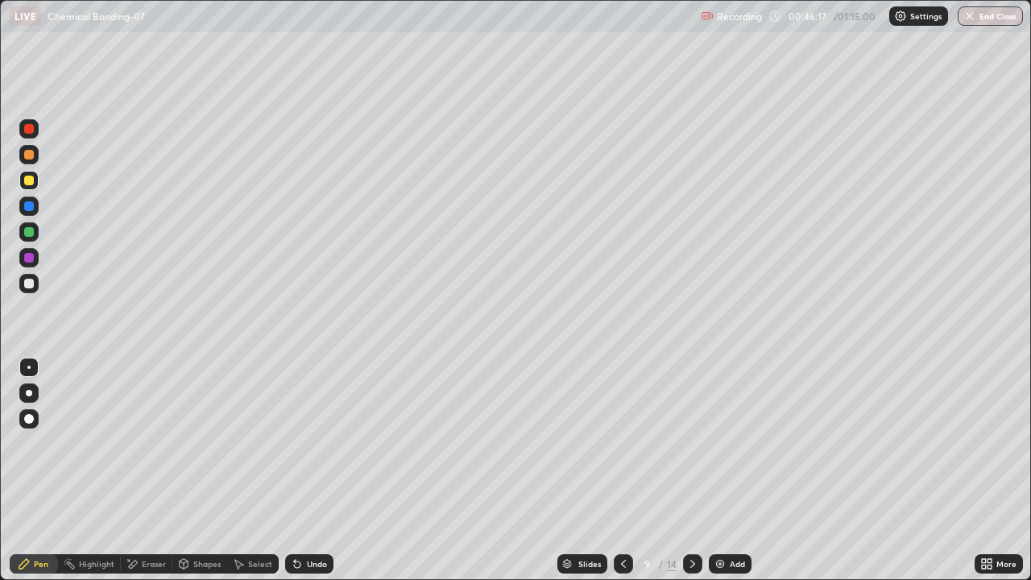
click at [204, 470] on div "Shapes" at bounding box center [206, 564] width 27 height 8
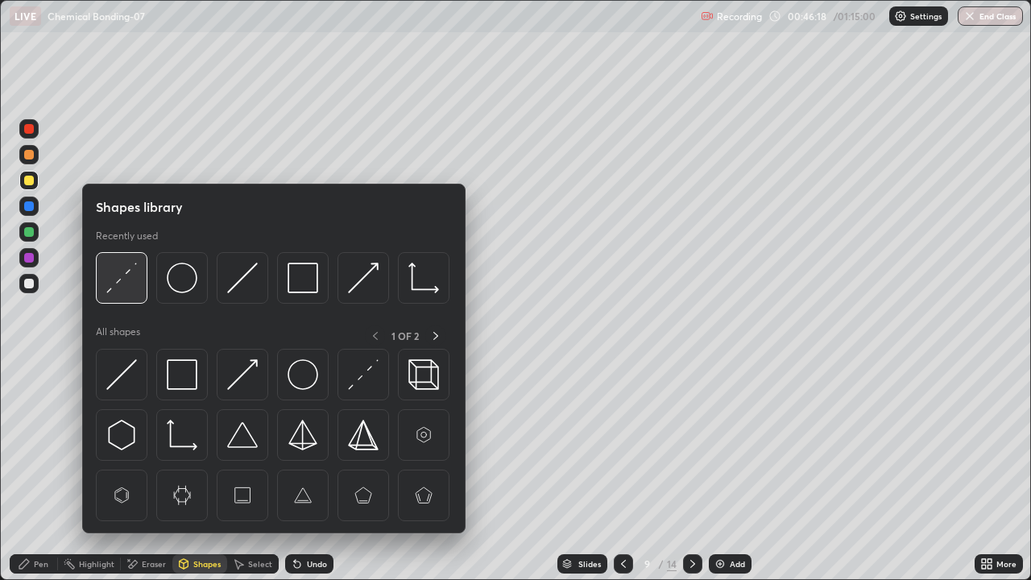
click at [110, 280] on img at bounding box center [121, 278] width 31 height 31
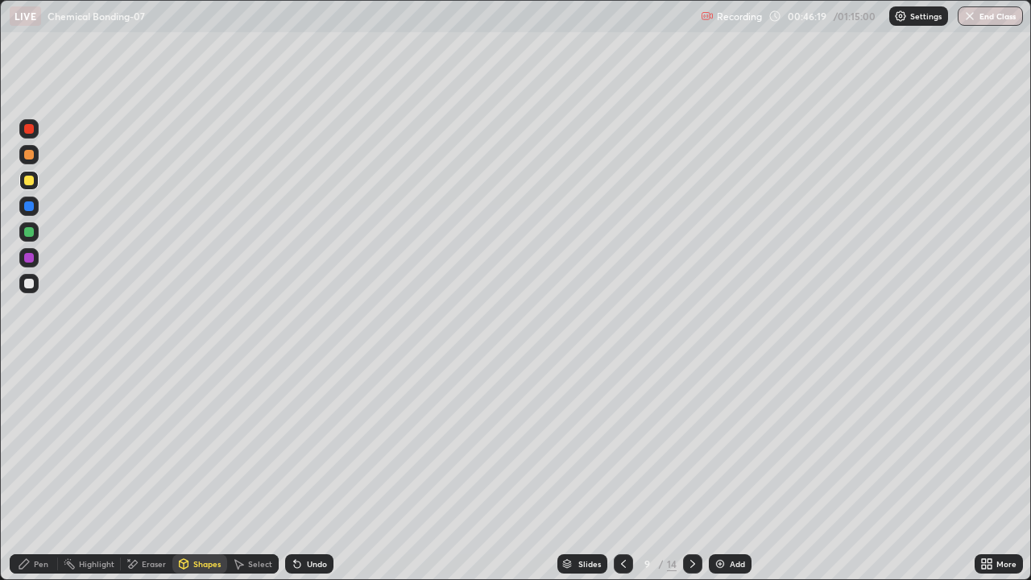
click at [29, 259] on div at bounding box center [29, 258] width 10 height 10
click at [32, 470] on div "Pen" at bounding box center [34, 563] width 48 height 19
click at [29, 233] on div at bounding box center [29, 232] width 10 height 10
click at [30, 208] on div at bounding box center [29, 206] width 10 height 10
click at [35, 234] on div at bounding box center [28, 231] width 19 height 19
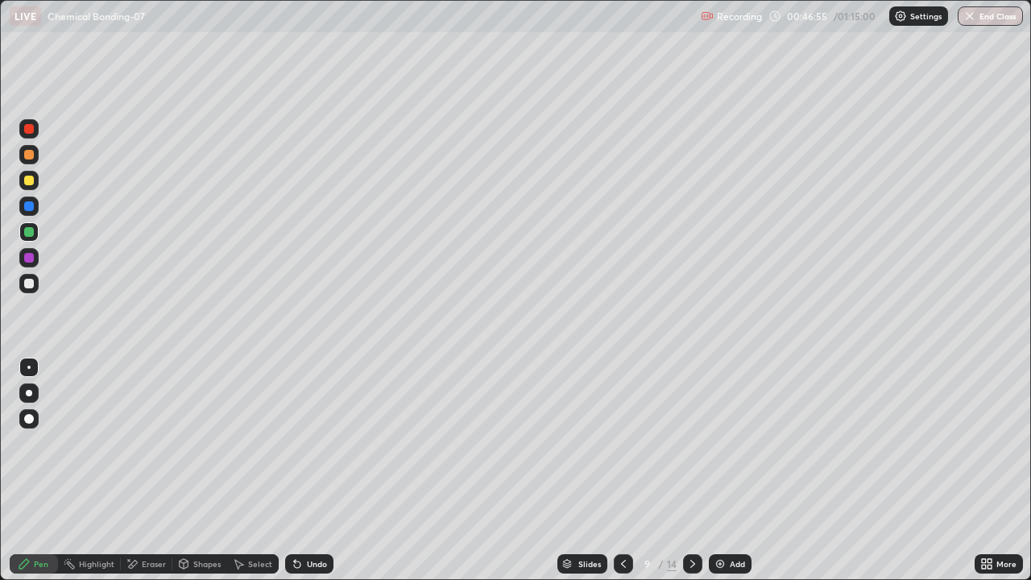
click at [36, 180] on div at bounding box center [28, 180] width 19 height 19
click at [200, 470] on div "Shapes" at bounding box center [206, 564] width 27 height 8
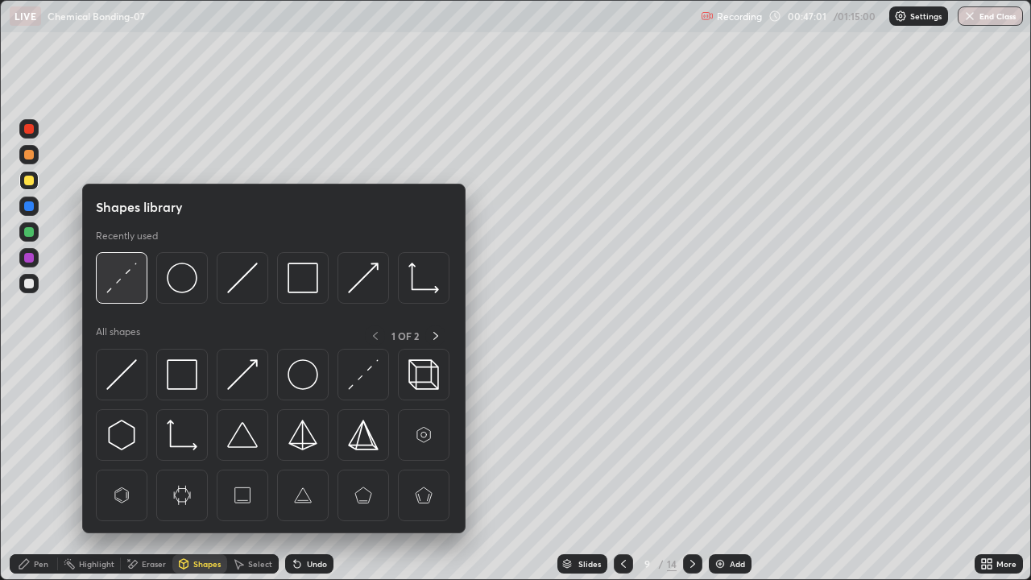
click at [134, 287] on img at bounding box center [121, 278] width 31 height 31
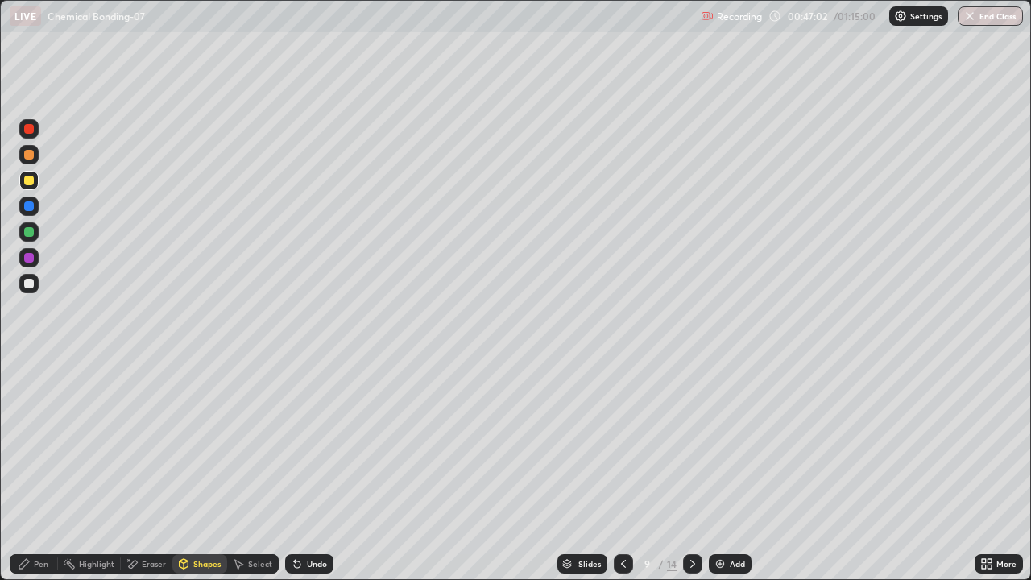
click at [38, 258] on div at bounding box center [28, 257] width 19 height 19
click at [28, 155] on div at bounding box center [29, 155] width 10 height 10
click at [41, 470] on div "Pen" at bounding box center [41, 564] width 14 height 8
click at [31, 126] on div at bounding box center [29, 129] width 10 height 10
click at [27, 176] on div at bounding box center [29, 181] width 10 height 10
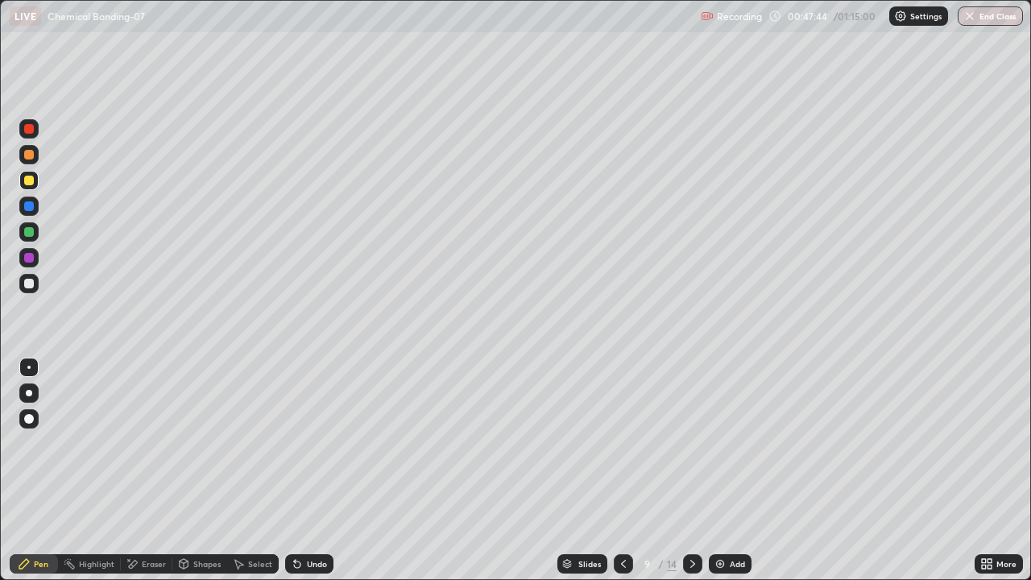
click at [30, 254] on div at bounding box center [29, 258] width 10 height 10
click at [198, 470] on div "Shapes" at bounding box center [206, 564] width 27 height 8
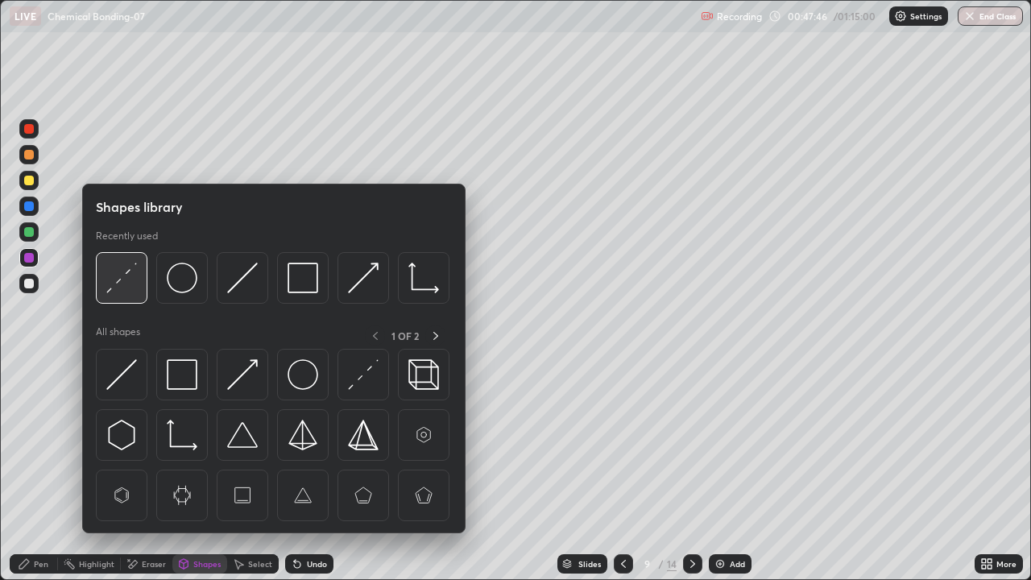
click at [126, 274] on img at bounding box center [121, 278] width 31 height 31
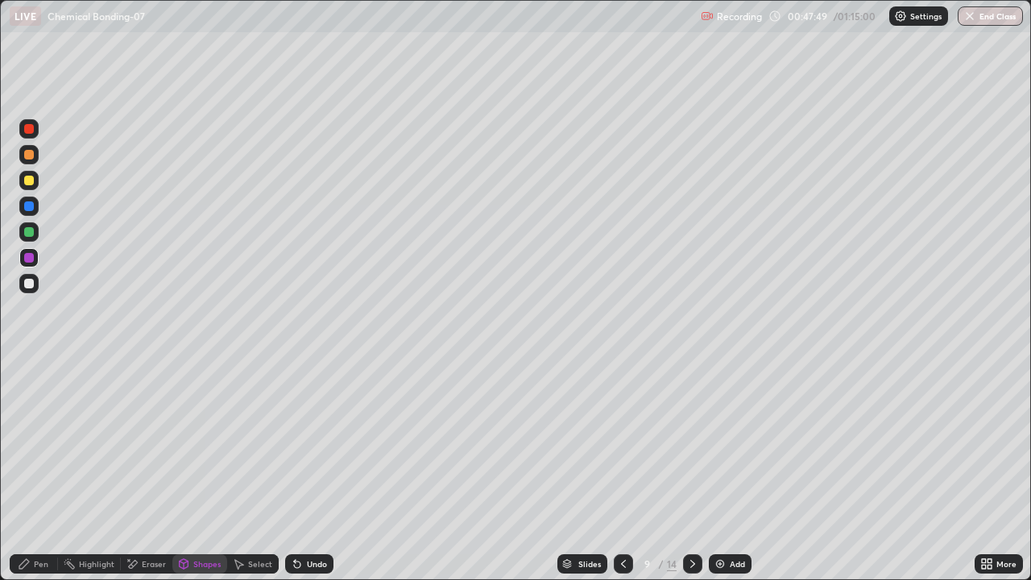
click at [35, 470] on div "Pen" at bounding box center [41, 564] width 14 height 8
click at [33, 235] on div at bounding box center [28, 231] width 19 height 19
click at [303, 470] on div "Undo" at bounding box center [309, 563] width 48 height 19
click at [307, 470] on div "Undo" at bounding box center [317, 564] width 20 height 8
click at [303, 470] on div "Undo" at bounding box center [309, 563] width 48 height 19
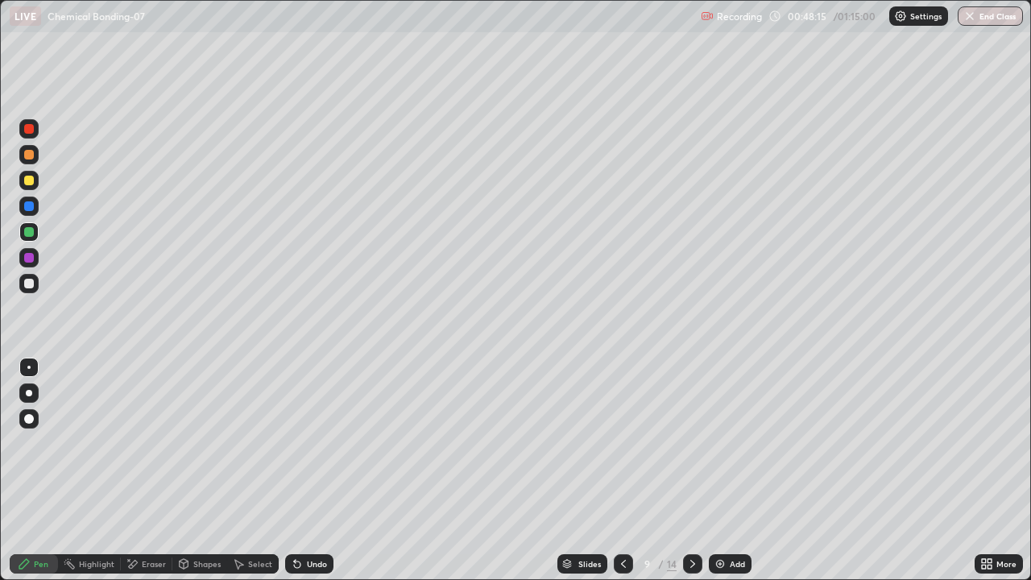
click at [30, 283] on div at bounding box center [29, 284] width 10 height 10
click at [31, 234] on div at bounding box center [29, 232] width 10 height 10
click at [218, 470] on div "Shapes" at bounding box center [199, 563] width 55 height 19
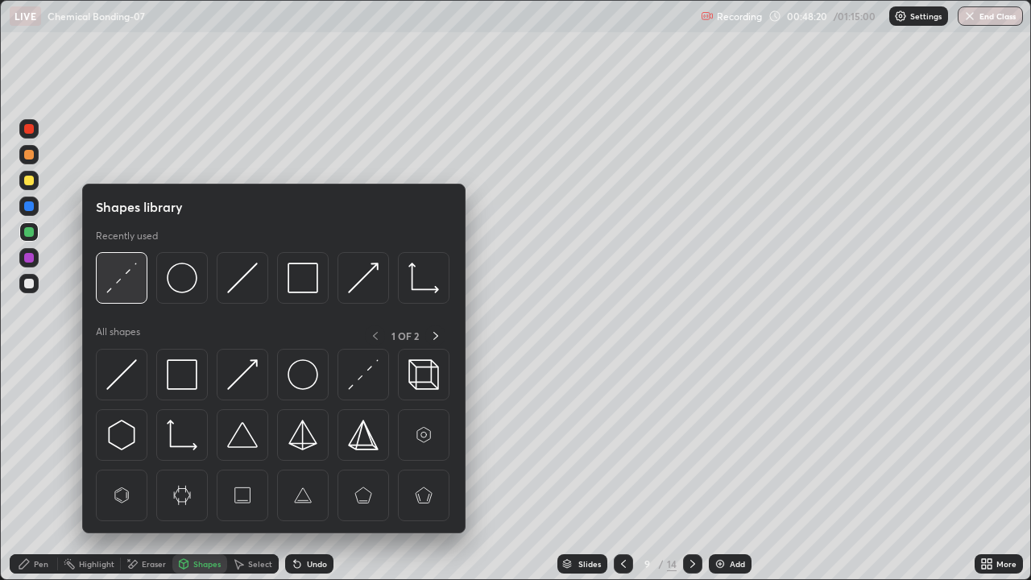
click at [133, 284] on img at bounding box center [121, 278] width 31 height 31
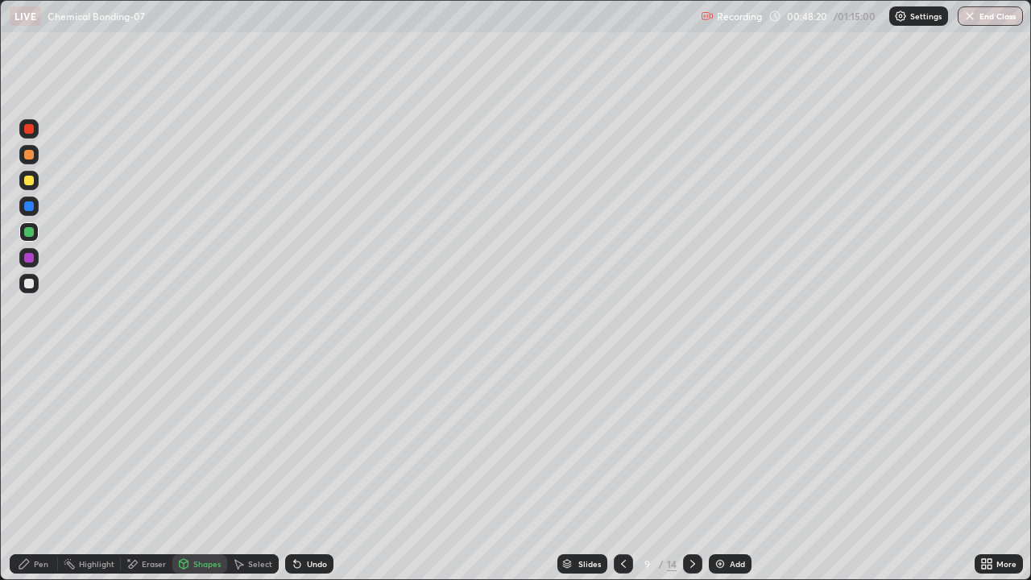
click at [35, 257] on div at bounding box center [28, 257] width 19 height 19
click at [44, 470] on div "Pen" at bounding box center [41, 564] width 14 height 8
click at [35, 230] on div at bounding box center [28, 231] width 19 height 19
click at [33, 180] on div at bounding box center [29, 181] width 10 height 10
click at [33, 286] on div at bounding box center [29, 284] width 10 height 10
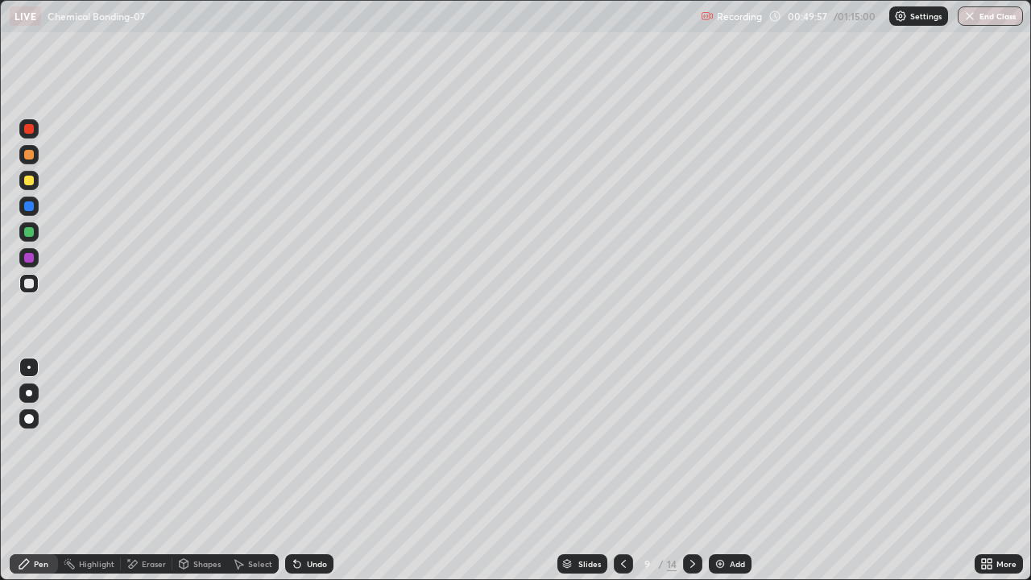
click at [308, 470] on div "Undo" at bounding box center [317, 564] width 20 height 8
click at [309, 470] on div "Undo" at bounding box center [317, 564] width 20 height 8
click at [693, 470] on icon at bounding box center [692, 563] width 13 height 13
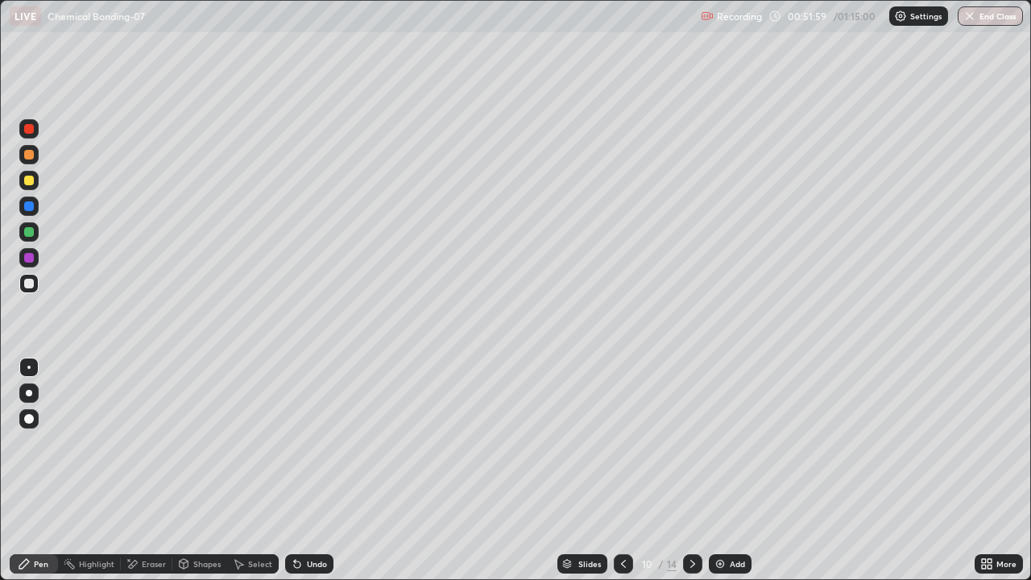
click at [197, 470] on div "Shapes" at bounding box center [206, 564] width 27 height 8
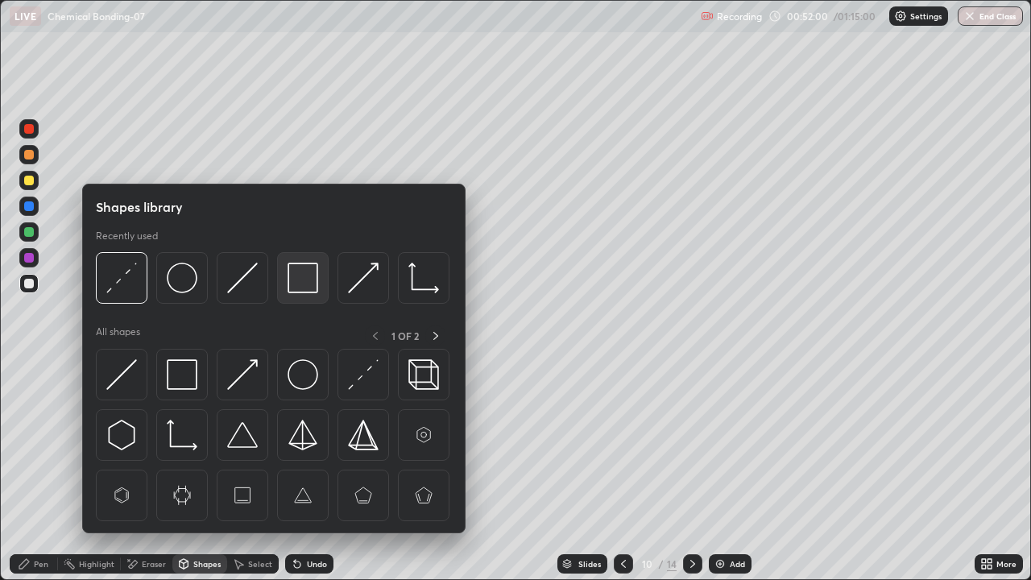
click at [292, 285] on img at bounding box center [303, 278] width 31 height 31
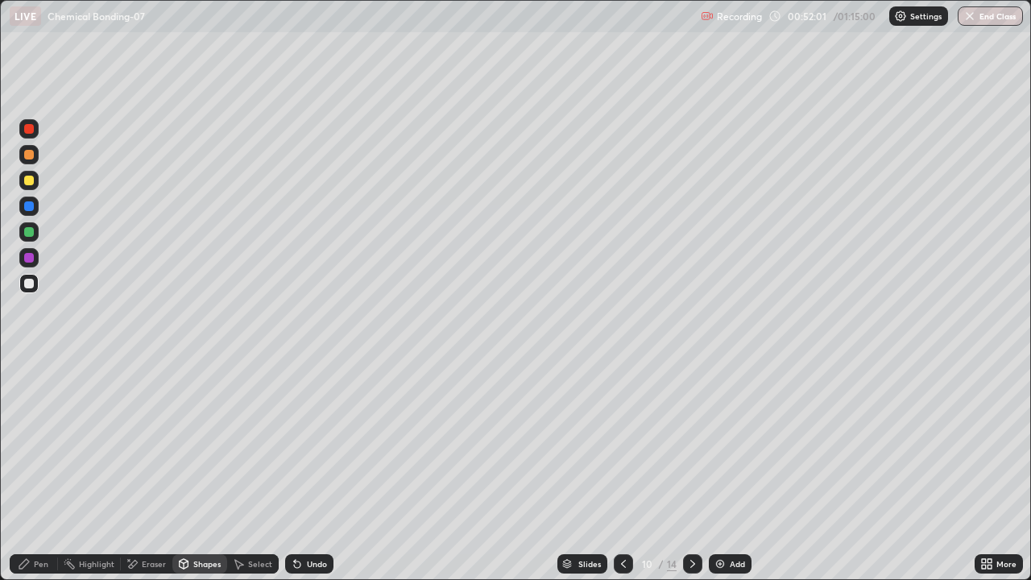
click at [32, 159] on div at bounding box center [28, 154] width 19 height 19
click at [36, 470] on div "Pen" at bounding box center [41, 564] width 14 height 8
click at [30, 181] on div at bounding box center [29, 181] width 10 height 10
click at [31, 283] on div at bounding box center [29, 284] width 10 height 10
click at [30, 233] on div at bounding box center [29, 232] width 10 height 10
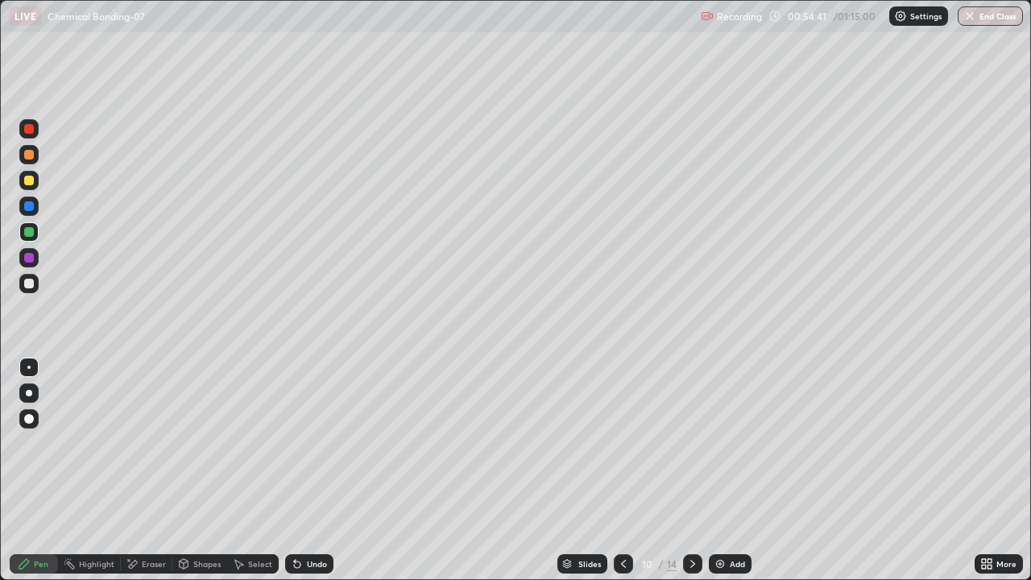
click at [30, 284] on div at bounding box center [29, 284] width 10 height 10
click at [307, 470] on div "Undo" at bounding box center [317, 564] width 20 height 8
click at [106, 470] on div "Highlight" at bounding box center [96, 564] width 35 height 8
click at [39, 470] on div "Pen" at bounding box center [34, 563] width 48 height 19
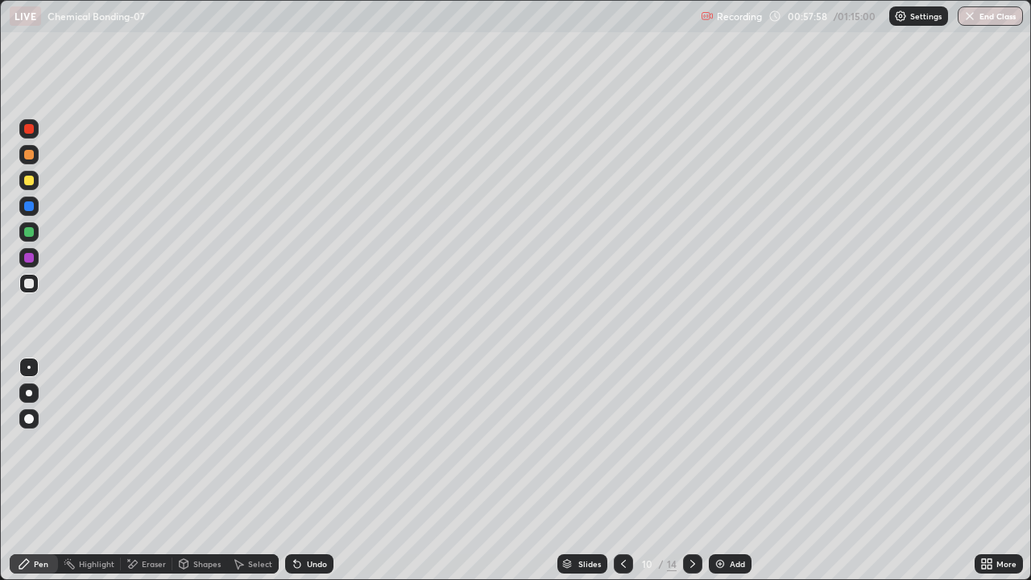
click at [32, 235] on div at bounding box center [29, 232] width 10 height 10
click at [31, 256] on div at bounding box center [29, 258] width 10 height 10
click at [35, 183] on div at bounding box center [28, 180] width 19 height 19
click at [29, 267] on div at bounding box center [28, 257] width 19 height 19
click at [162, 470] on div "Eraser" at bounding box center [154, 564] width 24 height 8
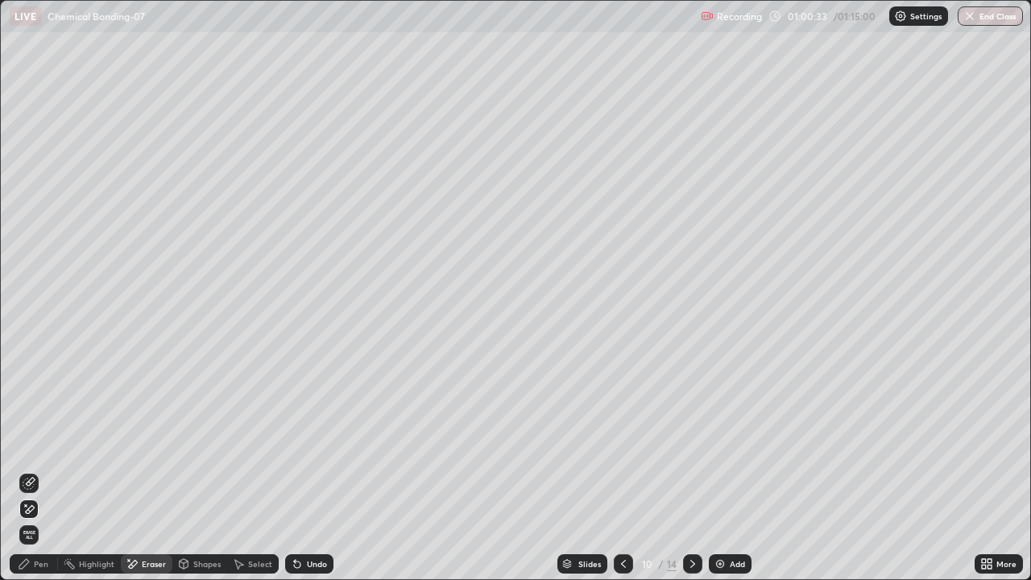
click at [689, 470] on icon at bounding box center [692, 563] width 13 height 13
click at [209, 470] on div "Shapes" at bounding box center [206, 564] width 27 height 8
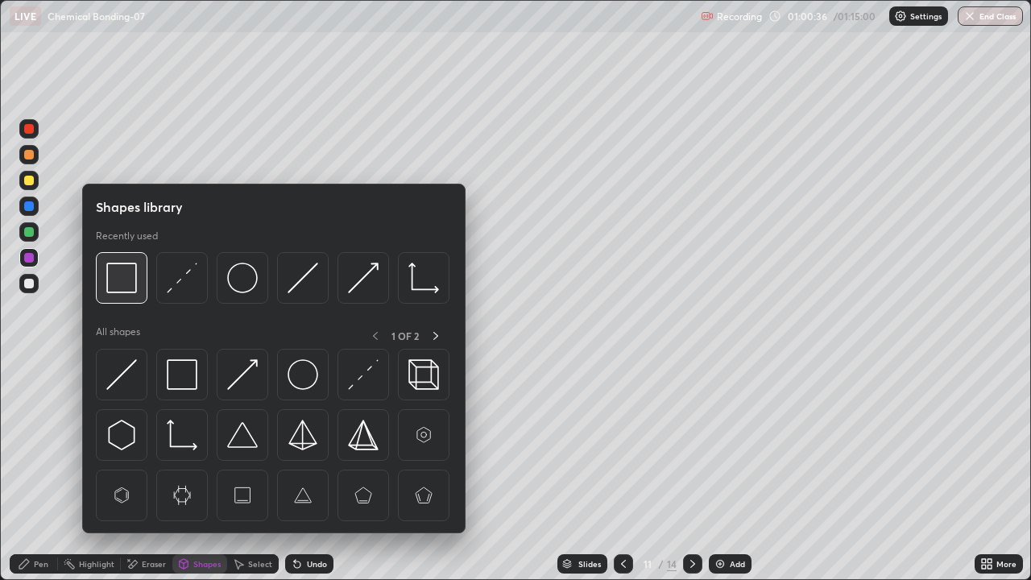
click at [130, 286] on img at bounding box center [121, 278] width 31 height 31
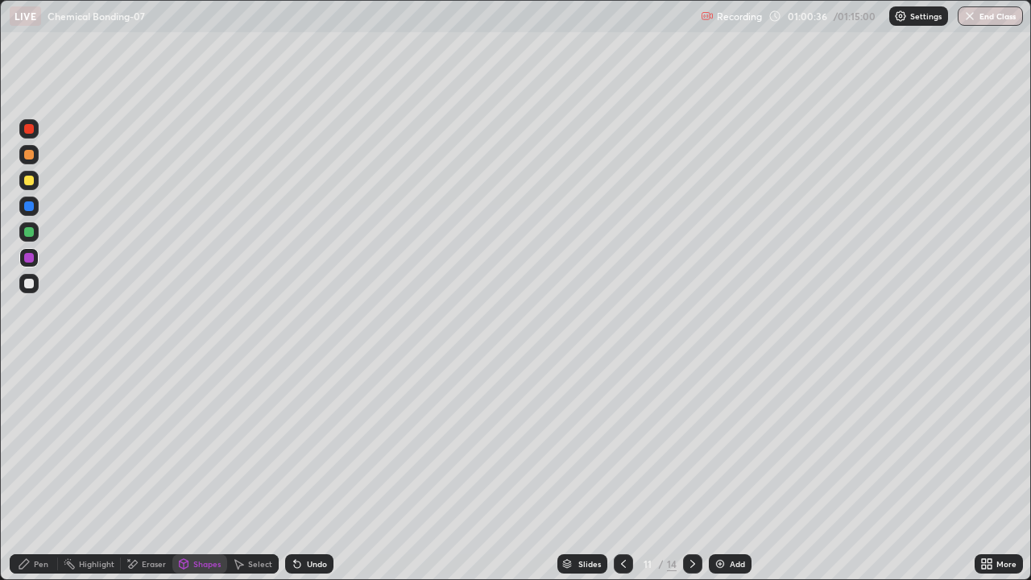
click at [29, 159] on div at bounding box center [29, 155] width 10 height 10
click at [36, 470] on div "Pen" at bounding box center [41, 564] width 14 height 8
click at [28, 184] on div at bounding box center [29, 181] width 10 height 10
click at [31, 287] on div at bounding box center [29, 284] width 10 height 10
click at [151, 470] on div "Eraser" at bounding box center [154, 564] width 24 height 8
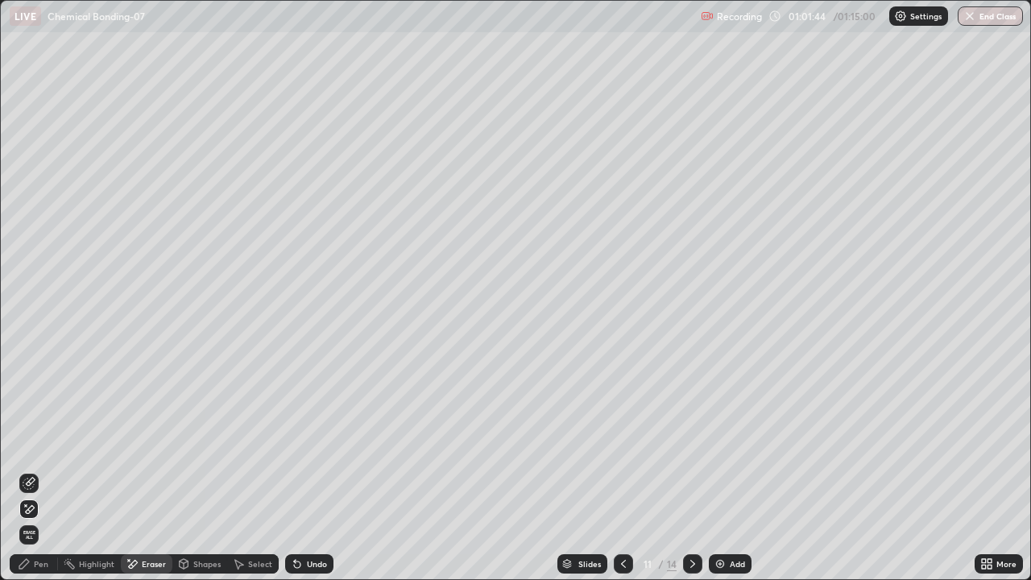
click at [23, 470] on div "Pen" at bounding box center [34, 563] width 48 height 19
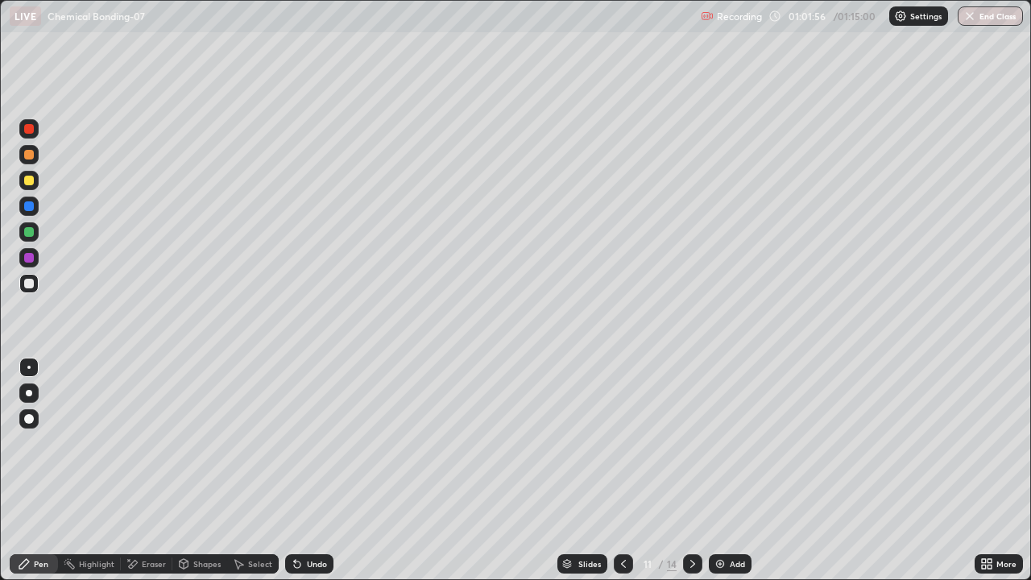
click at [312, 470] on div "Undo" at bounding box center [309, 563] width 48 height 19
click at [31, 210] on div at bounding box center [29, 206] width 10 height 10
click at [35, 261] on div at bounding box center [28, 257] width 19 height 19
click at [30, 283] on div at bounding box center [29, 284] width 10 height 10
click at [31, 184] on div at bounding box center [29, 181] width 10 height 10
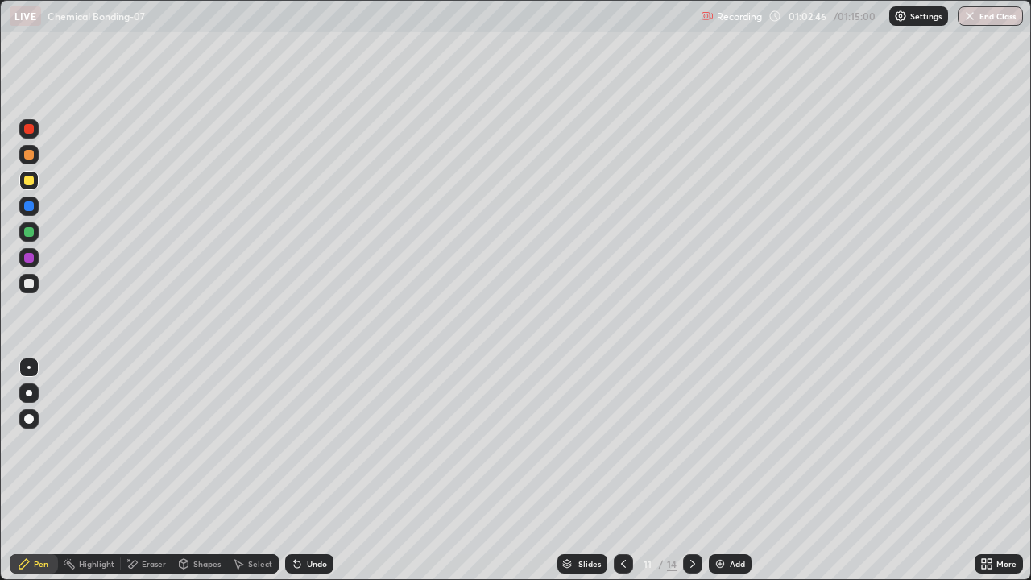
click at [31, 283] on div at bounding box center [29, 284] width 10 height 10
click at [147, 470] on div "Eraser" at bounding box center [154, 564] width 24 height 8
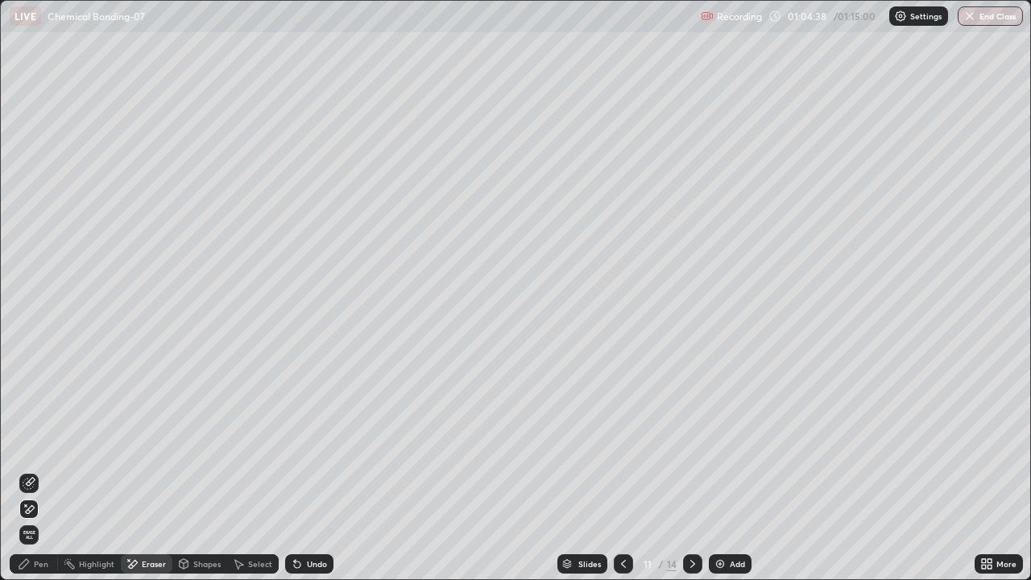
click at [49, 470] on div "Pen" at bounding box center [34, 563] width 48 height 19
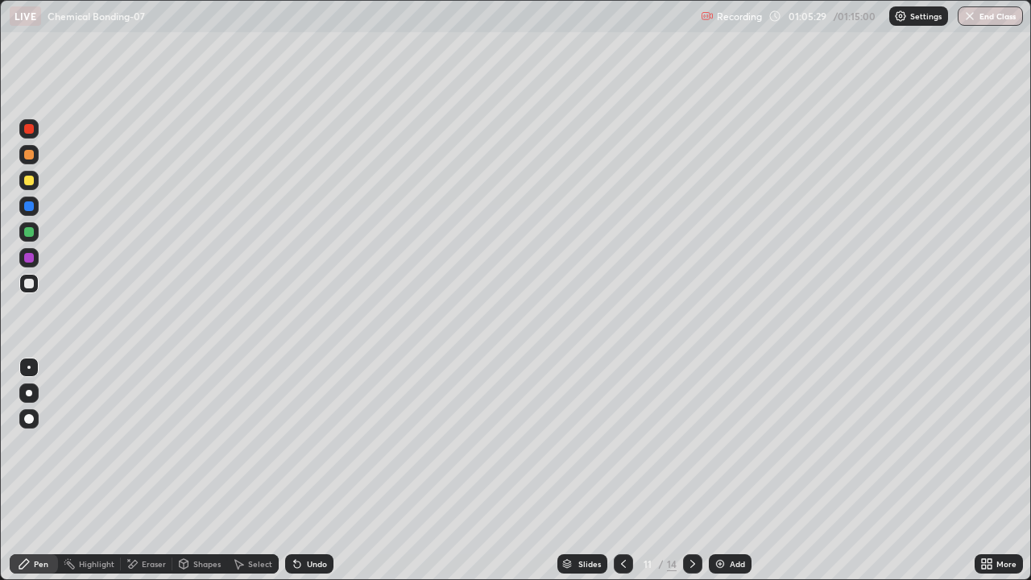
click at [157, 470] on div "Eraser" at bounding box center [154, 564] width 24 height 8
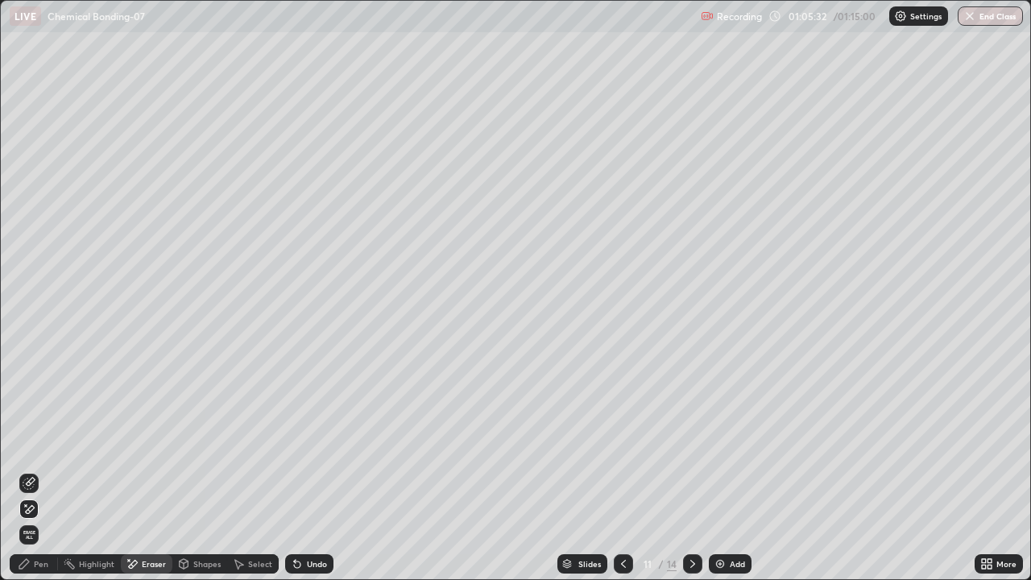
click at [41, 470] on div "Pen" at bounding box center [34, 563] width 48 height 19
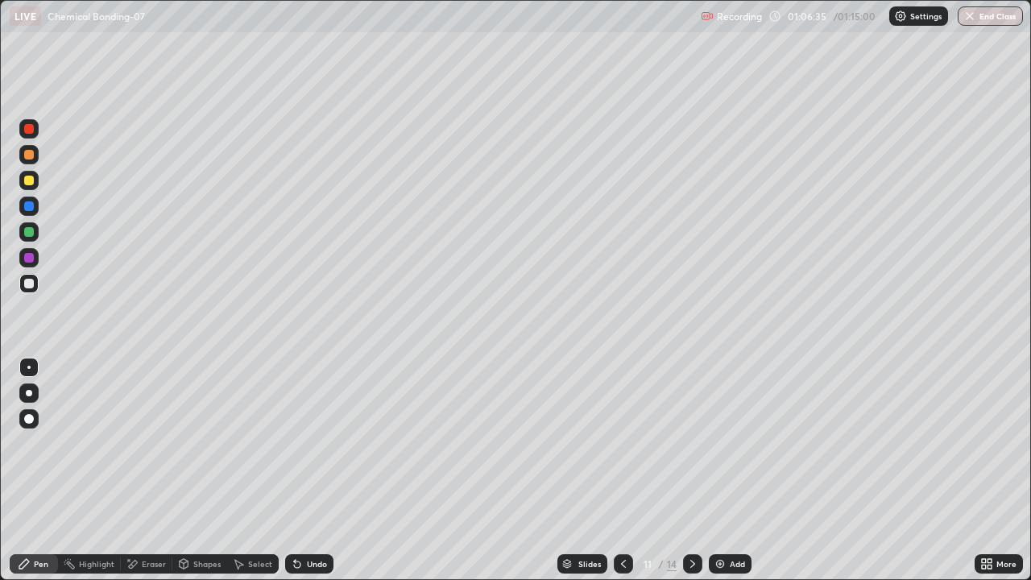
click at [26, 257] on div at bounding box center [29, 258] width 10 height 10
click at [82, 470] on div "Highlight" at bounding box center [89, 563] width 63 height 19
click at [25, 180] on div at bounding box center [29, 181] width 10 height 10
click at [31, 470] on div "Pen" at bounding box center [34, 563] width 48 height 19
click at [28, 240] on div at bounding box center [28, 231] width 19 height 19
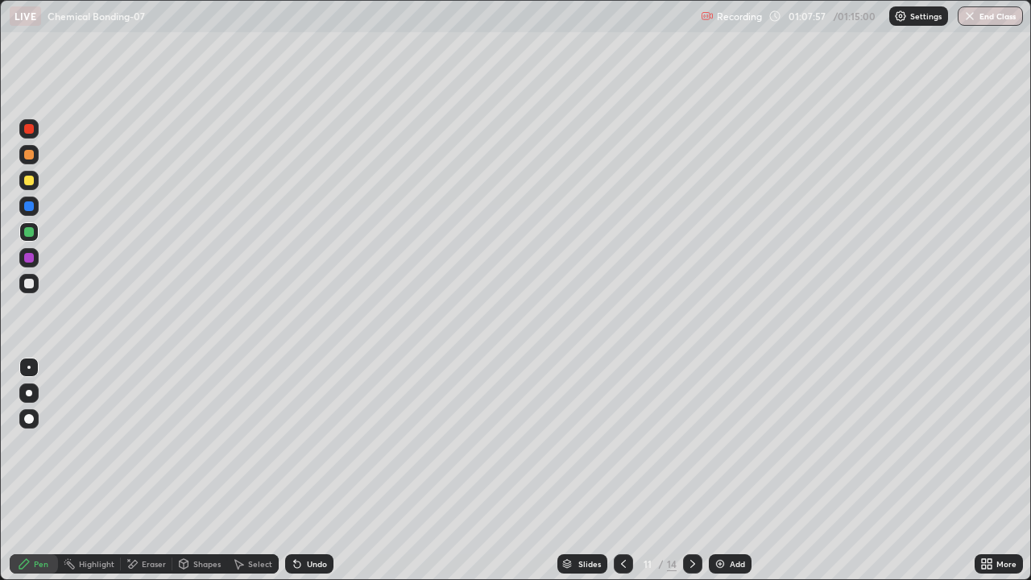
click at [690, 470] on icon at bounding box center [692, 563] width 13 height 13
click at [31, 209] on div at bounding box center [29, 206] width 10 height 10
click at [31, 230] on div at bounding box center [29, 232] width 10 height 10
click at [31, 181] on div at bounding box center [29, 181] width 10 height 10
click at [617, 470] on icon at bounding box center [623, 563] width 13 height 13
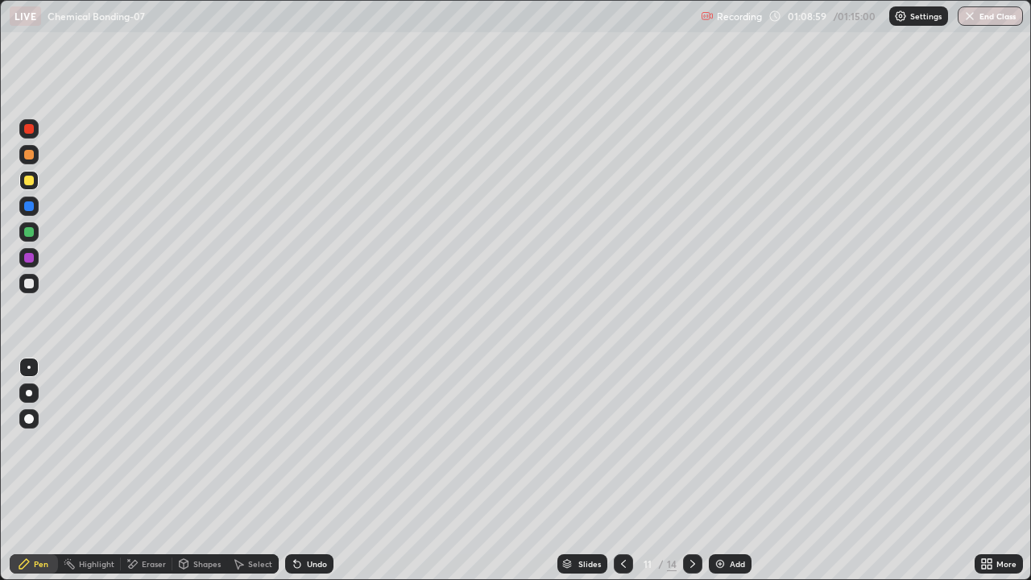
click at [29, 155] on div at bounding box center [29, 155] width 10 height 10
click at [1000, 17] on button "End Class" at bounding box center [991, 15] width 64 height 19
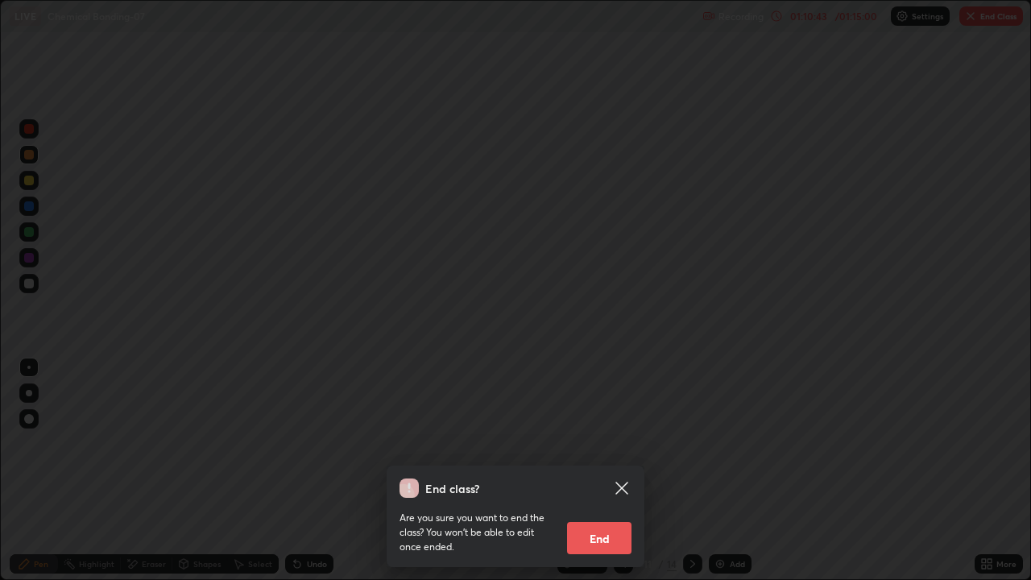
click at [610, 470] on button "End" at bounding box center [599, 538] width 64 height 32
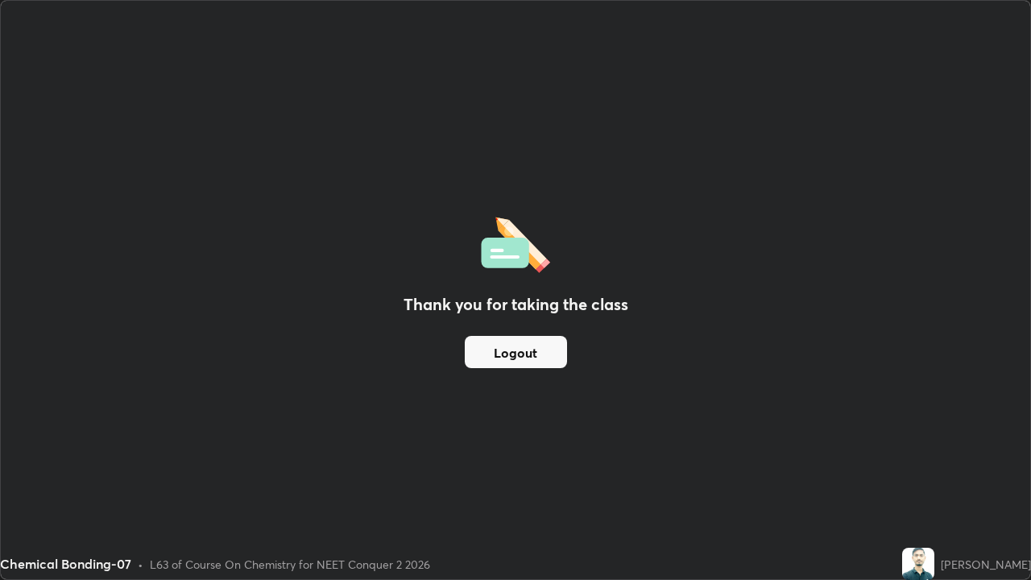
click at [532, 362] on button "Logout" at bounding box center [516, 352] width 102 height 32
